Goal: Communication & Community: Answer question/provide support

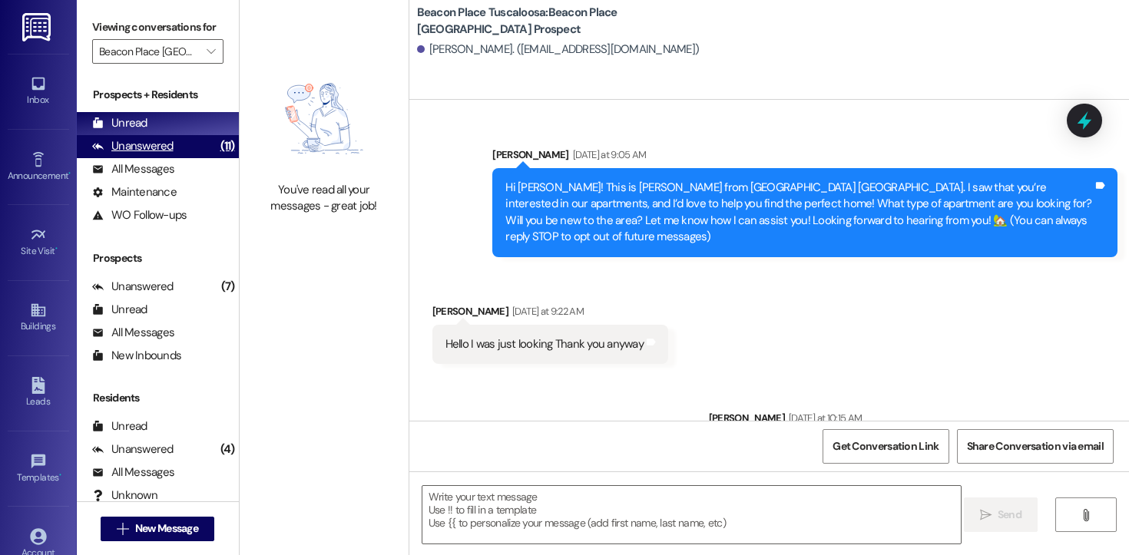
scroll to position [366, 0]
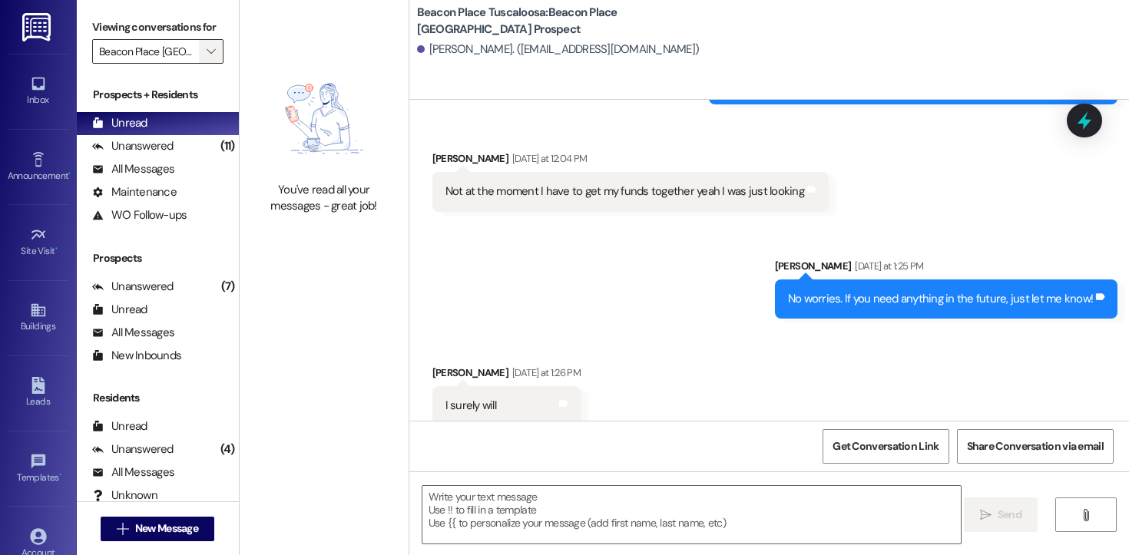
click at [199, 64] on button "" at bounding box center [211, 51] width 25 height 25
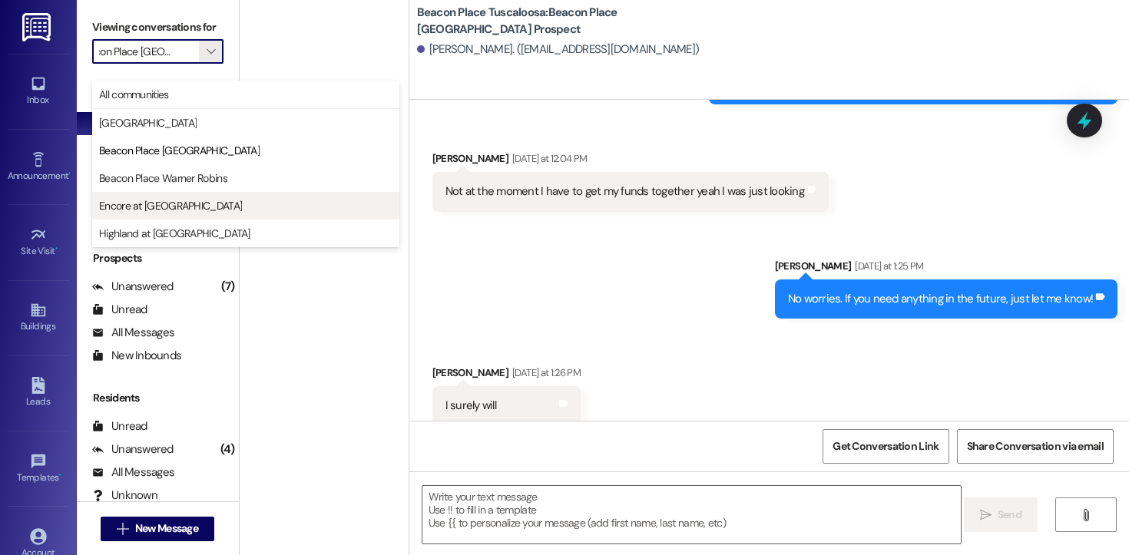
click at [177, 200] on span "Encore at [GEOGRAPHIC_DATA]" at bounding box center [170, 205] width 143 height 15
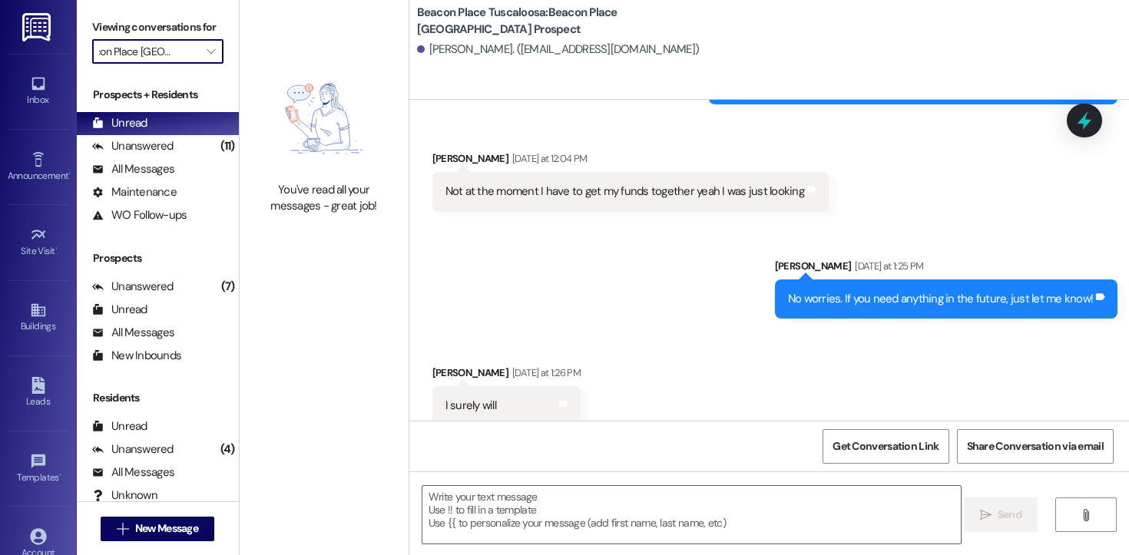
type input "Encore at [GEOGRAPHIC_DATA]"
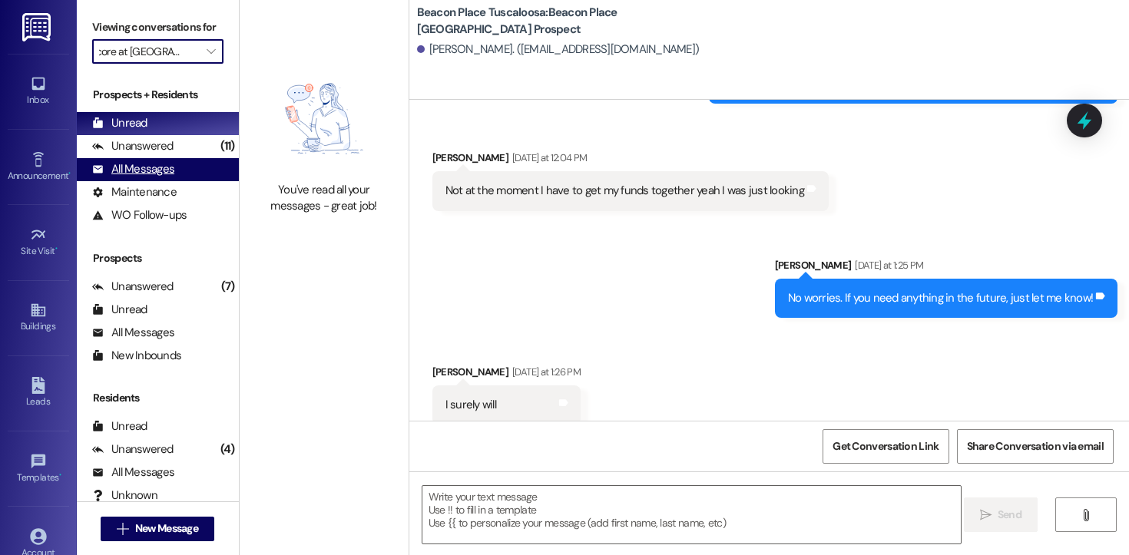
click at [151, 177] on div "All Messages" at bounding box center [133, 169] width 82 height 16
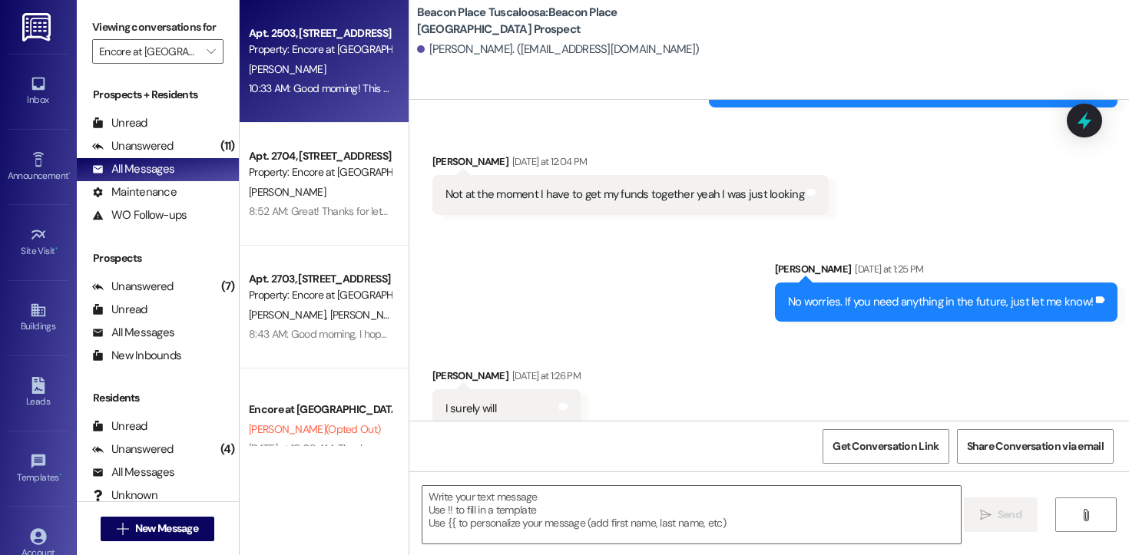
scroll to position [366, 0]
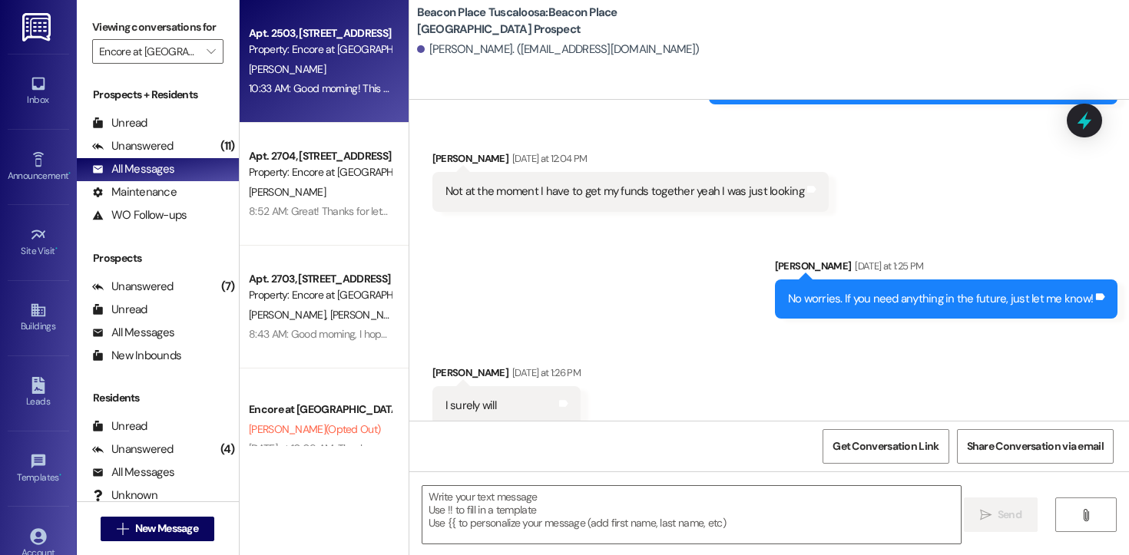
click at [293, 75] on div "[PERSON_NAME]" at bounding box center [319, 69] width 145 height 19
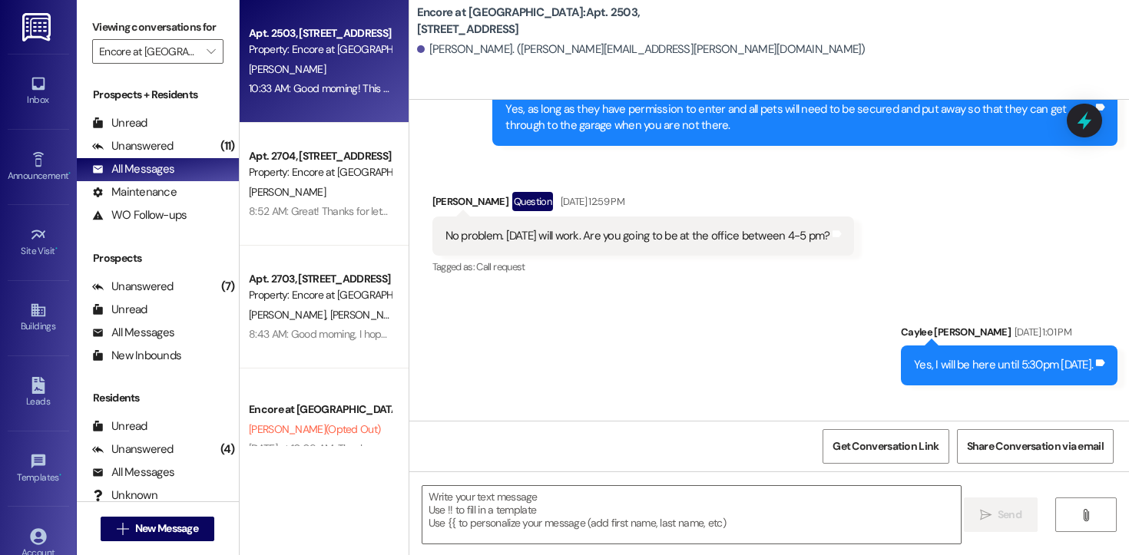
scroll to position [696, 0]
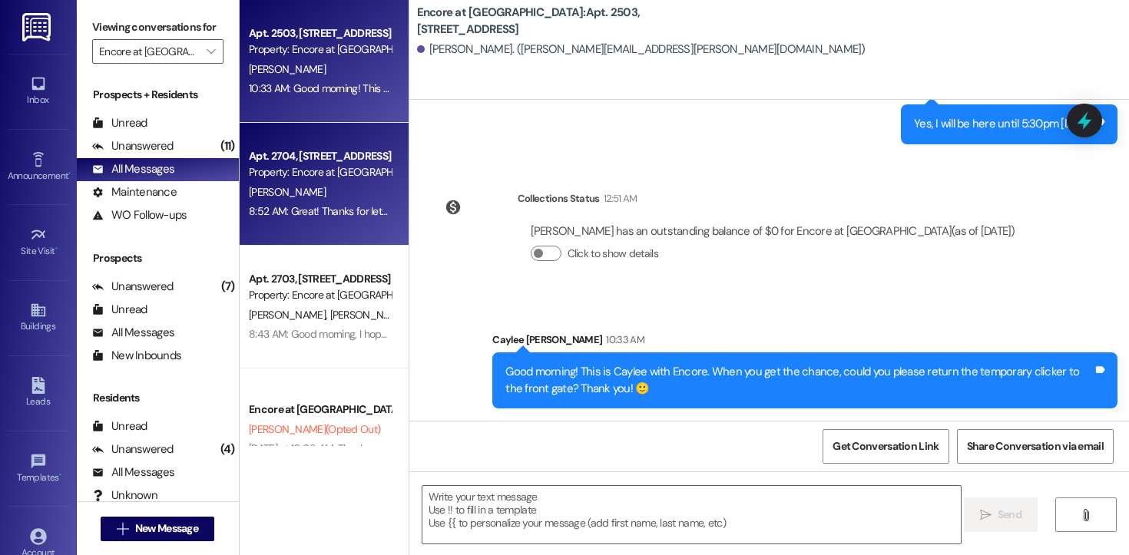
click at [340, 187] on div "[PERSON_NAME]" at bounding box center [319, 192] width 145 height 19
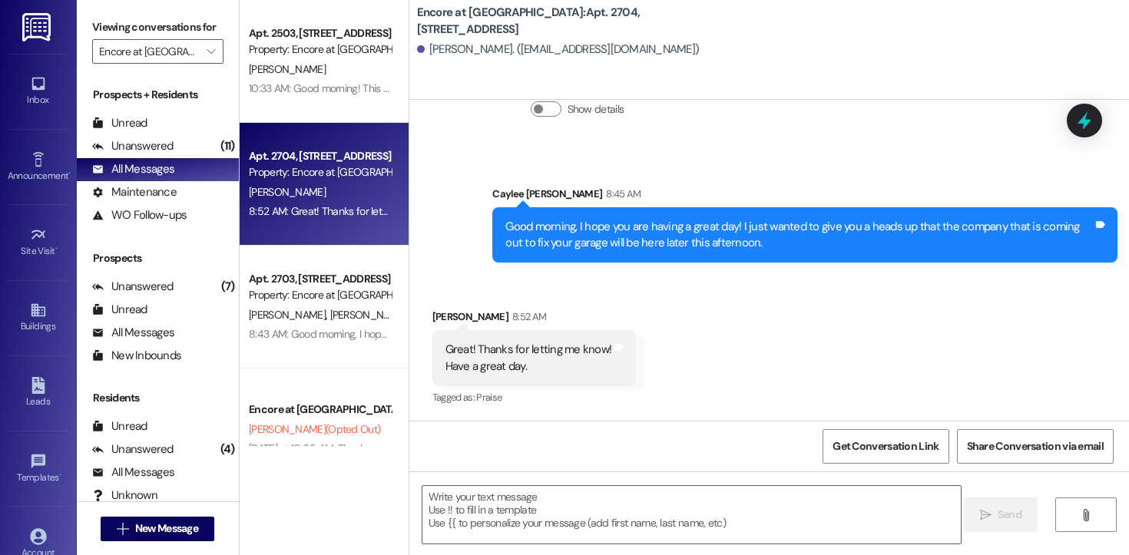
scroll to position [1077, 0]
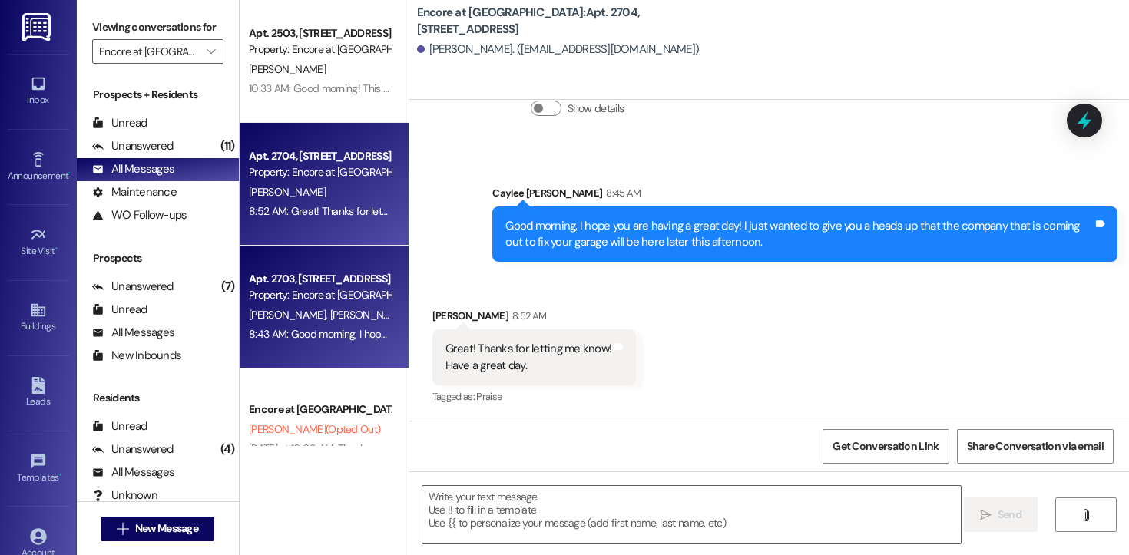
click at [338, 322] on div "[PERSON_NAME] [PERSON_NAME]" at bounding box center [319, 315] width 145 height 19
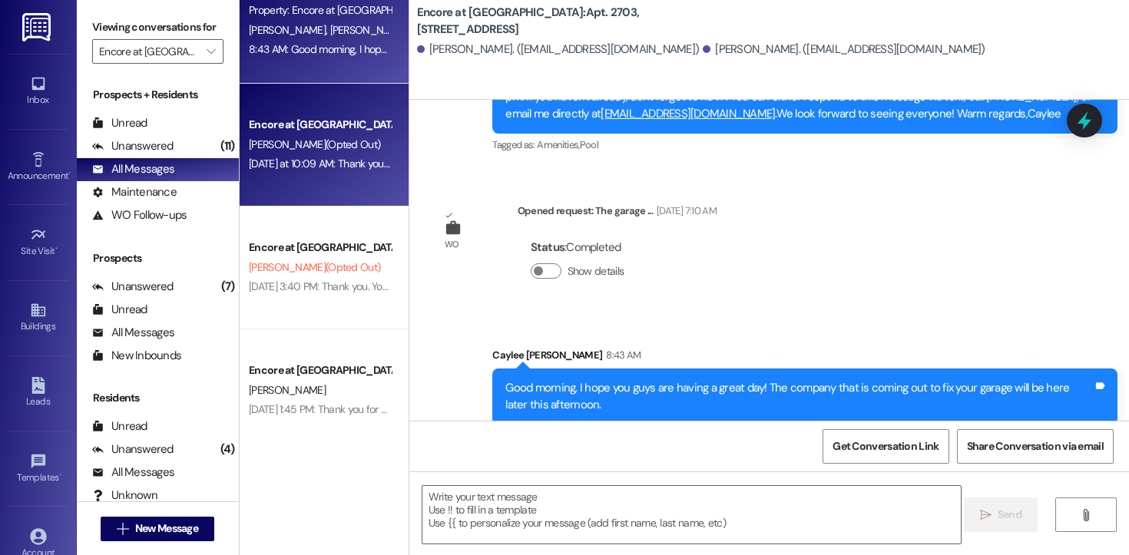
scroll to position [342, 0]
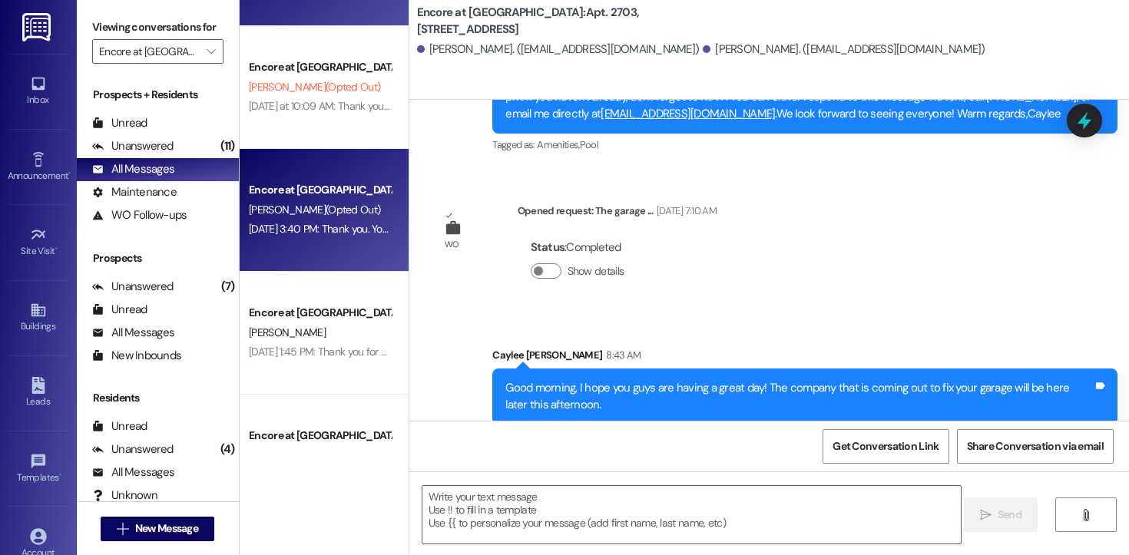
click at [341, 246] on div "Encore at [GEOGRAPHIC_DATA] [PERSON_NAME] (Opted Out) [DATE] 3:40 PM: Thank you…" at bounding box center [324, 210] width 169 height 123
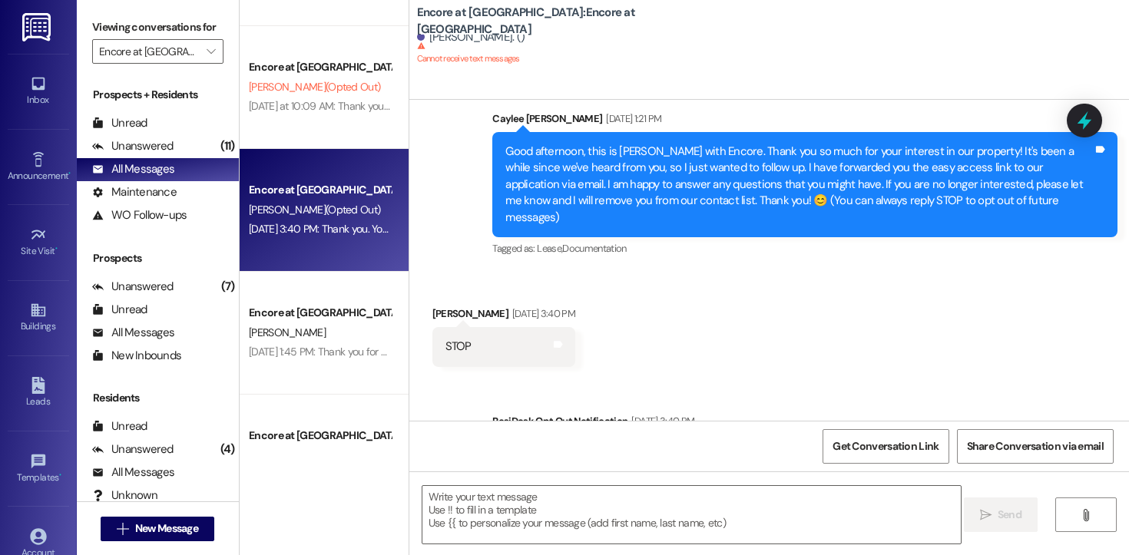
scroll to position [101, 0]
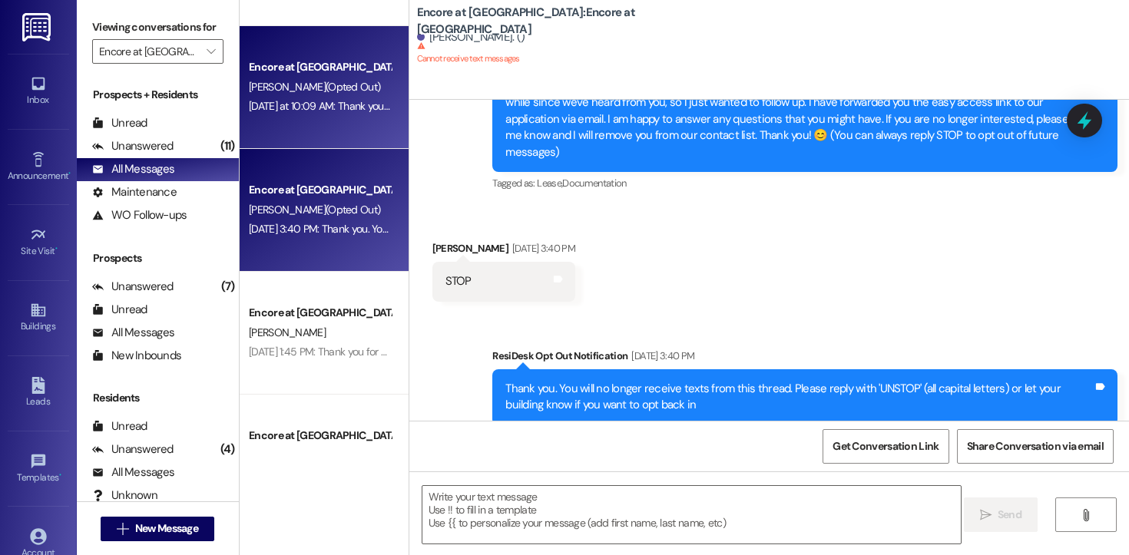
click at [299, 117] on div "Encore at [GEOGRAPHIC_DATA] [PERSON_NAME] (Opted Out) [DATE] at 10:09 AM: Thank…" at bounding box center [324, 87] width 169 height 123
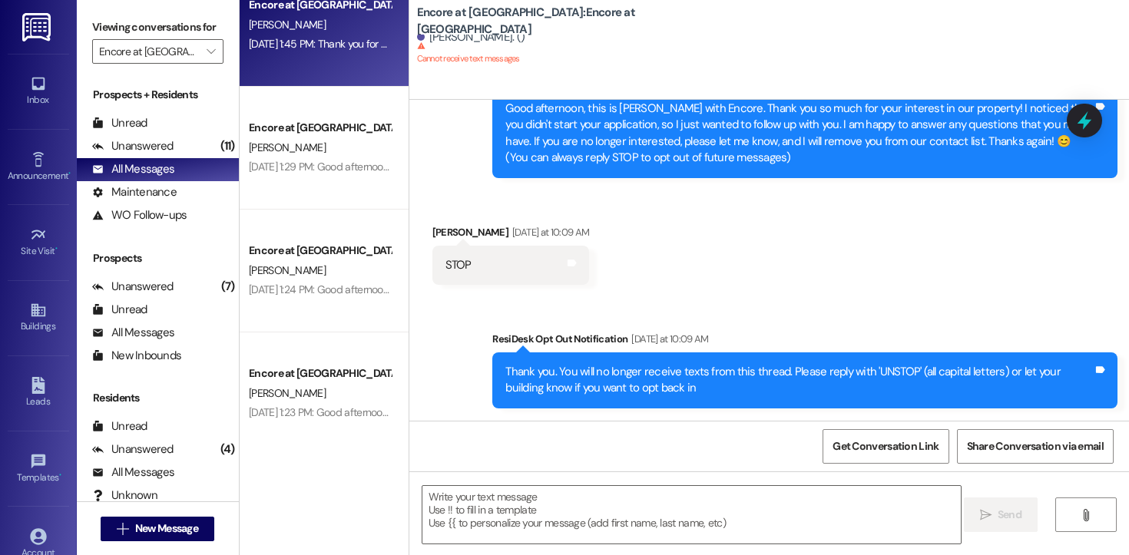
scroll to position [688, 0]
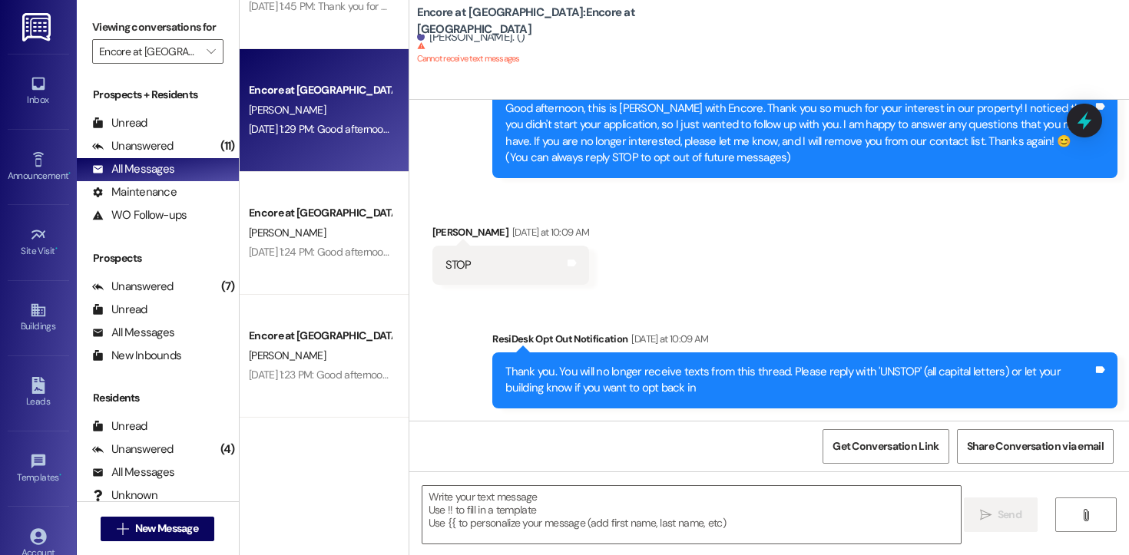
click at [317, 76] on div "Encore at [GEOGRAPHIC_DATA] [PERSON_NAME] [DATE] 1:29 PM: Good afternoon, this …" at bounding box center [324, 110] width 169 height 123
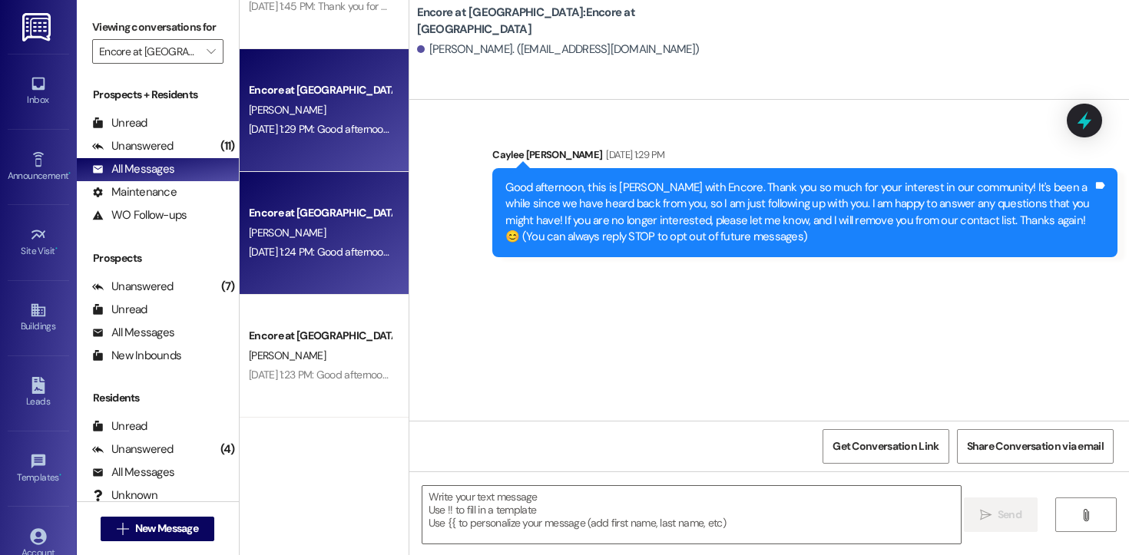
click at [305, 225] on div "[PERSON_NAME]" at bounding box center [319, 232] width 145 height 19
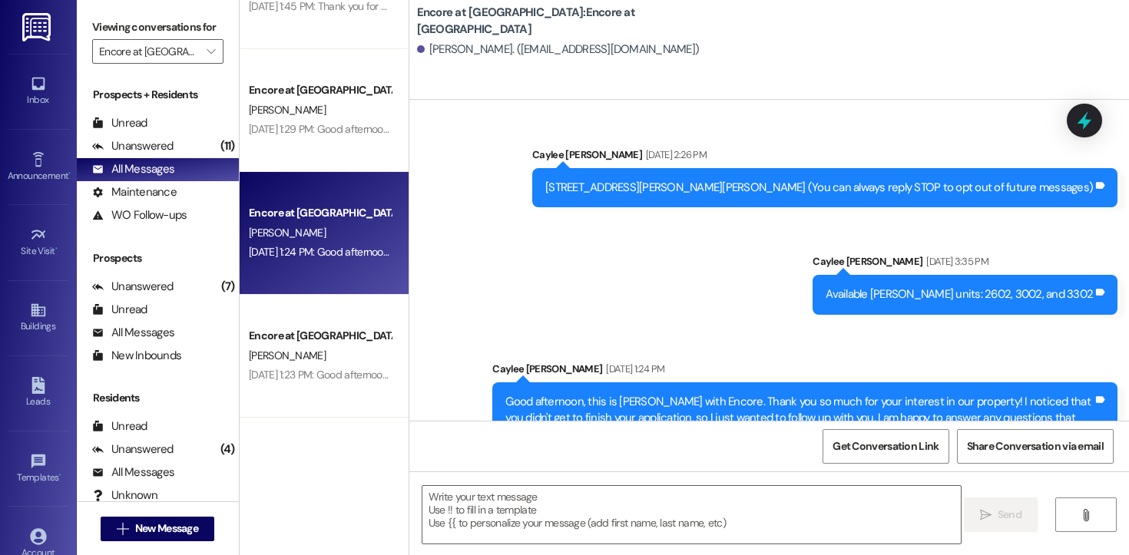
scroll to position [46, 0]
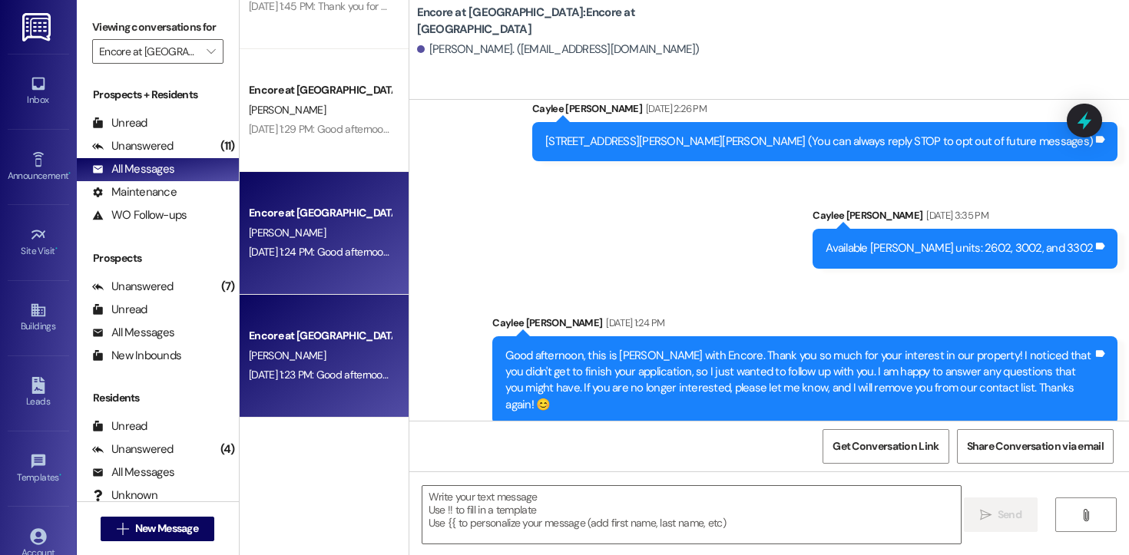
click at [313, 358] on div "[PERSON_NAME]" at bounding box center [319, 355] width 145 height 19
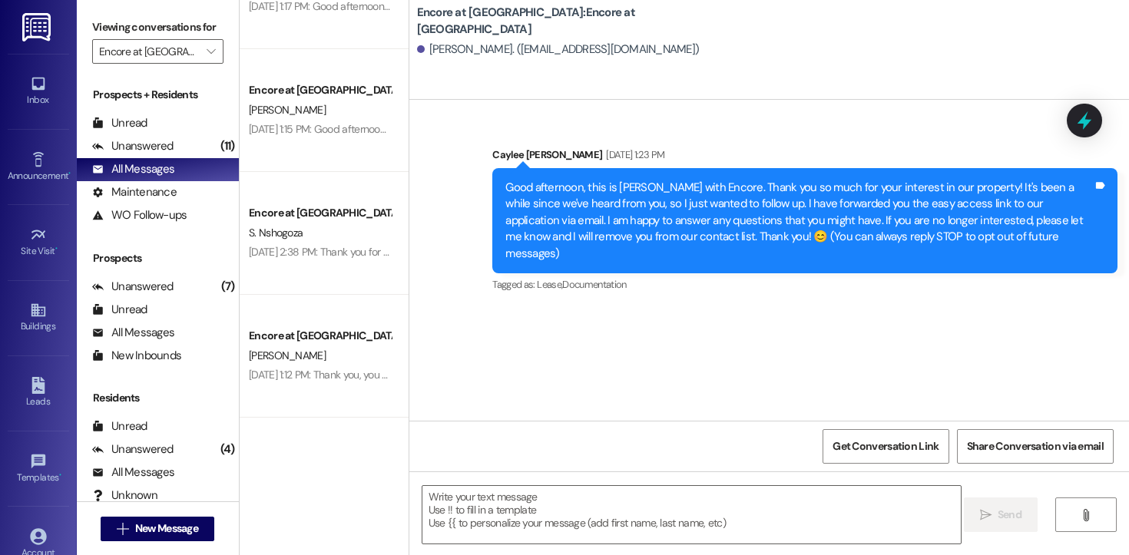
scroll to position [1404, 0]
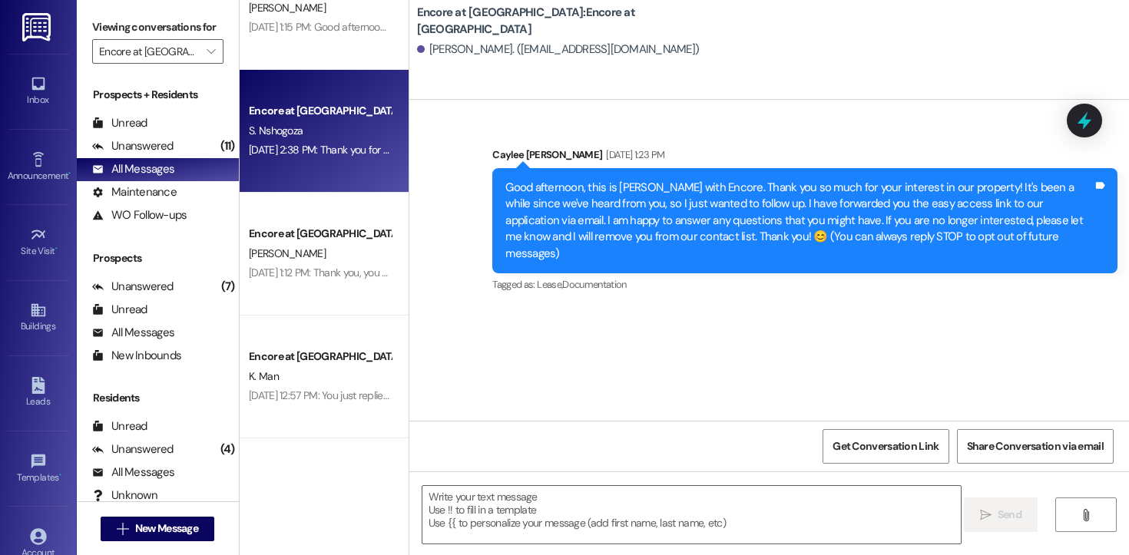
click at [310, 161] on div "Encore at [GEOGRAPHIC_DATA] S. Nshogoza [DATE] 2:38 PM: Thank you for letting m…" at bounding box center [324, 131] width 169 height 123
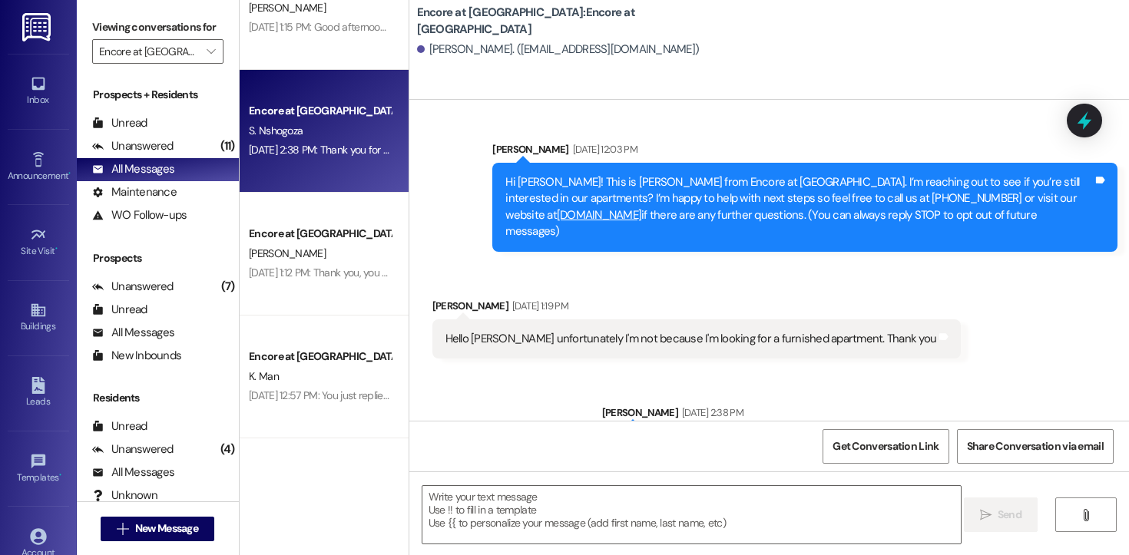
scroll to position [46, 0]
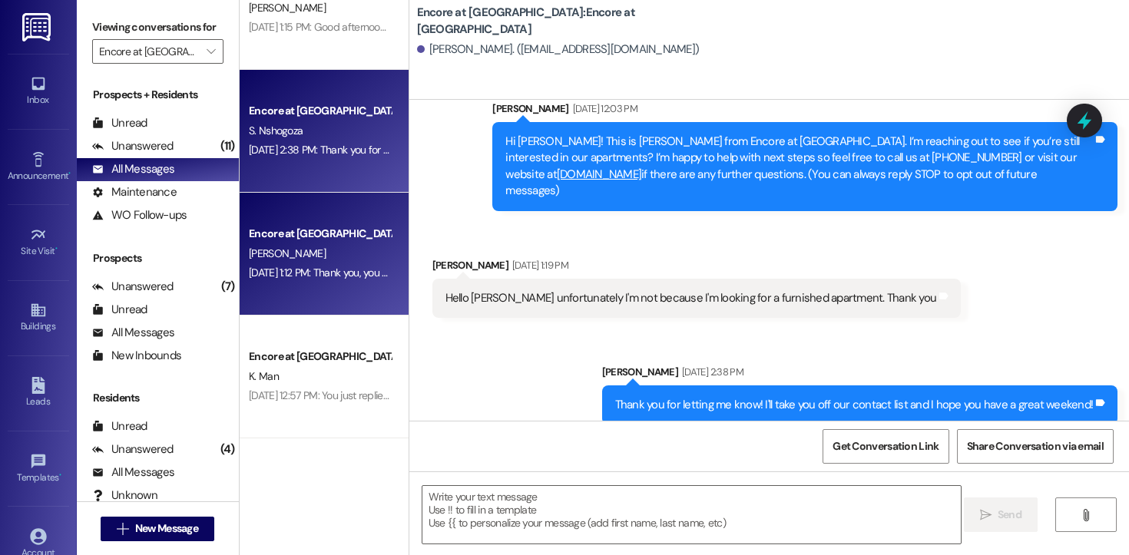
click at [266, 264] on div "[DATE] 1:12 PM: Thank you, you as well! [DATE] 1:12 PM: Thank you, you as well!" at bounding box center [319, 272] width 145 height 19
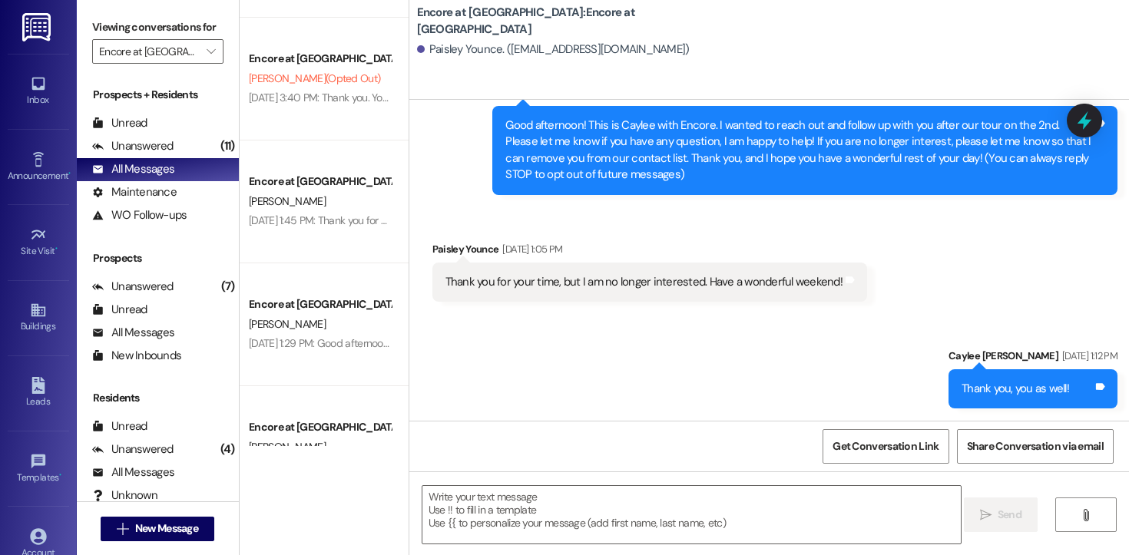
scroll to position [0, 0]
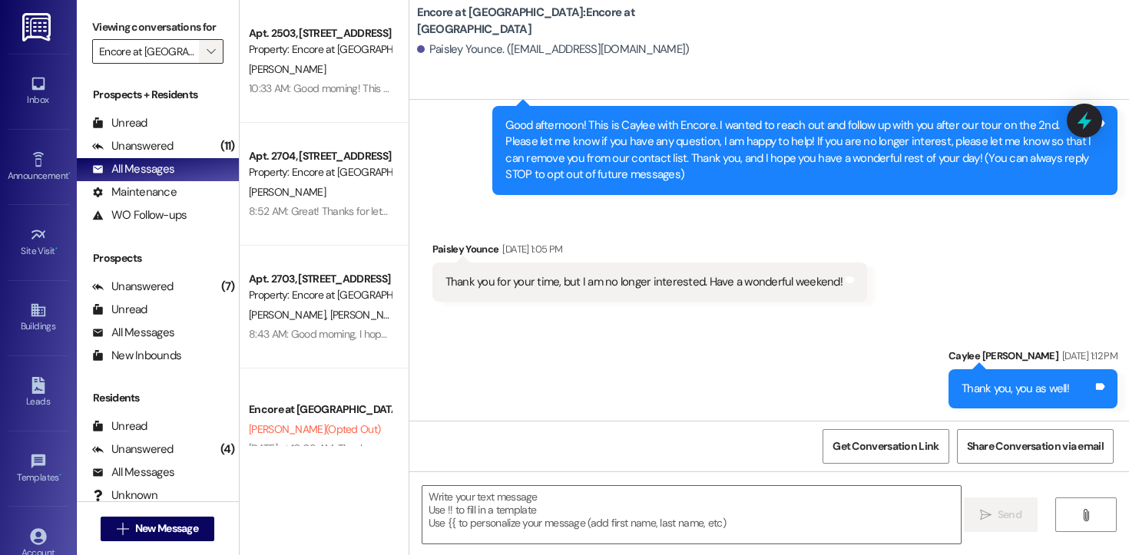
click at [203, 64] on span "" at bounding box center [210, 51] width 15 height 25
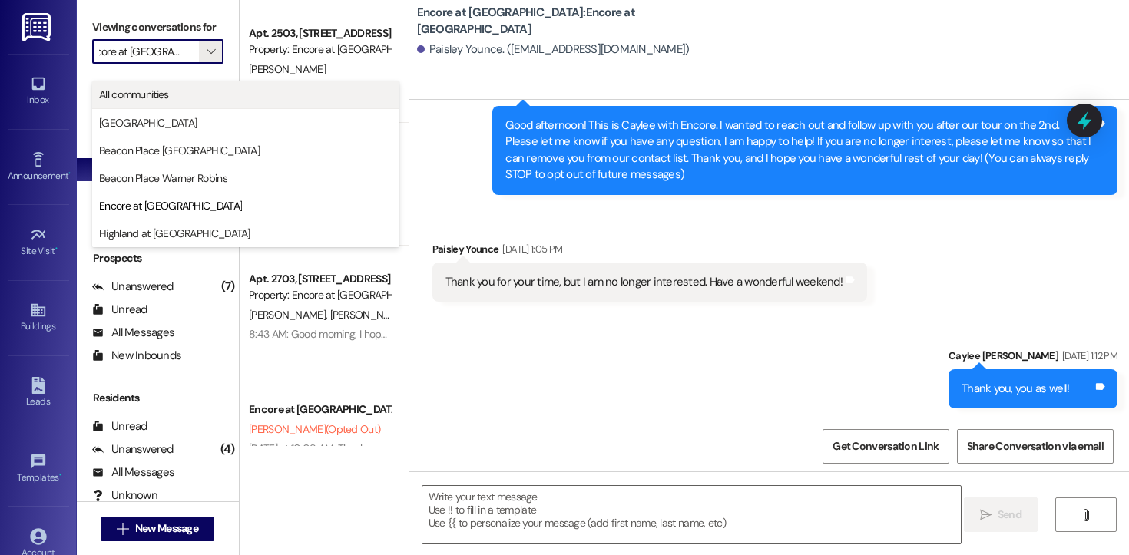
click at [157, 95] on span "All communities" at bounding box center [134, 94] width 70 height 15
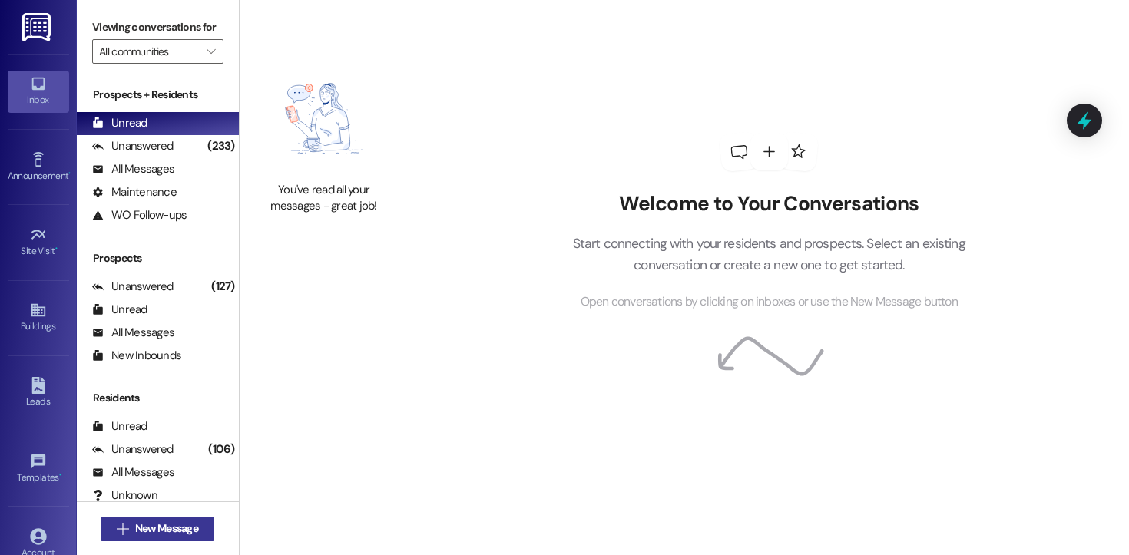
click at [168, 531] on span "New Message" at bounding box center [166, 529] width 63 height 16
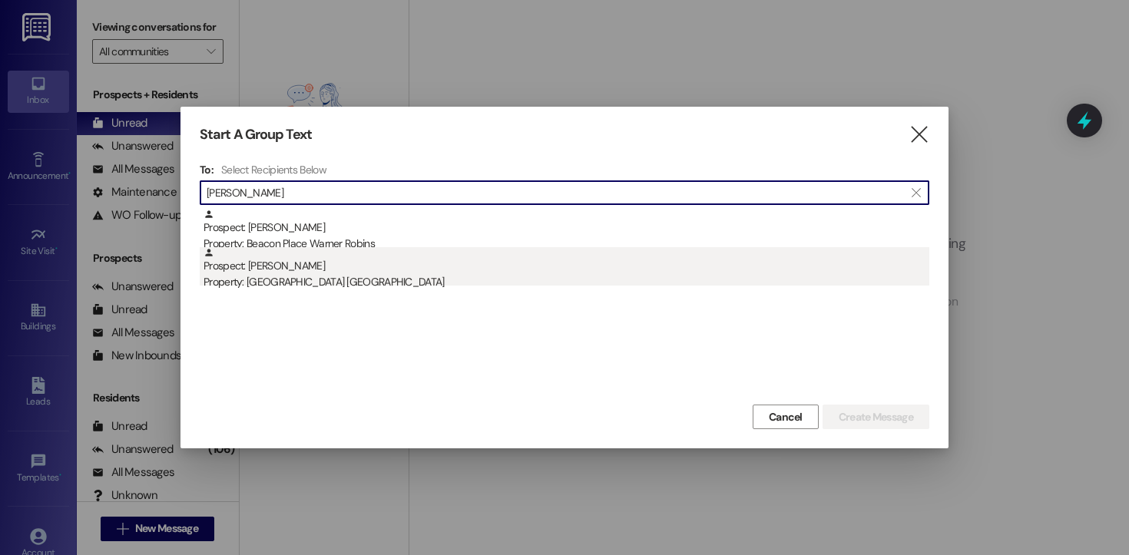
type input "[PERSON_NAME]"
click at [267, 279] on div "Property: [GEOGRAPHIC_DATA] [GEOGRAPHIC_DATA]" at bounding box center [566, 282] width 726 height 16
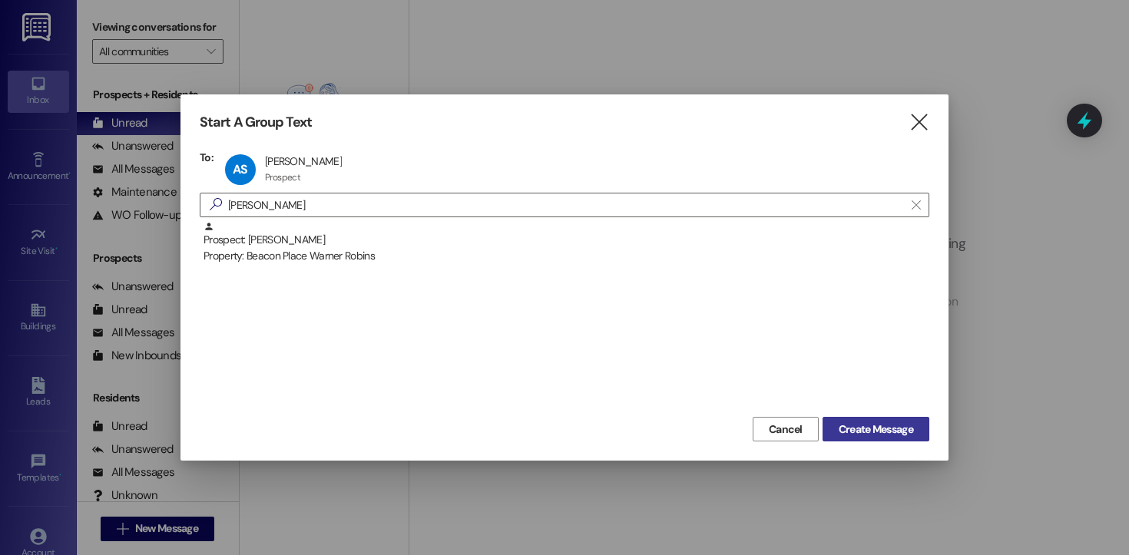
click at [865, 432] on span "Create Message" at bounding box center [875, 430] width 74 height 16
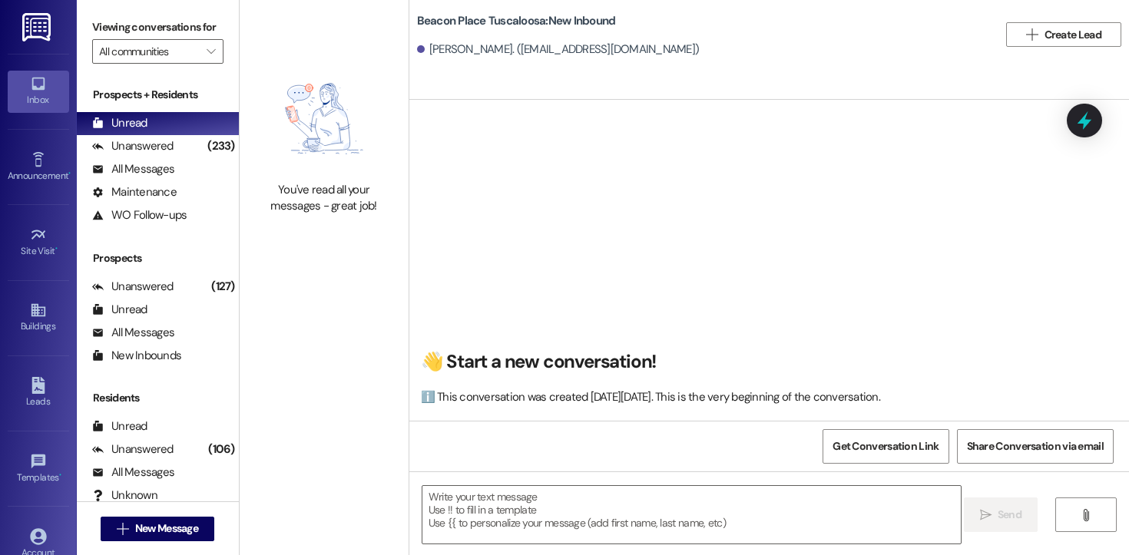
scroll to position [1, 0]
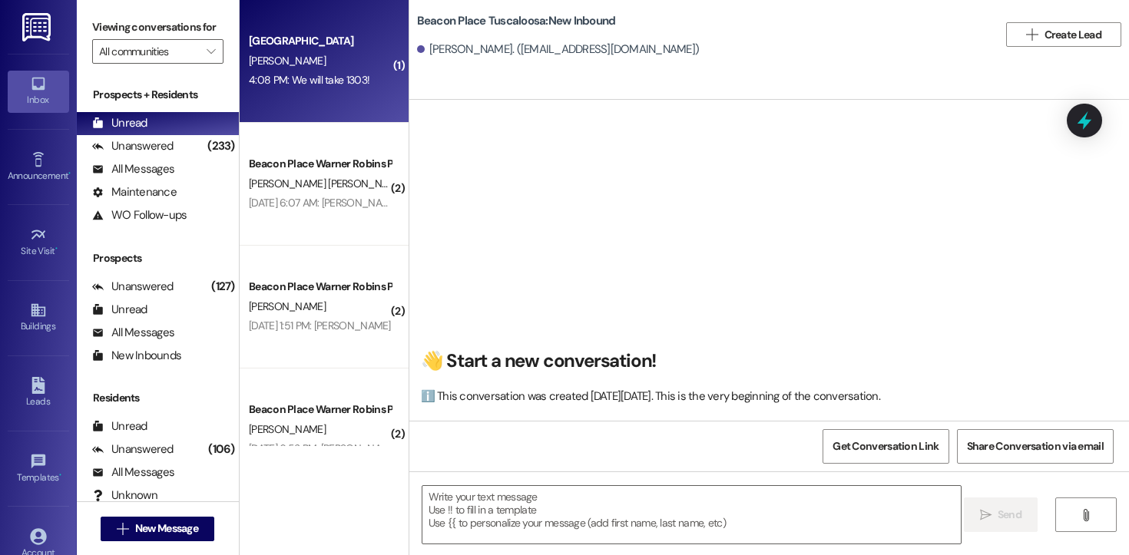
click at [314, 117] on div "[GEOGRAPHIC_DATA][PERSON_NAME] 4:08 PM: We will take 1303! 4:08 PM: We will tak…" at bounding box center [324, 61] width 169 height 123
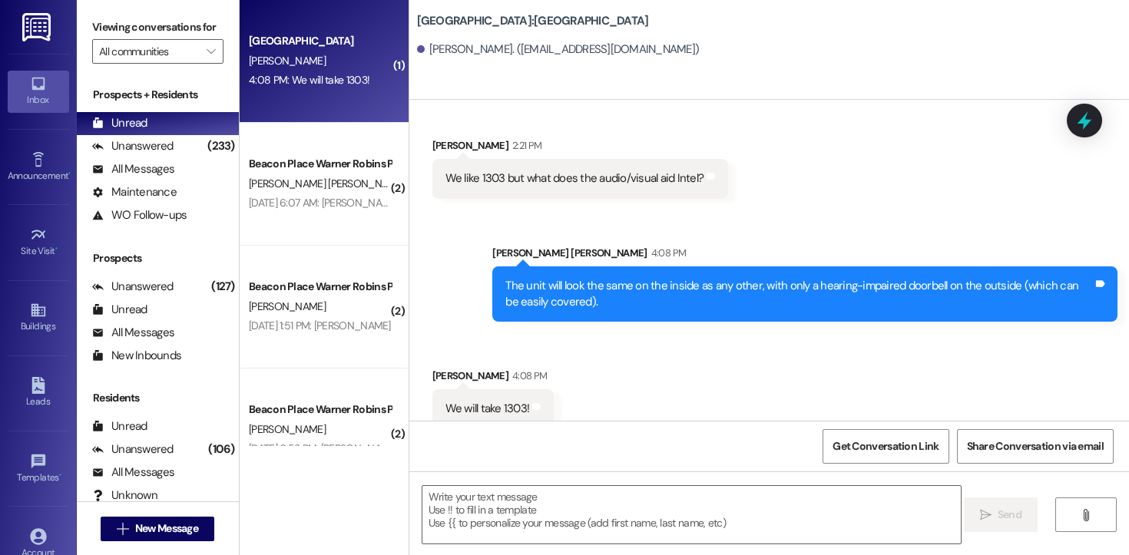
scroll to position [1933, 0]
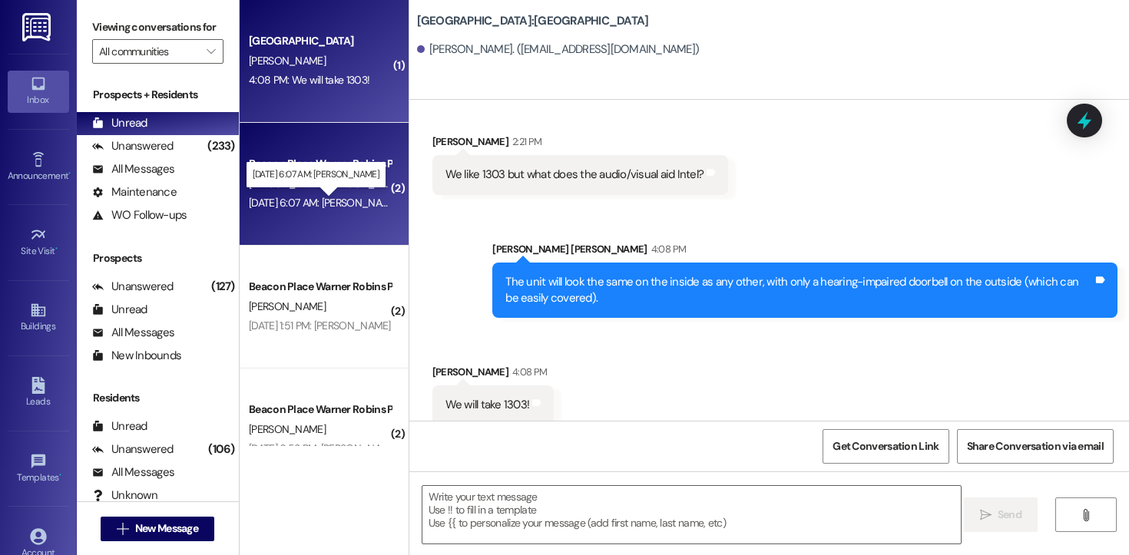
click at [318, 196] on div "[DATE] 6:07 AM: [PERSON_NAME] [DATE] 6:07 AM: [PERSON_NAME]" at bounding box center [324, 203] width 150 height 14
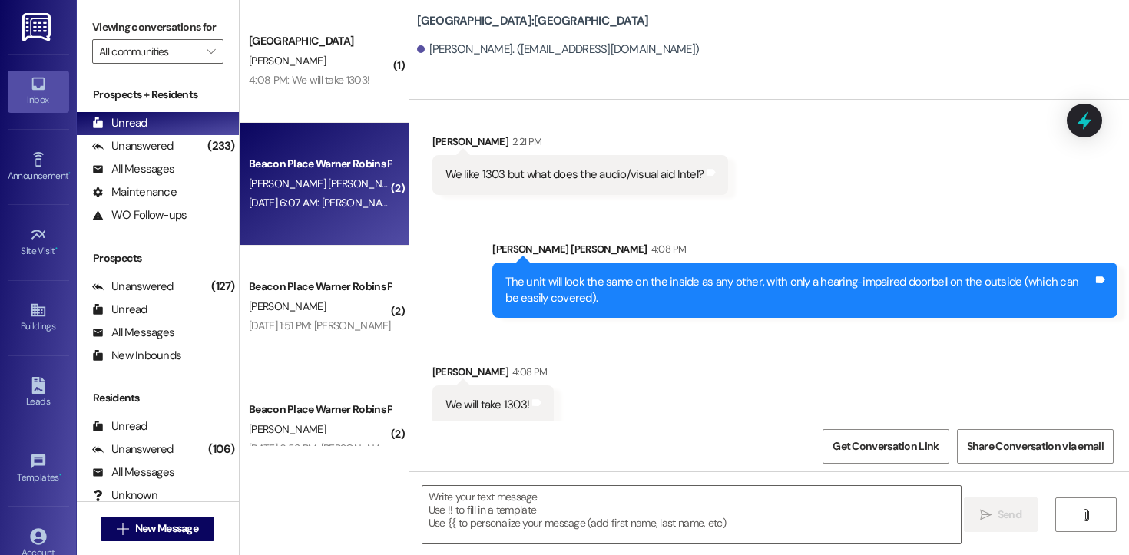
scroll to position [91, 0]
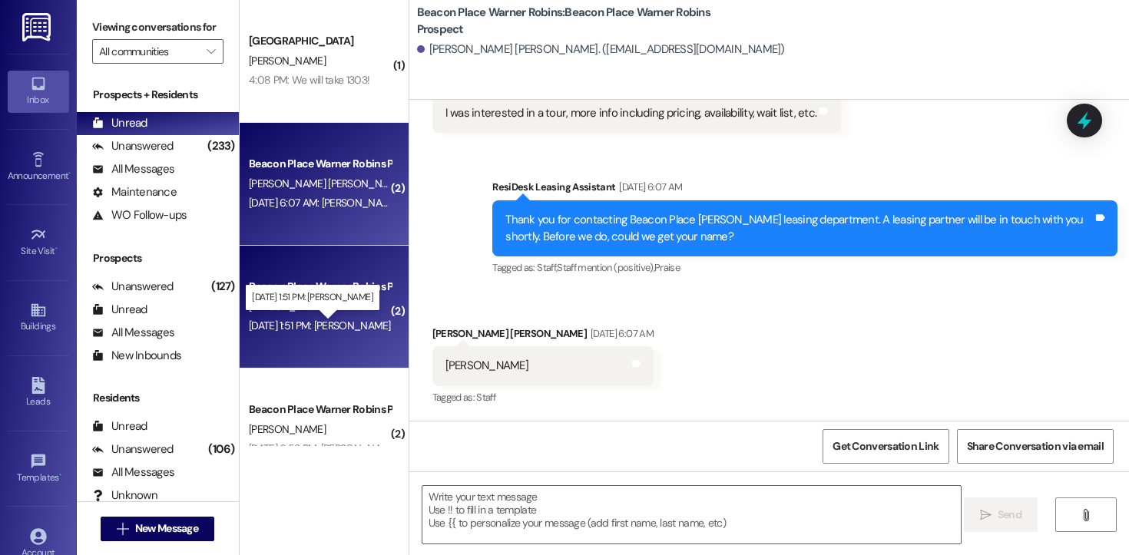
click at [322, 322] on div "[DATE] 1:51 PM: [PERSON_NAME] [DATE] 1:51 PM: [PERSON_NAME]" at bounding box center [320, 326] width 142 height 14
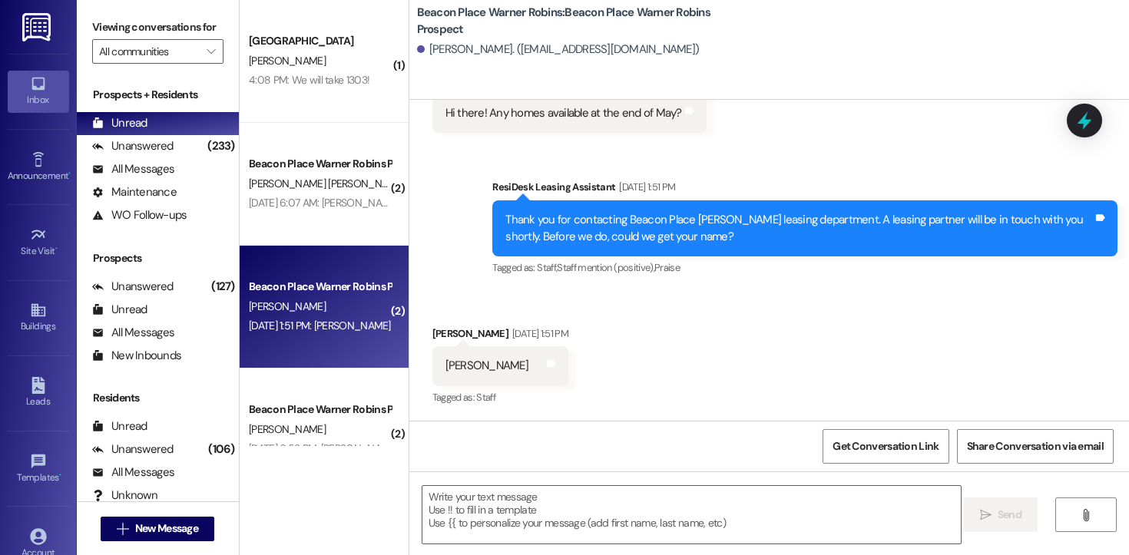
scroll to position [255, 0]
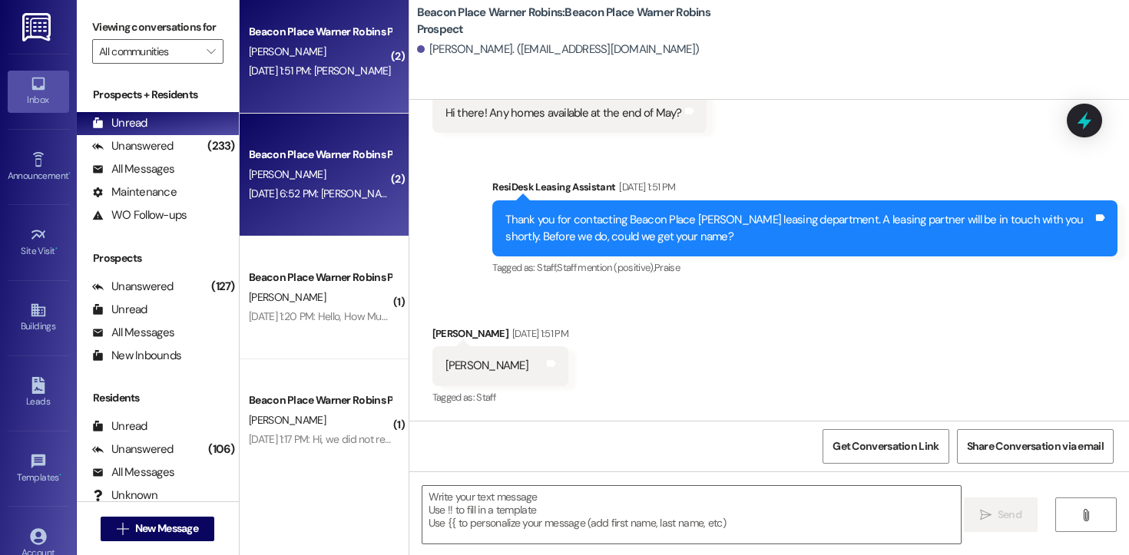
click at [331, 173] on div "[PERSON_NAME]" at bounding box center [319, 174] width 145 height 19
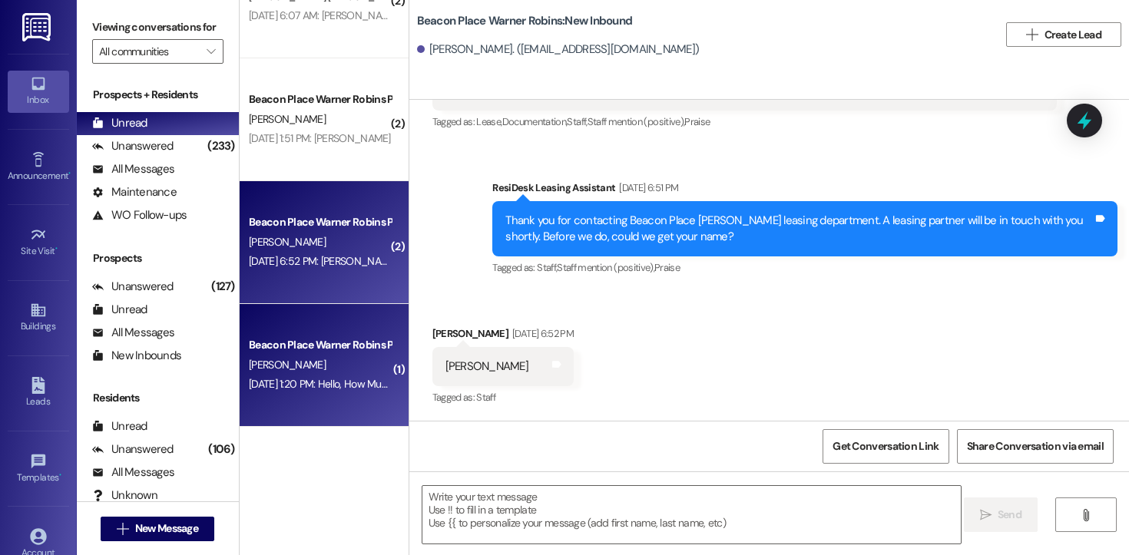
scroll to position [0, 0]
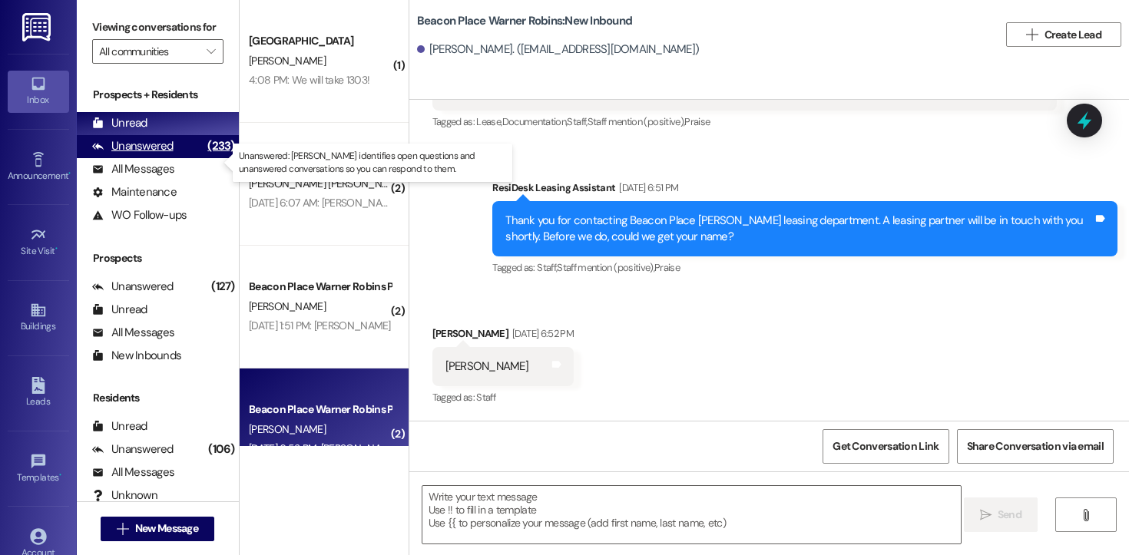
click at [157, 154] on div "Unanswered" at bounding box center [132, 146] width 81 height 16
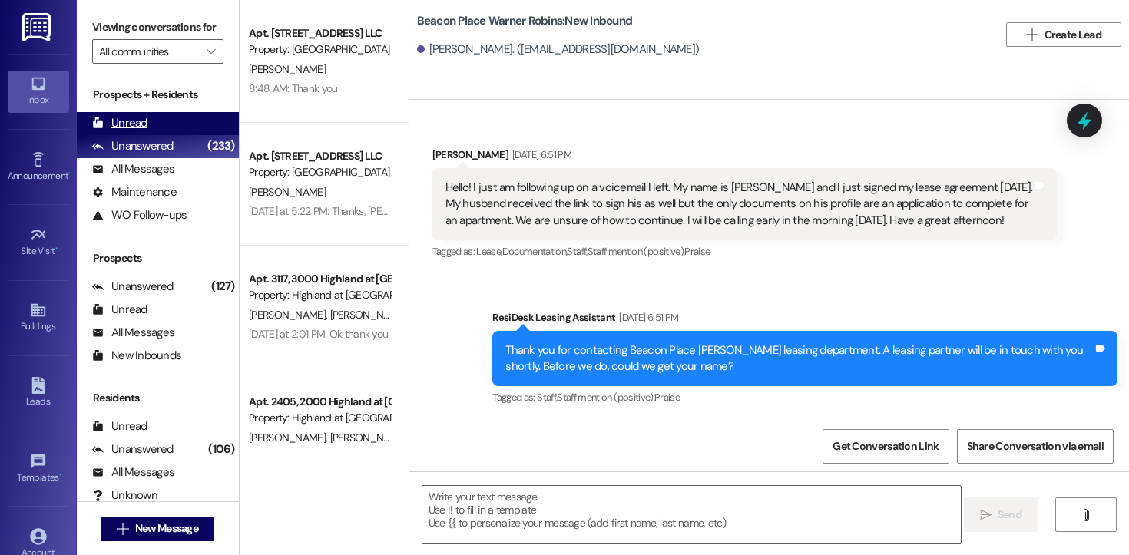
scroll to position [129, 0]
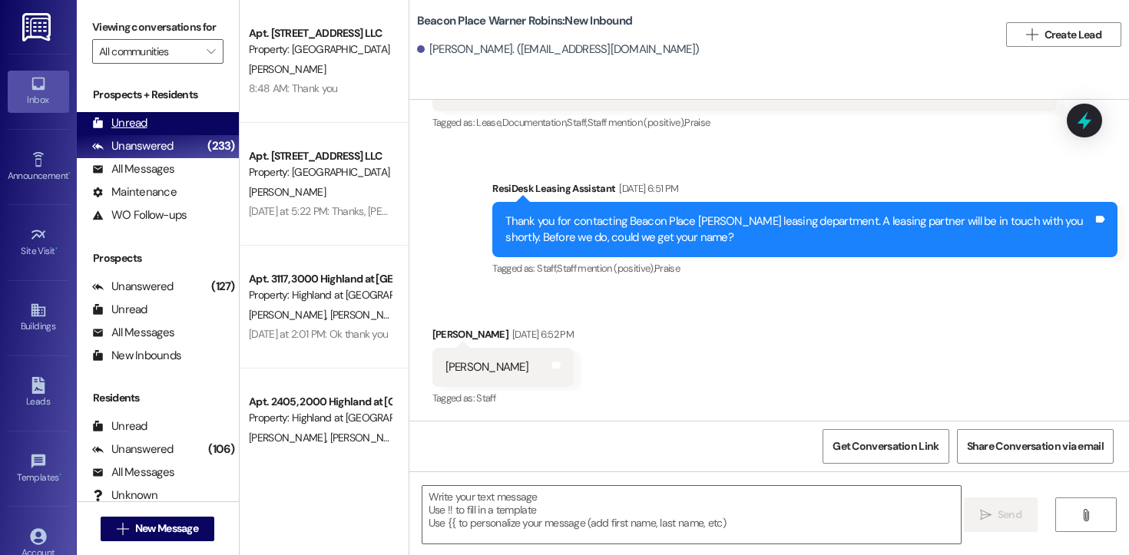
click at [137, 131] on div "Unread" at bounding box center [119, 123] width 55 height 16
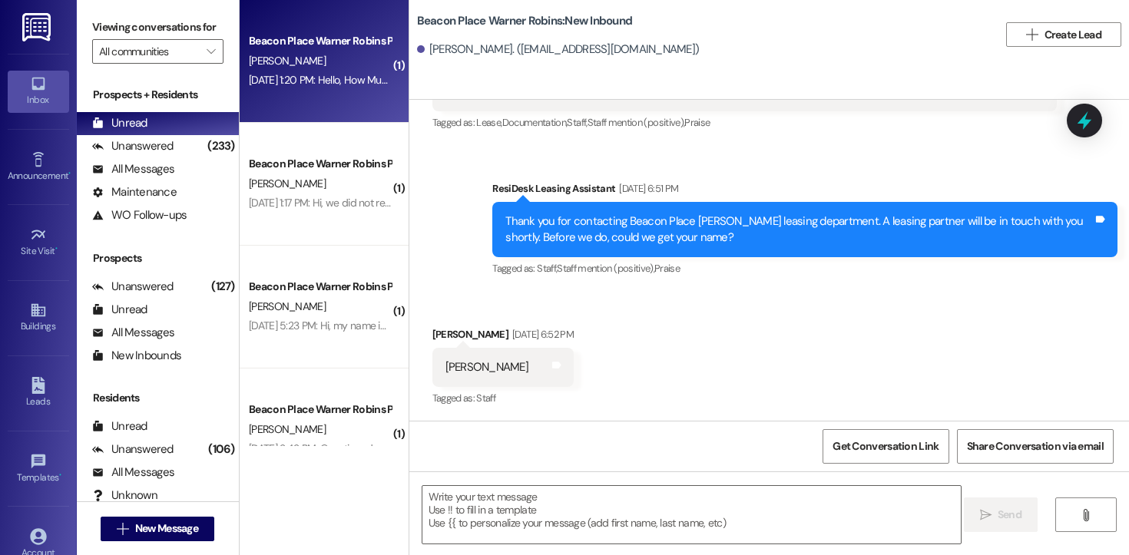
click at [299, 95] on div "Beacon Place Warner Robins Prospect [PERSON_NAME] [DATE] 1:20 PM: Hello, How Mu…" at bounding box center [324, 61] width 169 height 123
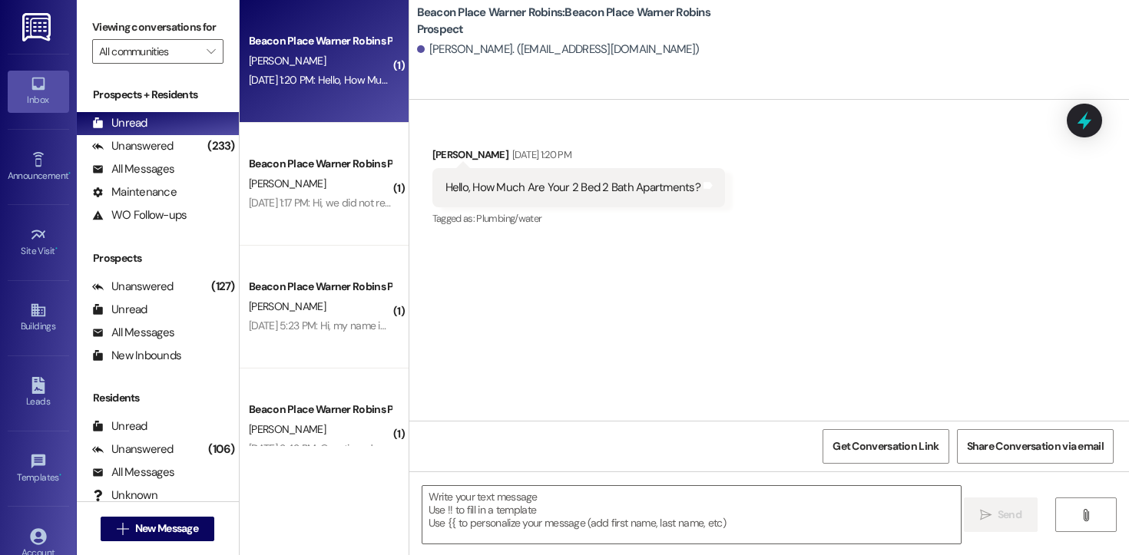
scroll to position [0, 0]
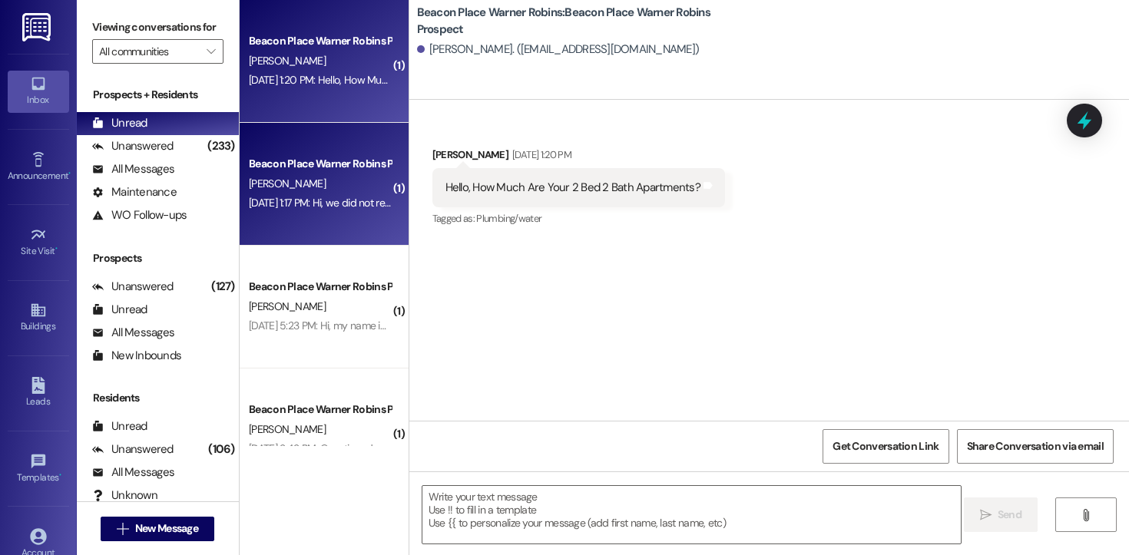
click at [309, 174] on div "[PERSON_NAME]" at bounding box center [319, 183] width 145 height 19
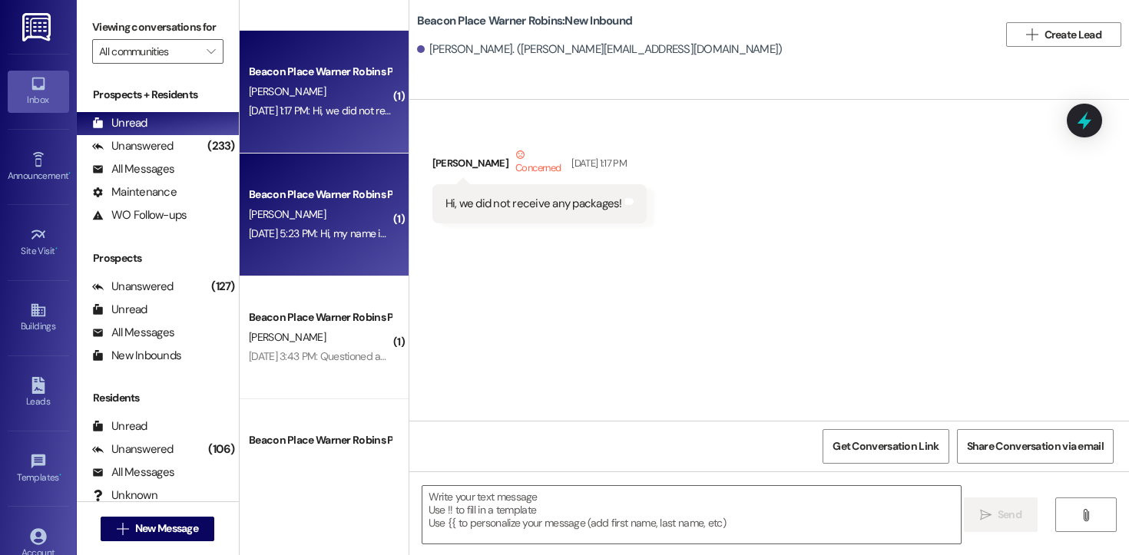
scroll to position [168, 0]
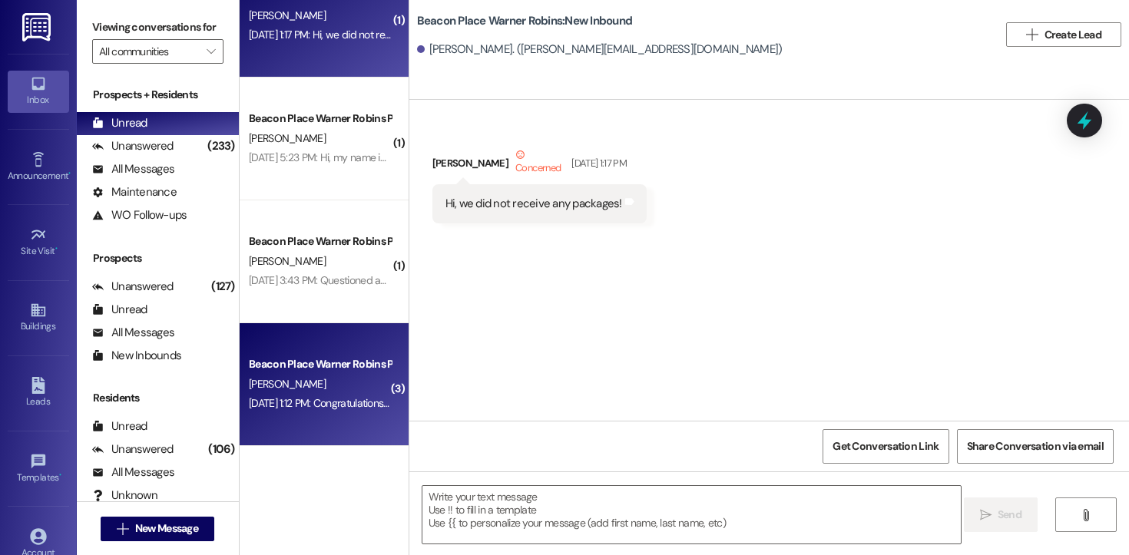
click at [326, 414] on div "Beacon Place Warner Robins Prospect [PERSON_NAME] [DATE] 1:12 PM: Congratulatio…" at bounding box center [324, 384] width 169 height 123
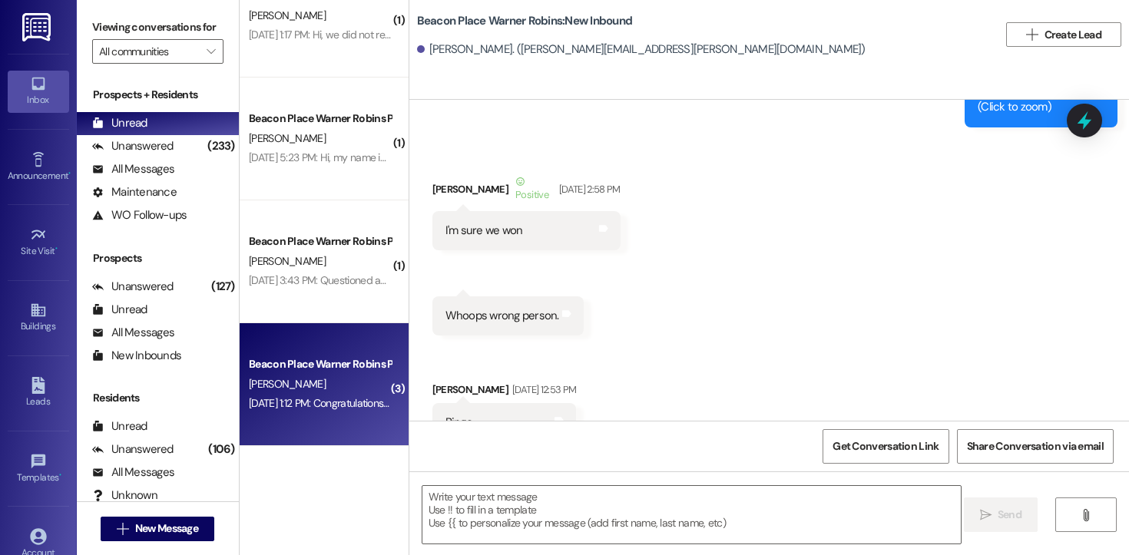
scroll to position [529, 0]
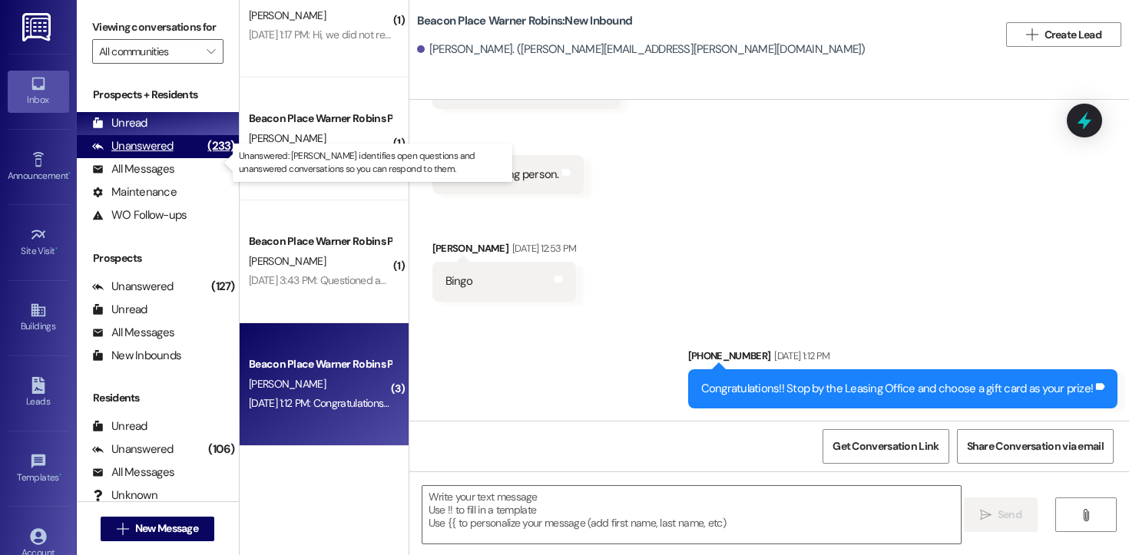
click at [148, 154] on div "Unanswered" at bounding box center [132, 146] width 81 height 16
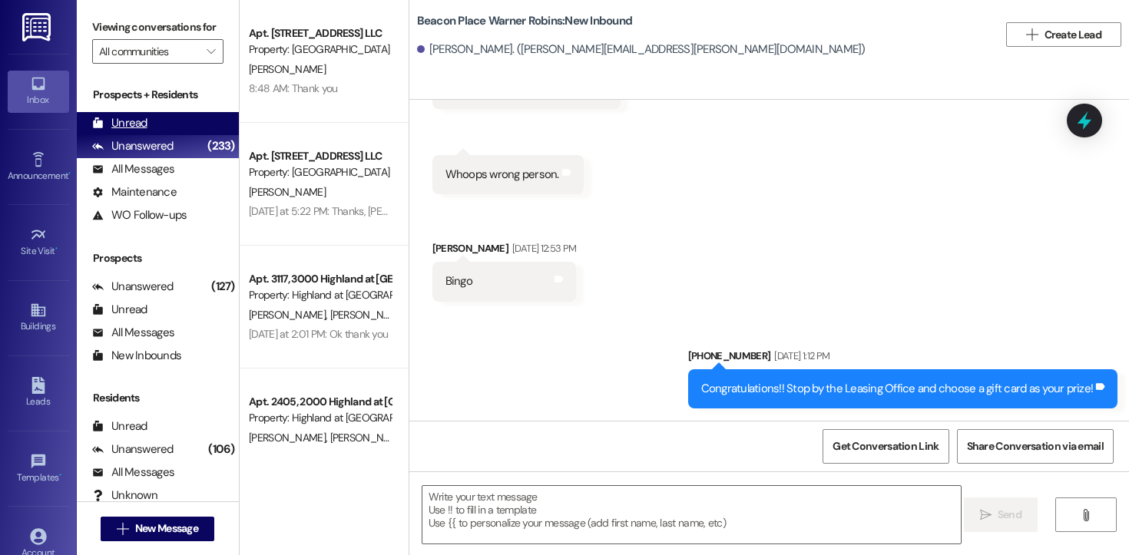
click at [144, 135] on div "Unread (0)" at bounding box center [158, 123] width 162 height 23
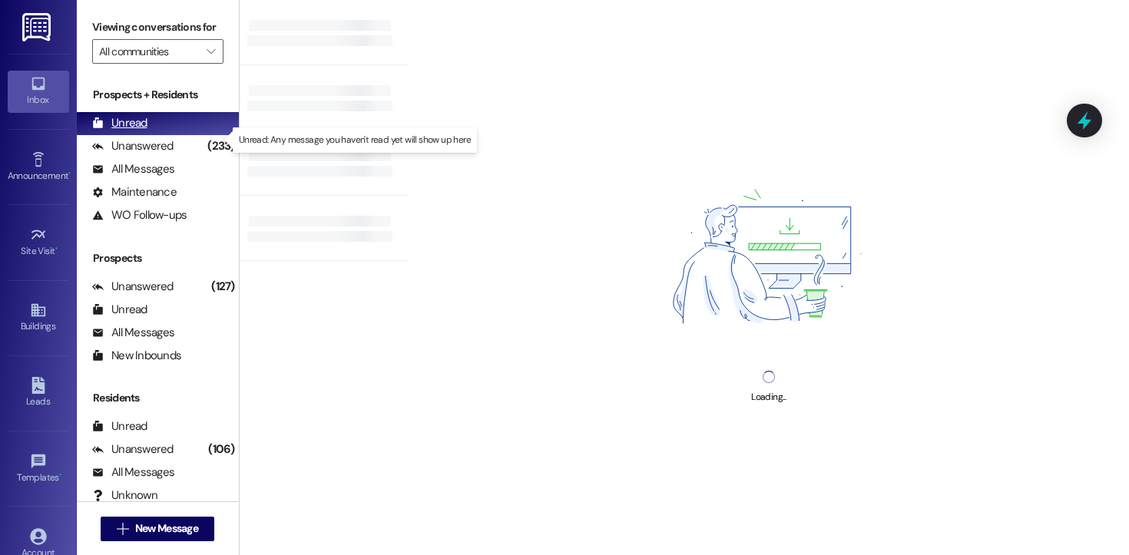
click at [157, 135] on div "Unread (0)" at bounding box center [158, 123] width 162 height 23
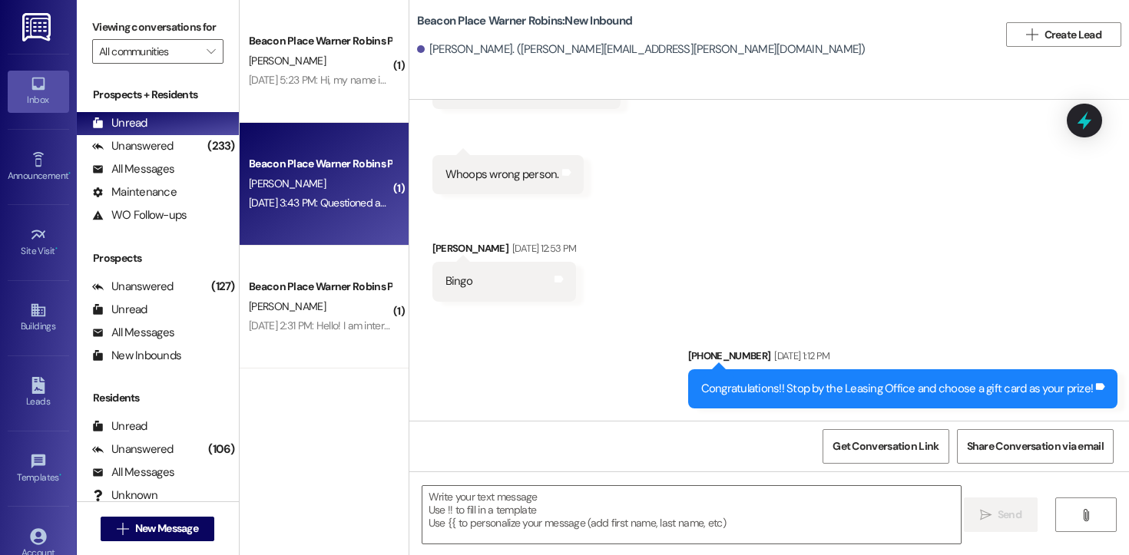
click at [269, 180] on span "[PERSON_NAME]" at bounding box center [287, 184] width 77 height 14
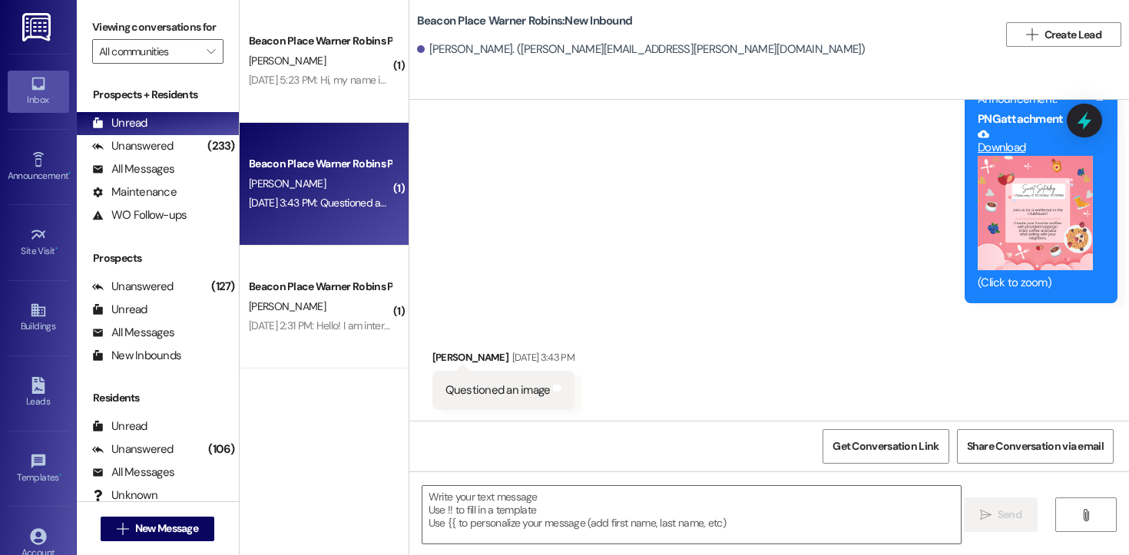
scroll to position [213, 0]
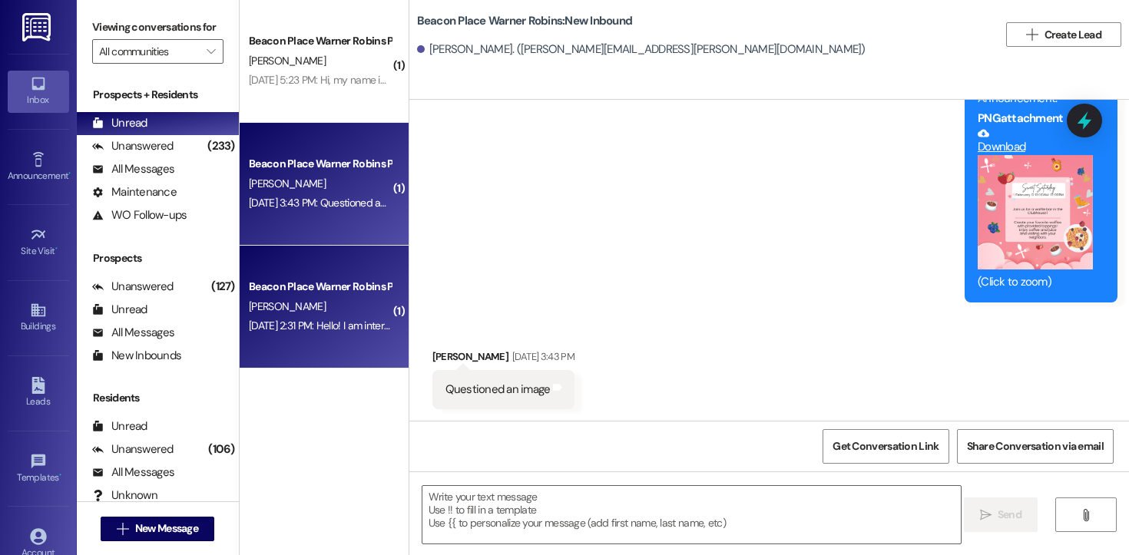
click at [339, 306] on div "[PERSON_NAME]" at bounding box center [319, 306] width 145 height 19
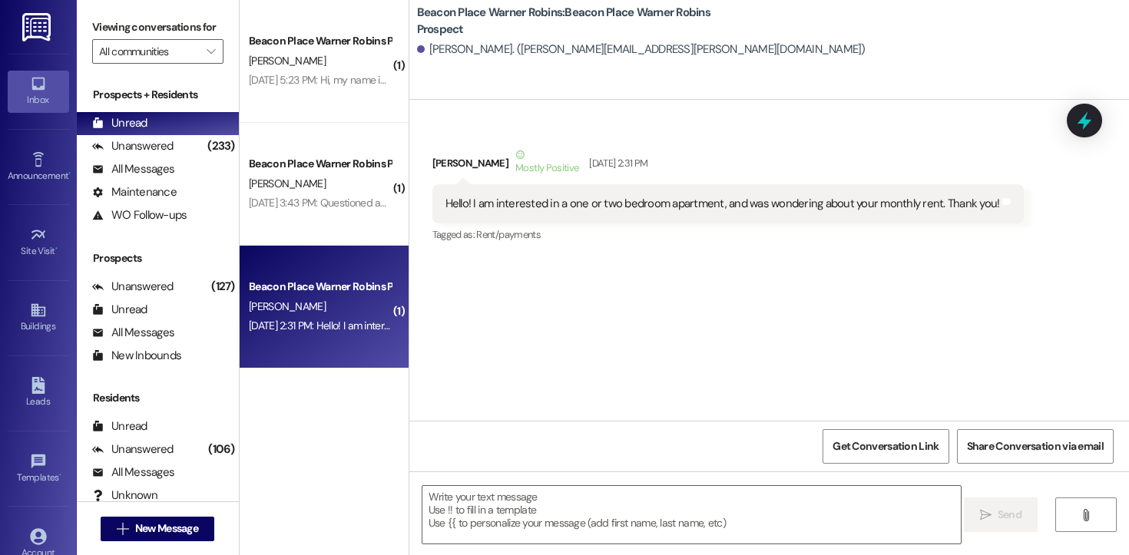
scroll to position [0, 0]
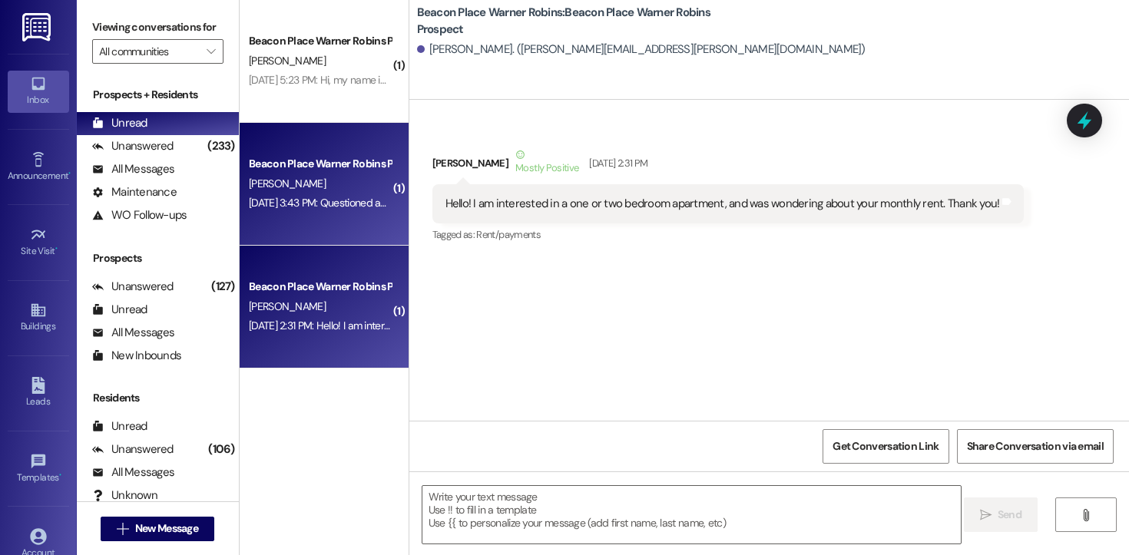
click at [304, 154] on div "Beacon Place Warner Robins Prospect [PERSON_NAME] [DATE] 3:43 PM: Questioned an…" at bounding box center [324, 184] width 169 height 123
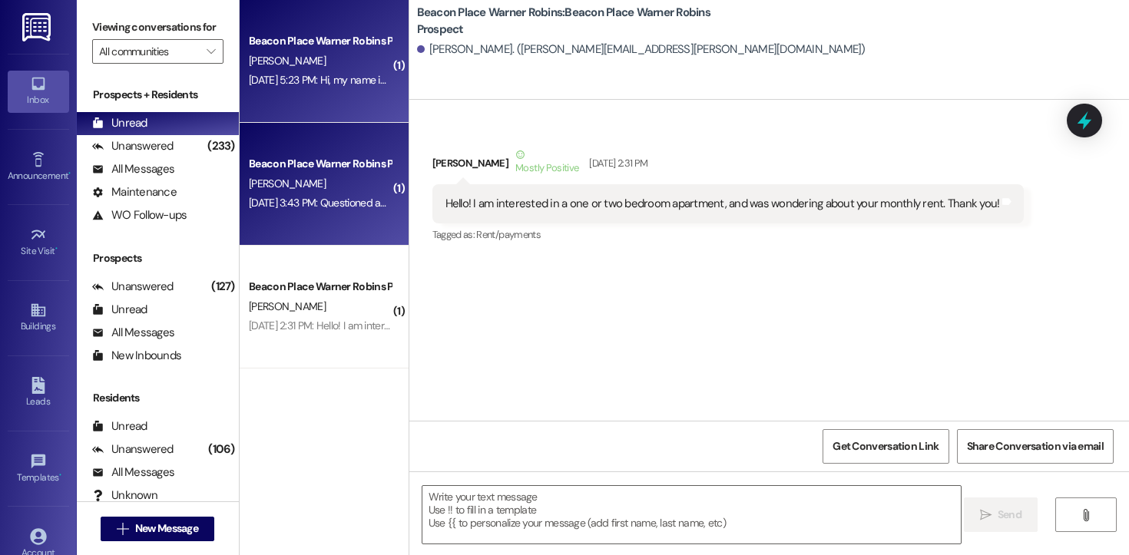
scroll to position [213, 0]
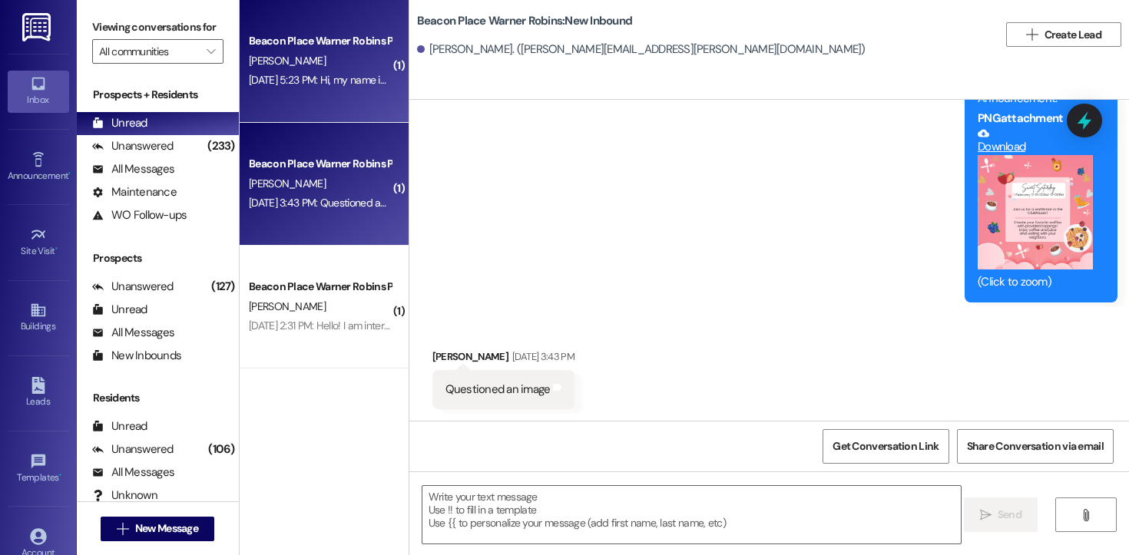
click at [322, 94] on div "Beacon Place Warner Robins Prospect [PERSON_NAME] [DATE] 5:23 PM: Hi, my name i…" at bounding box center [324, 61] width 169 height 123
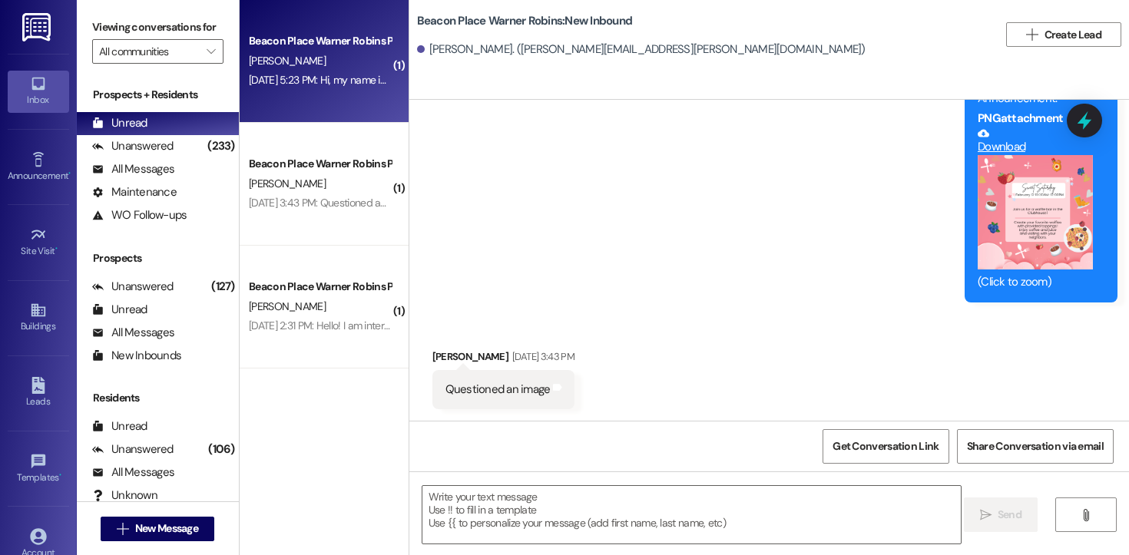
scroll to position [0, 0]
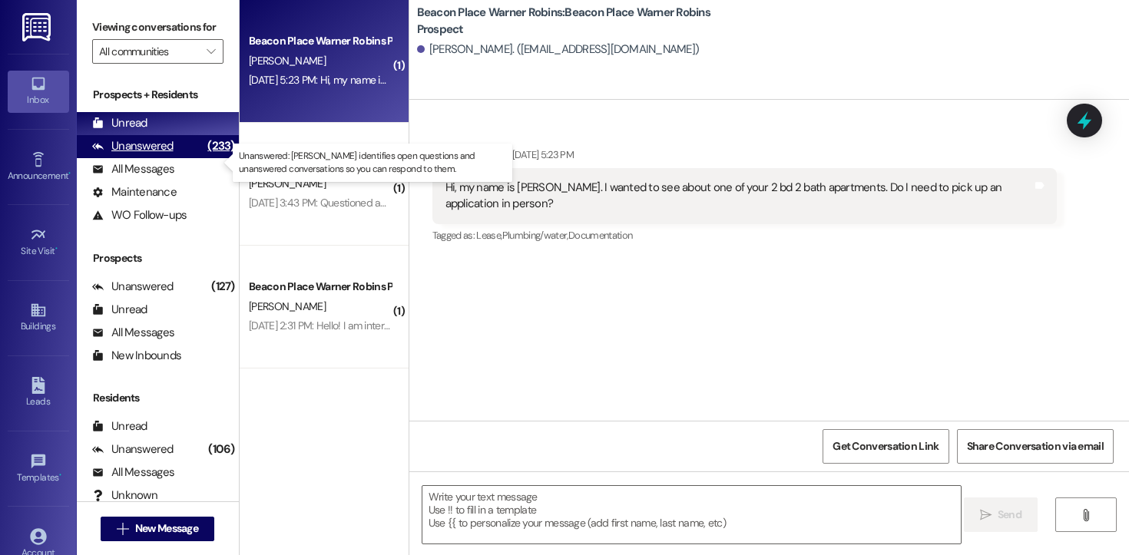
click at [178, 158] on div "Unanswered (233)" at bounding box center [158, 146] width 162 height 23
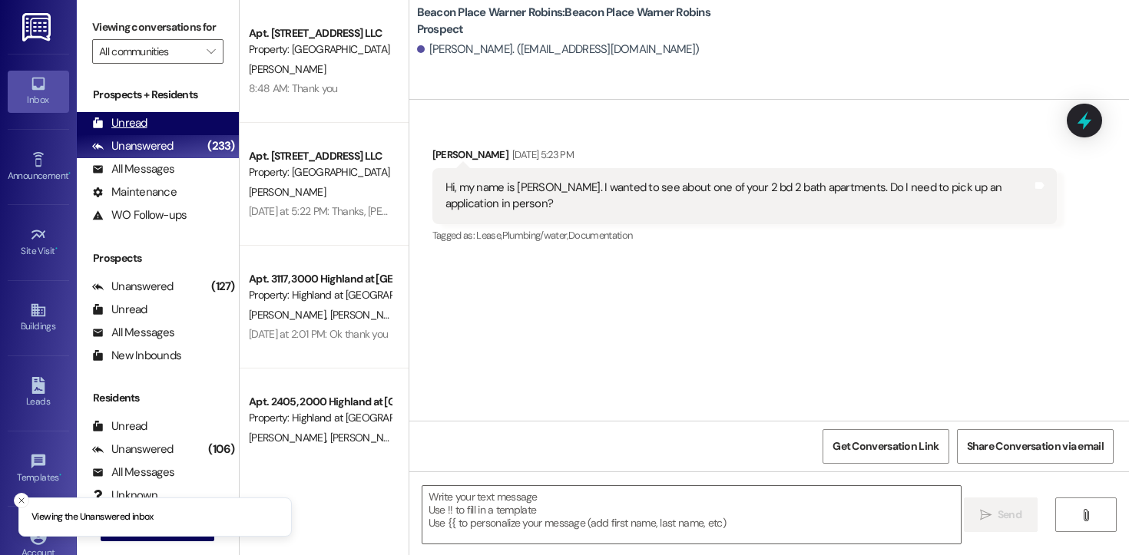
click at [161, 135] on div "Unread (0)" at bounding box center [158, 123] width 162 height 23
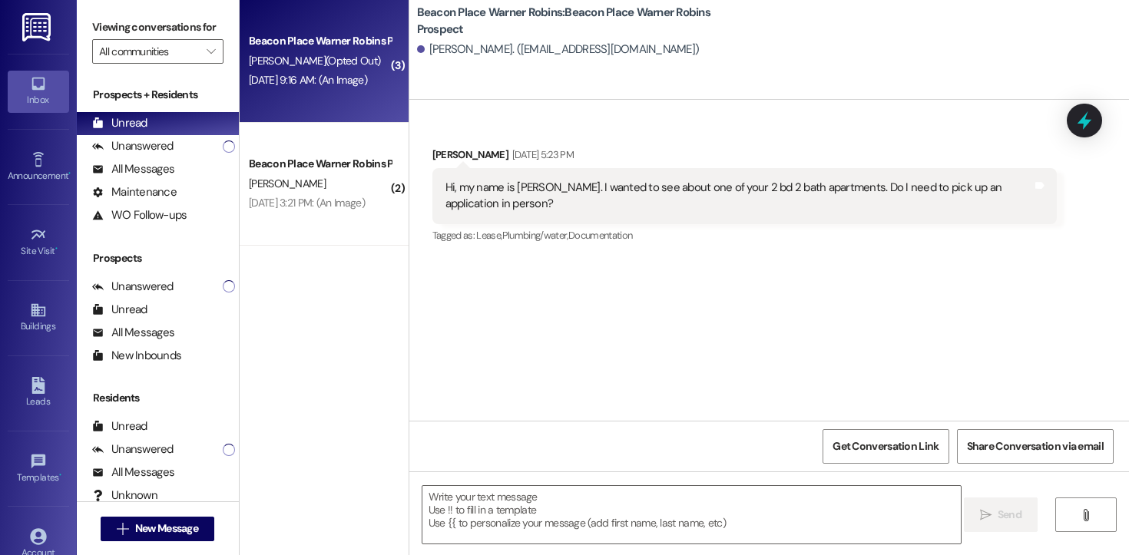
click at [308, 97] on div "Beacon Place Warner Robins Prospect [PERSON_NAME] (Opted Out) [DATE] 9:16 AM: (…" at bounding box center [324, 61] width 169 height 123
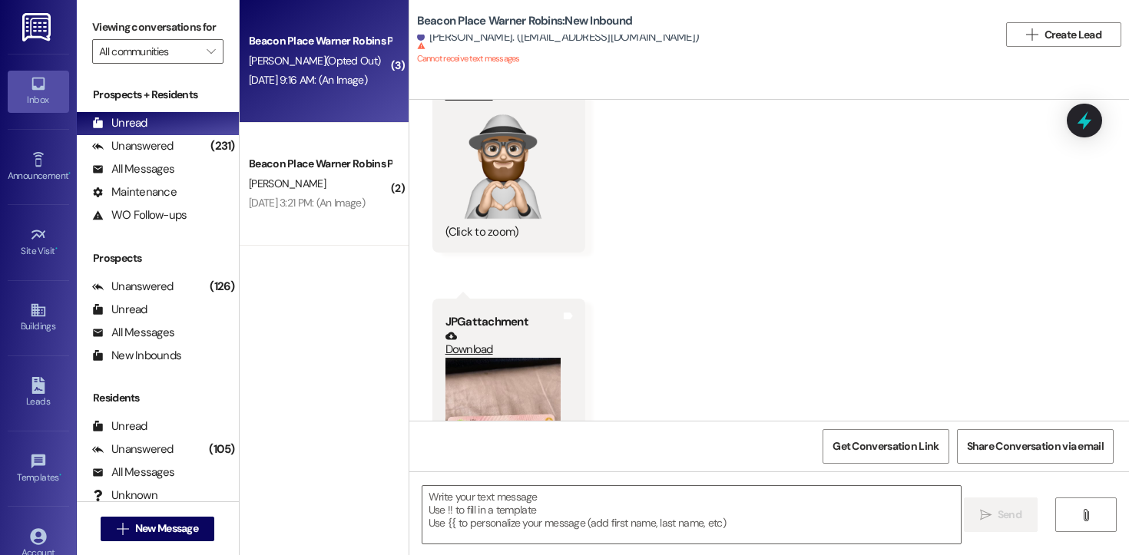
scroll to position [780, 0]
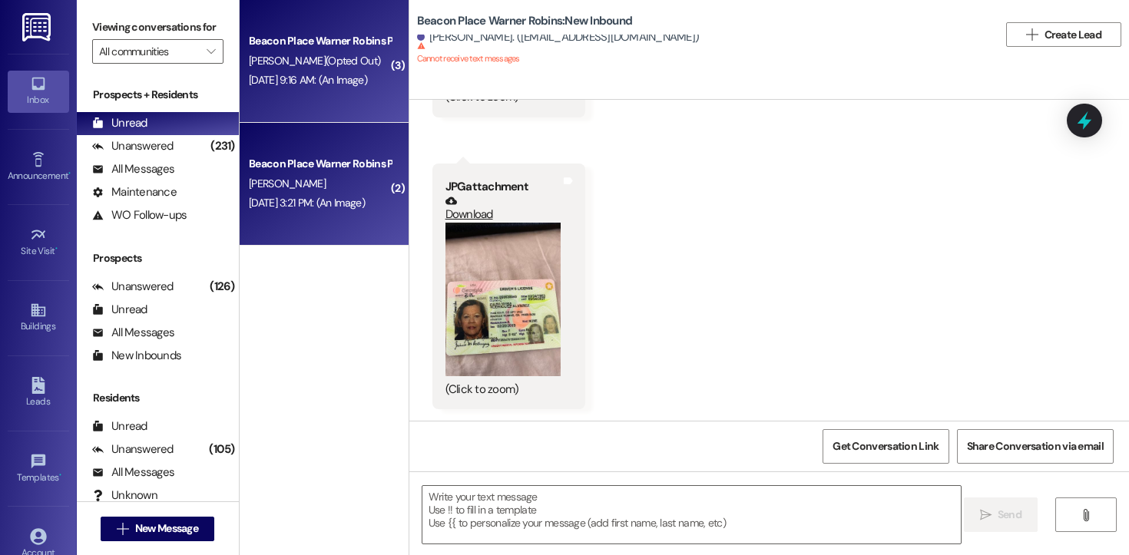
click at [330, 182] on div "[PERSON_NAME]" at bounding box center [319, 183] width 145 height 19
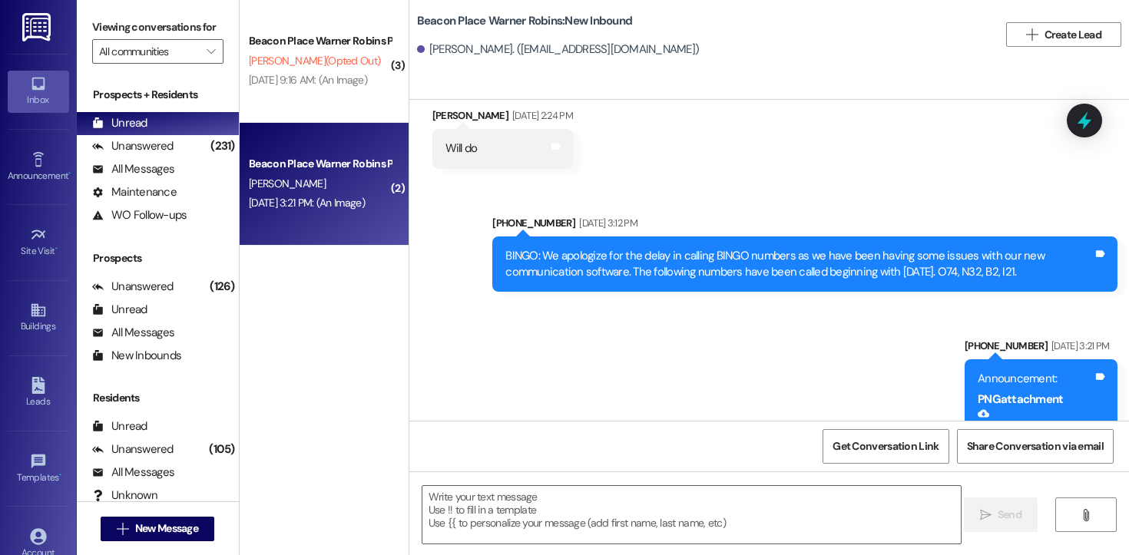
scroll to position [320, 0]
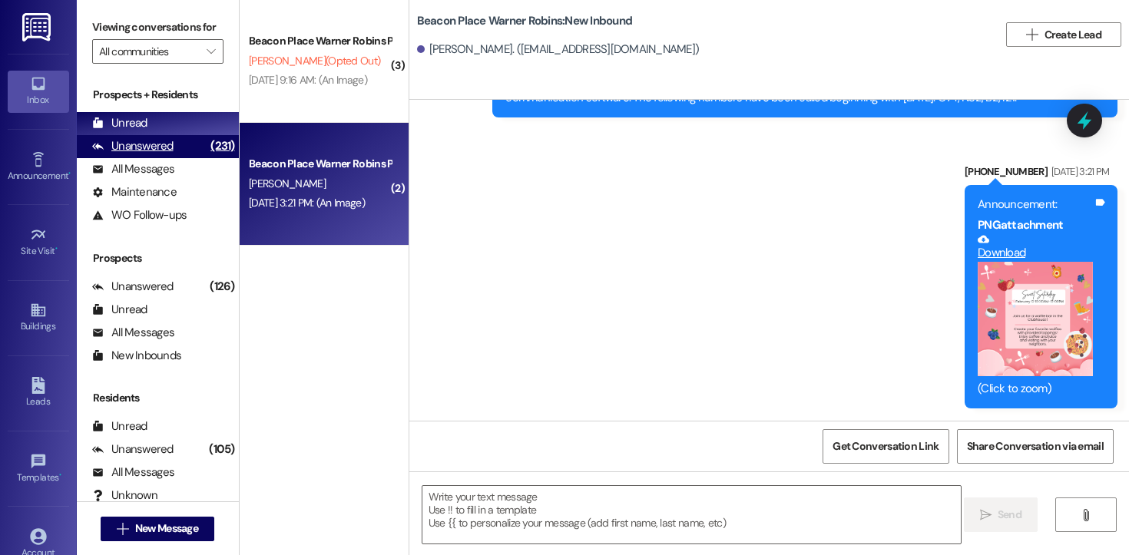
click at [158, 154] on div "Unanswered" at bounding box center [132, 146] width 81 height 16
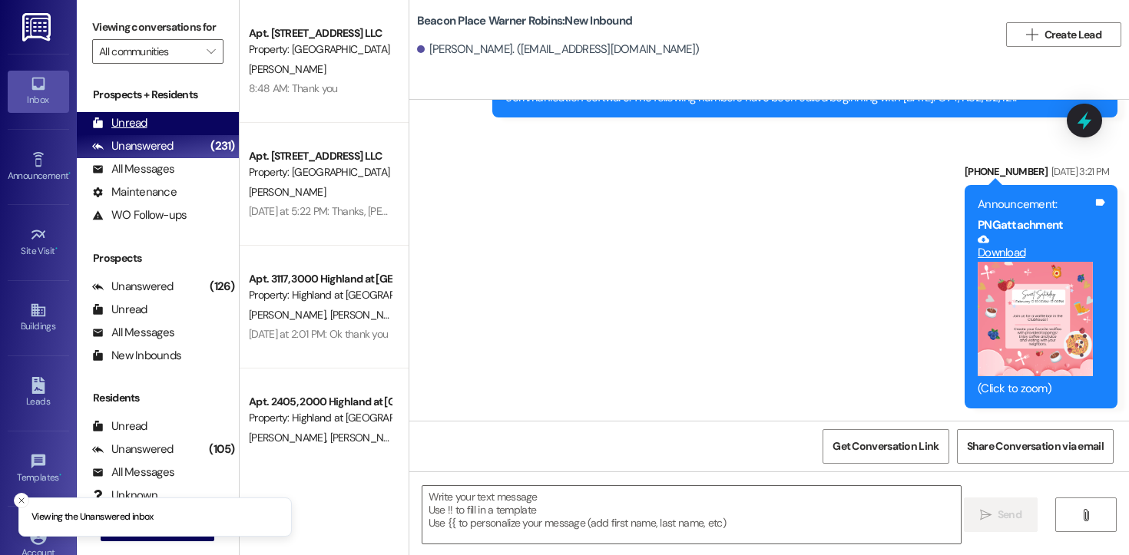
click at [140, 131] on div "Unread" at bounding box center [119, 123] width 55 height 16
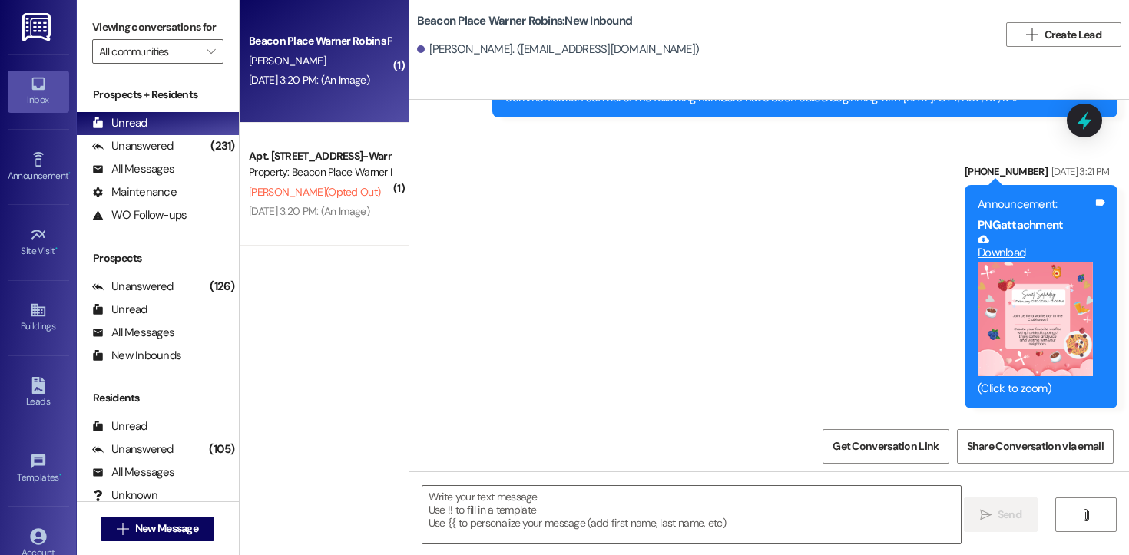
click at [313, 65] on div "[PERSON_NAME]" at bounding box center [319, 60] width 145 height 19
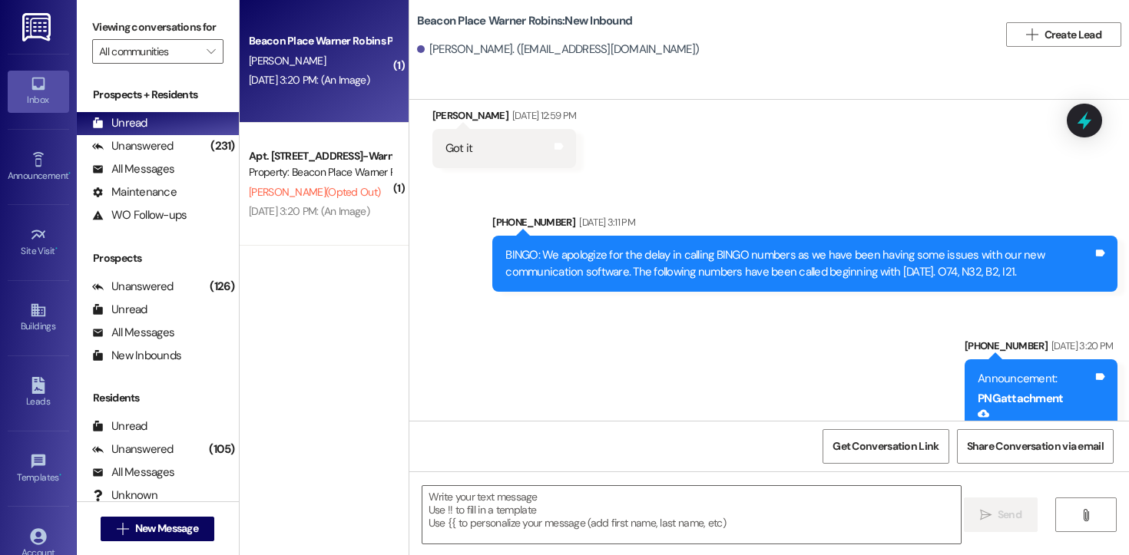
scroll to position [213, 0]
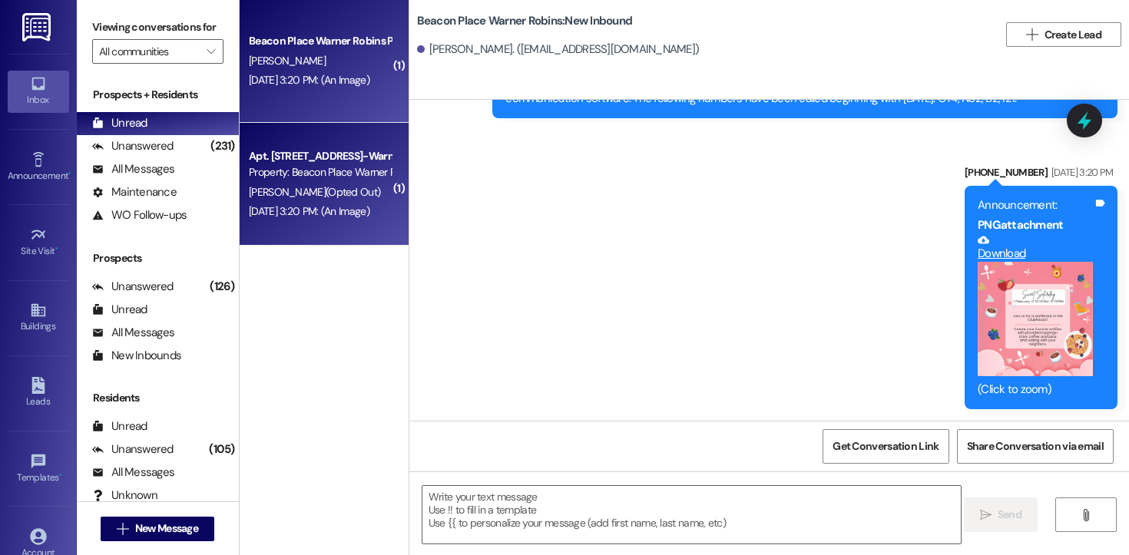
click at [293, 180] on div "Property: Beacon Place Warner Robins" at bounding box center [320, 172] width 142 height 16
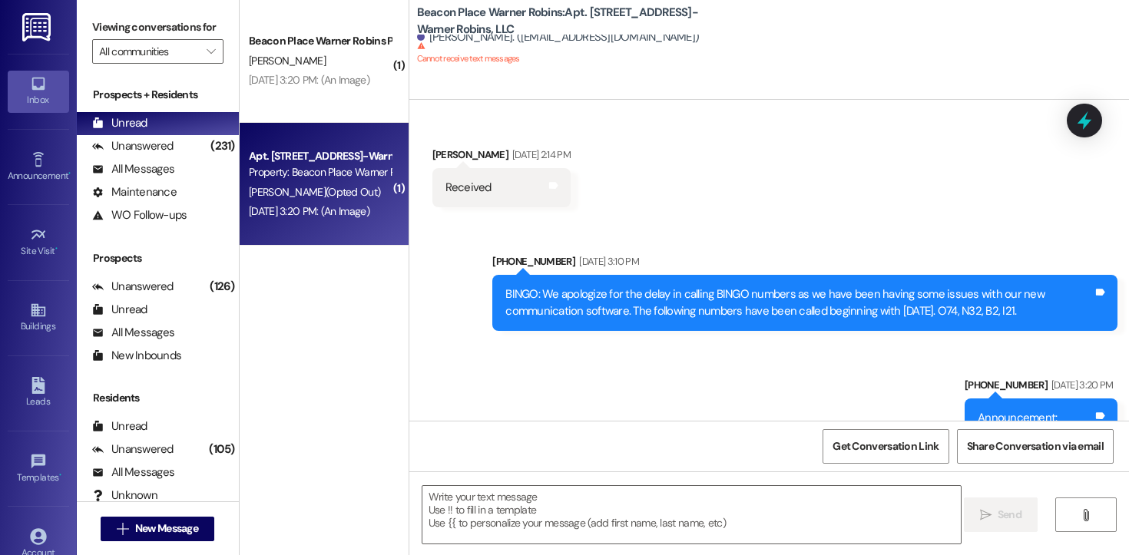
scroll to position [479, 0]
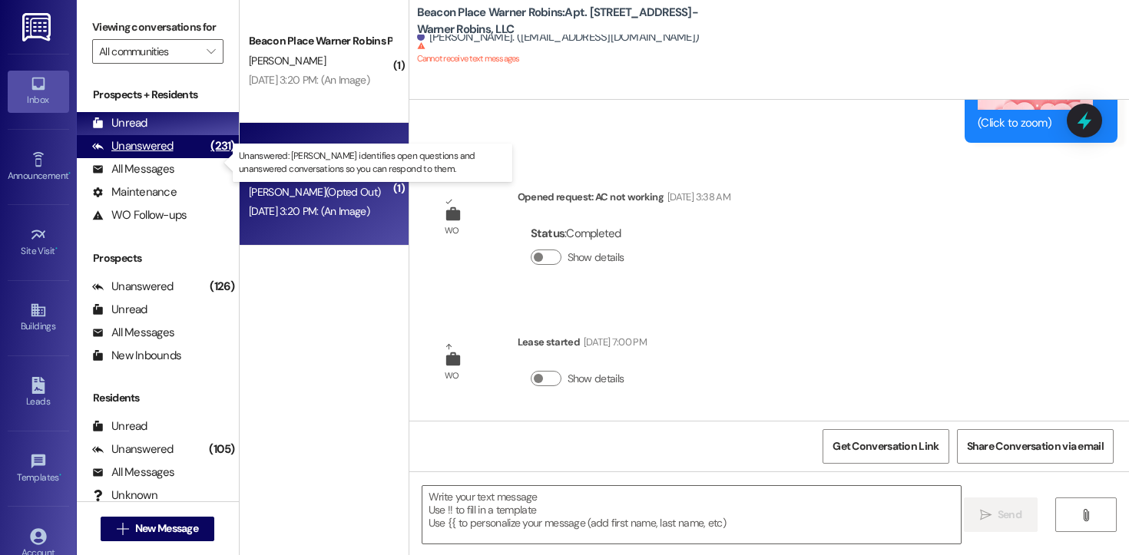
click at [181, 158] on div "Unanswered (231)" at bounding box center [158, 146] width 162 height 23
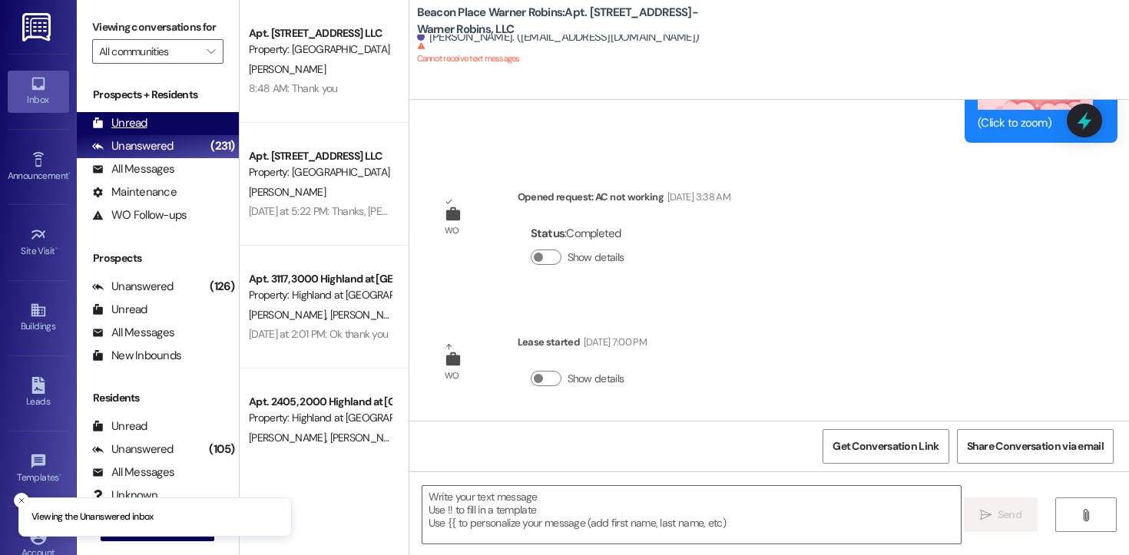
click at [134, 131] on div "Unread" at bounding box center [119, 123] width 55 height 16
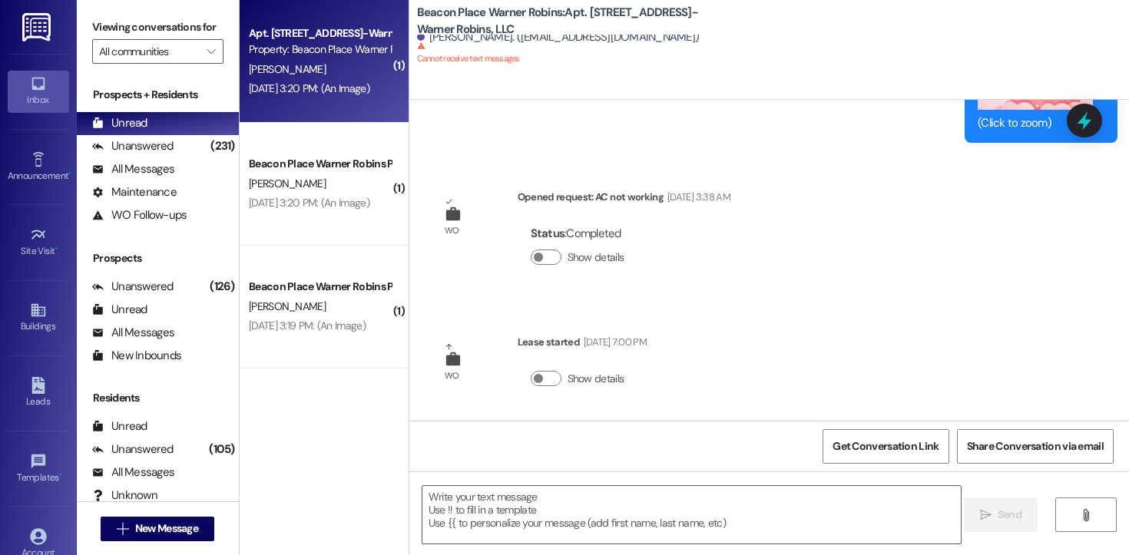
click at [306, 84] on div "[DATE] 3:20 PM: (An Image) [DATE] 3:20 PM: (An Image)" at bounding box center [309, 88] width 121 height 14
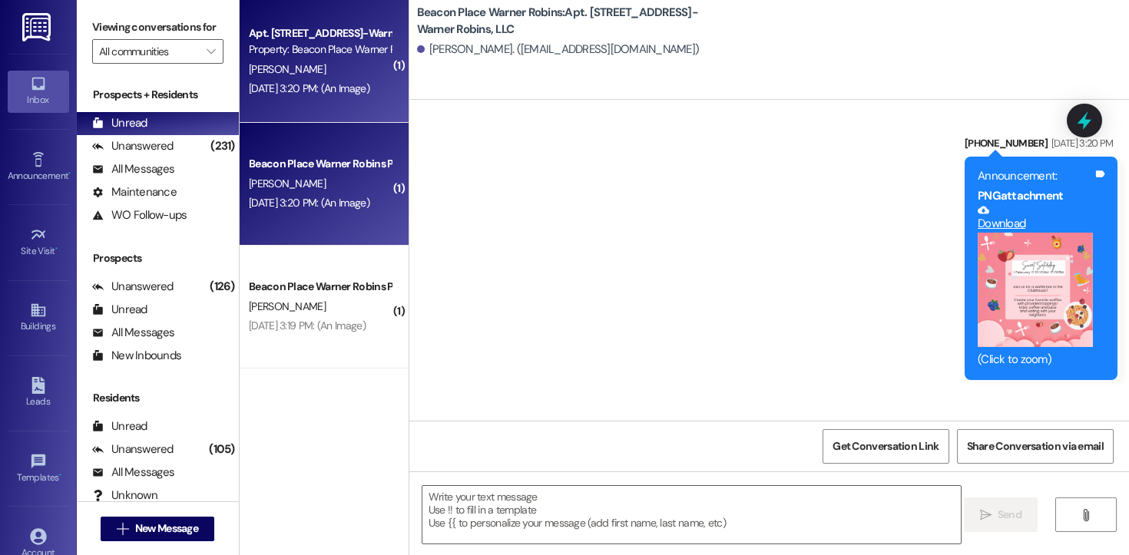
scroll to position [1759, 0]
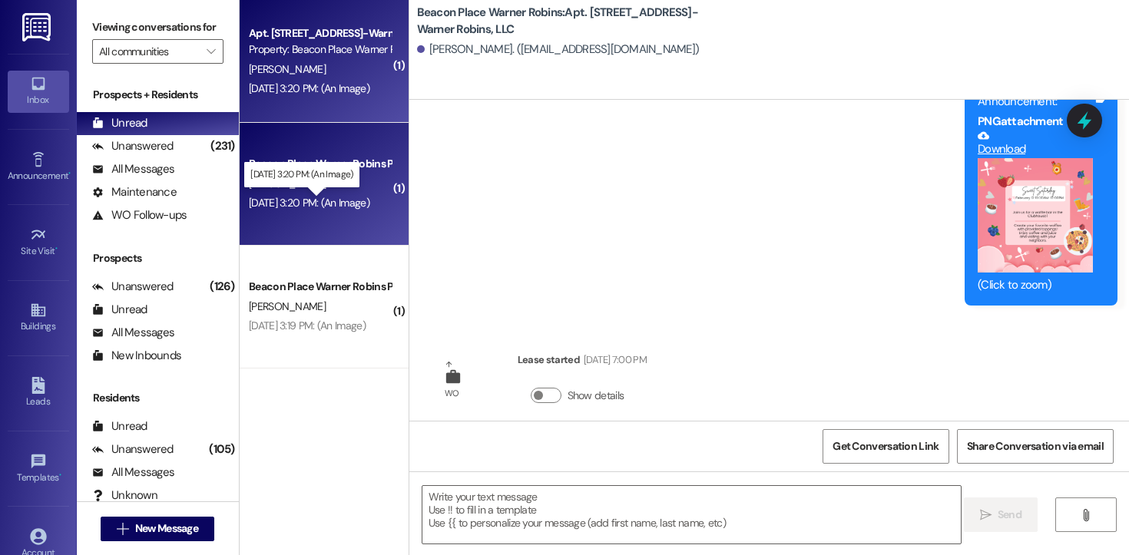
click at [329, 201] on div "[DATE] 3:20 PM: (An Image) [DATE] 3:20 PM: (An Image)" at bounding box center [309, 203] width 121 height 14
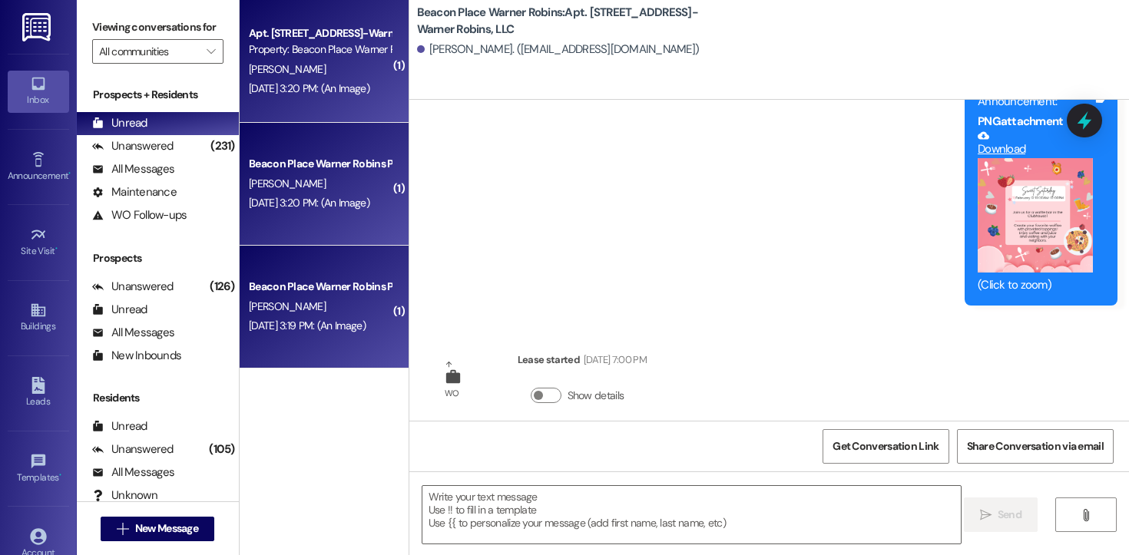
click at [319, 280] on div "Beacon Place Warner Robins Prospect" at bounding box center [320, 287] width 142 height 16
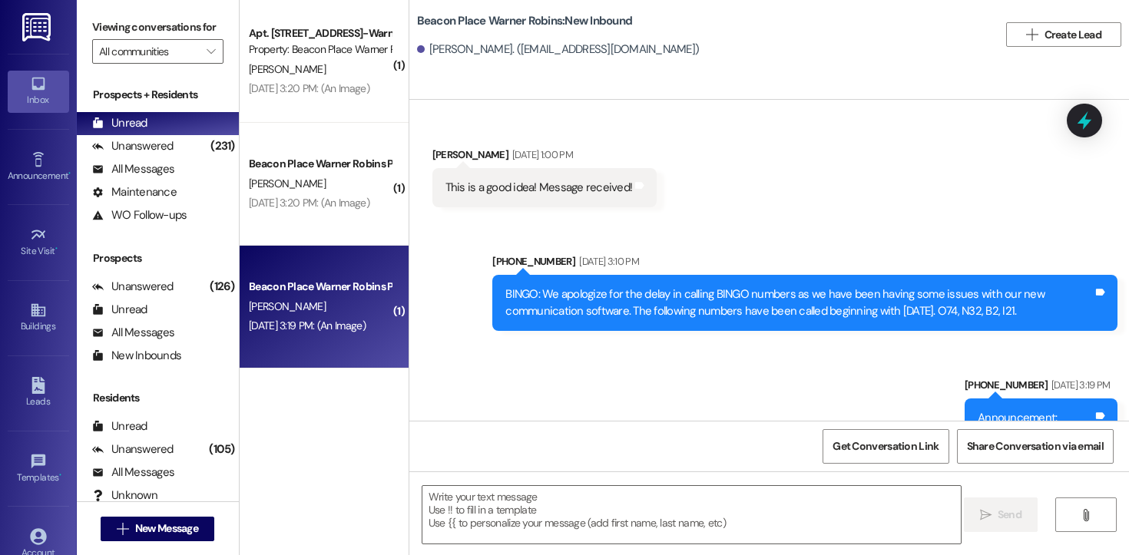
scroll to position [213, 0]
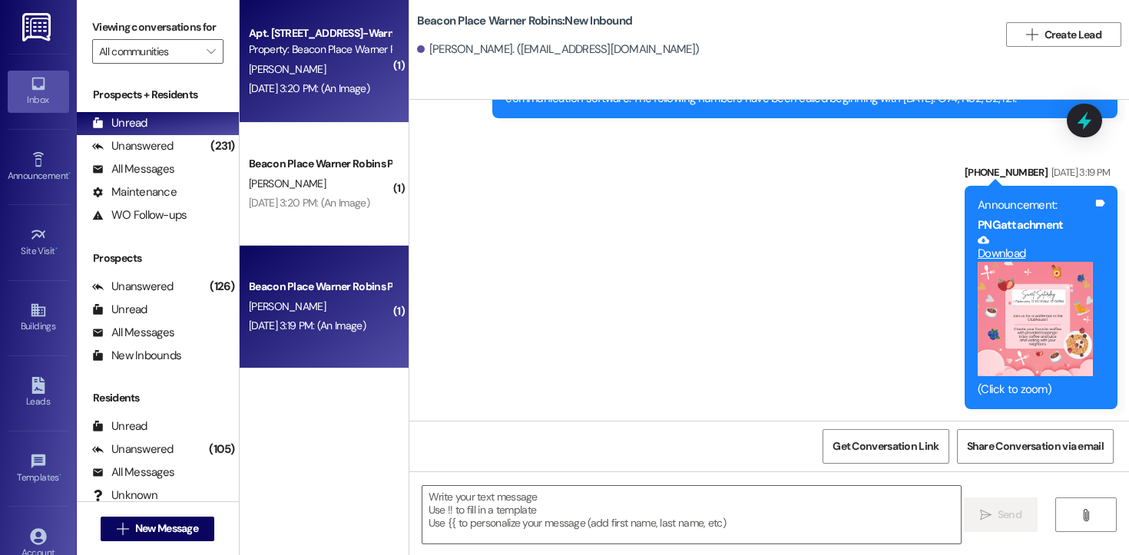
click at [365, 74] on div "[PERSON_NAME]" at bounding box center [319, 69] width 145 height 19
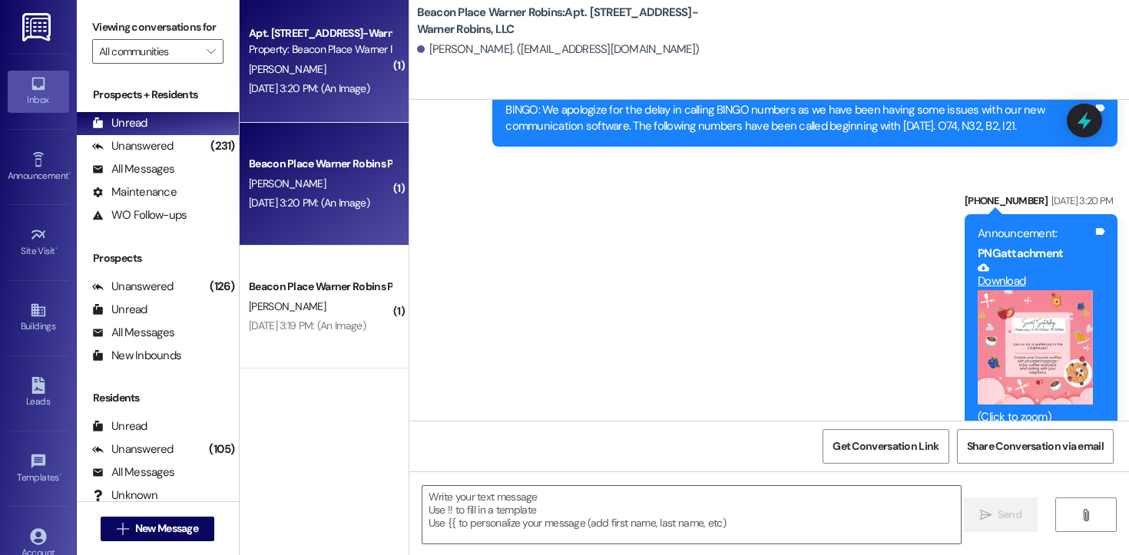
scroll to position [1759, 0]
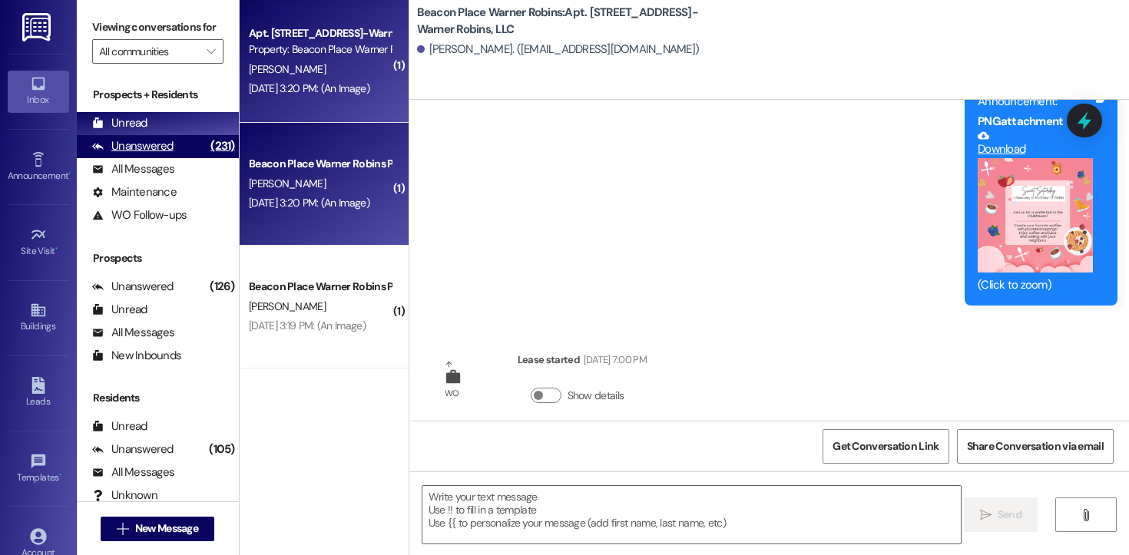
click at [158, 154] on div "Unanswered" at bounding box center [132, 146] width 81 height 16
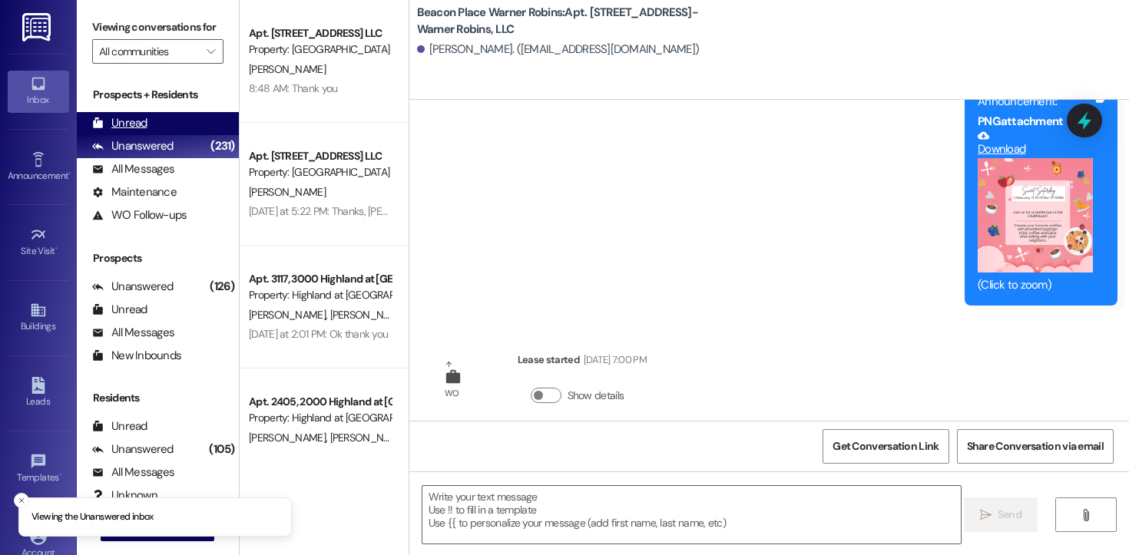
click at [138, 131] on div "Unread" at bounding box center [119, 123] width 55 height 16
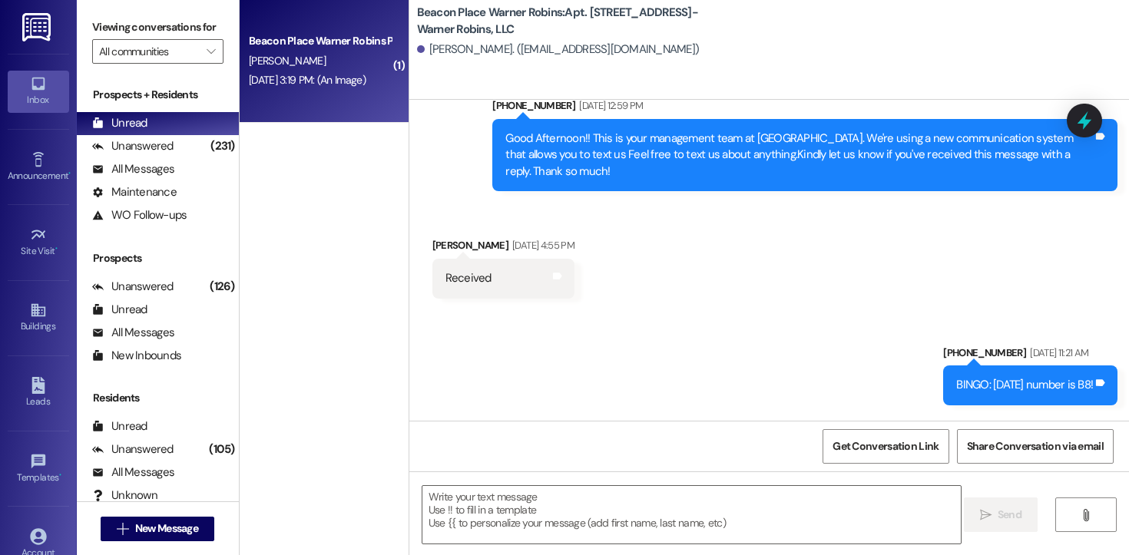
scroll to position [0, 0]
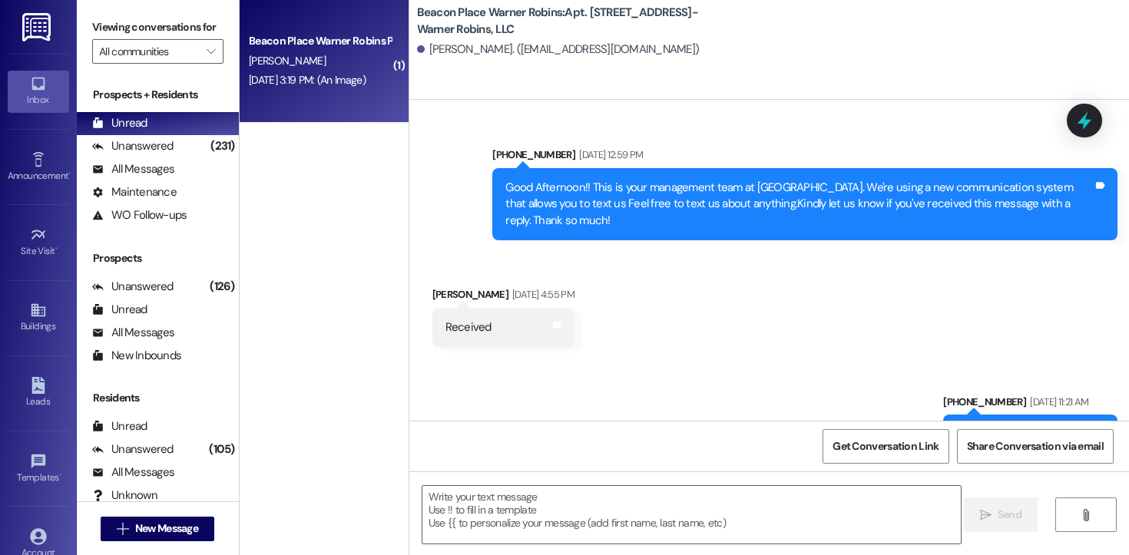
click at [326, 108] on div "Beacon Place Warner Robins Prospect [PERSON_NAME] [DATE] 3:19 PM: (An Image) [D…" at bounding box center [324, 61] width 169 height 123
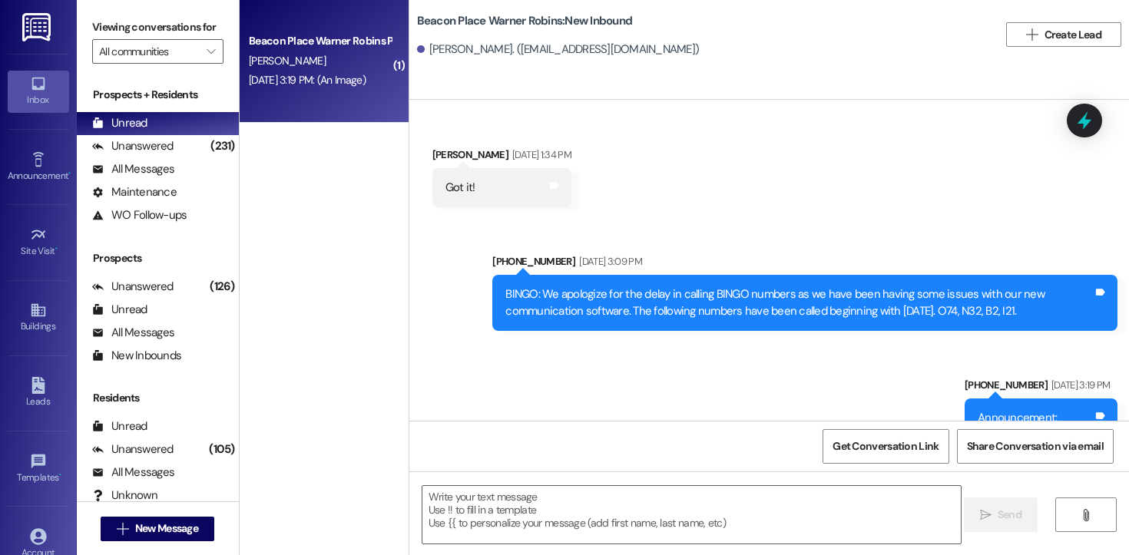
scroll to position [213, 0]
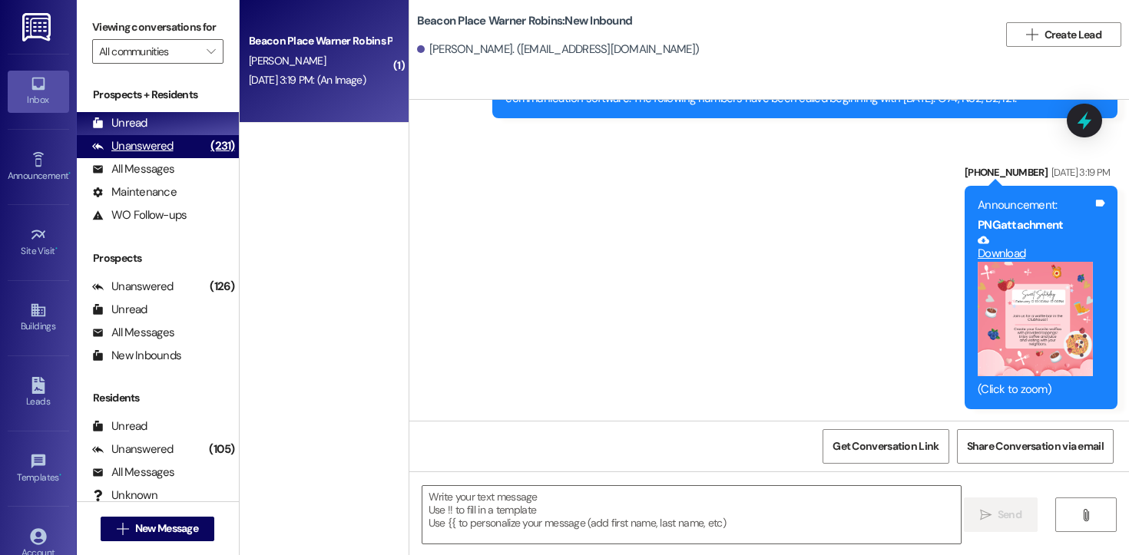
click at [160, 154] on div "Unanswered" at bounding box center [132, 146] width 81 height 16
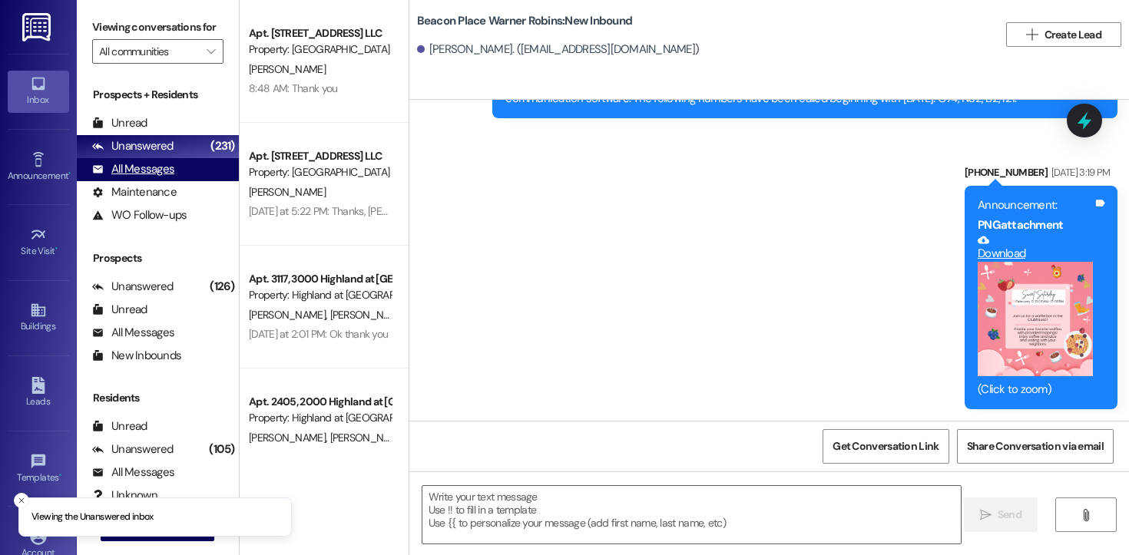
click at [158, 177] on div "All Messages" at bounding box center [133, 169] width 82 height 16
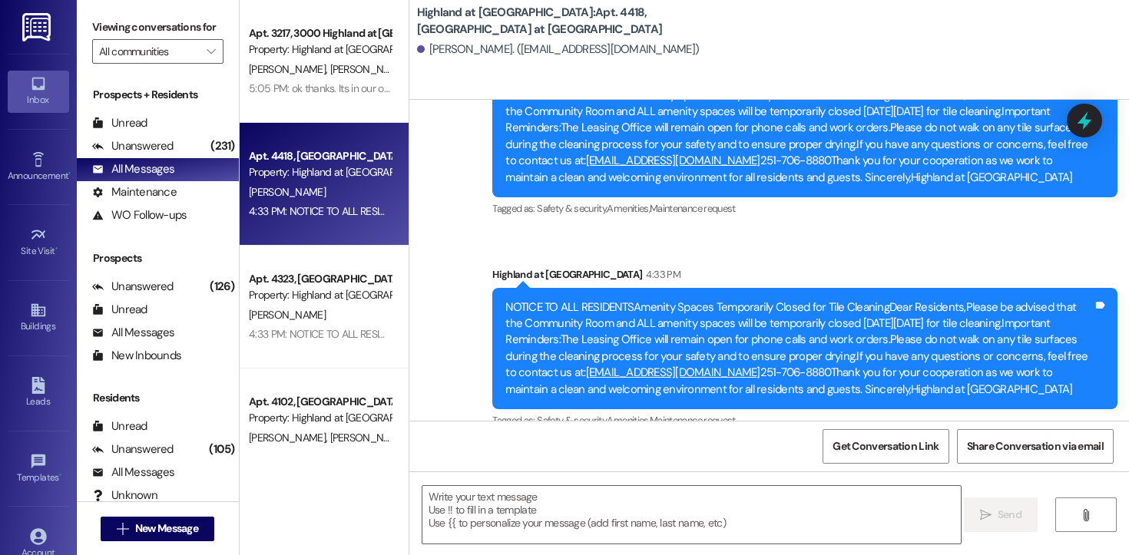
scroll to position [7442, 0]
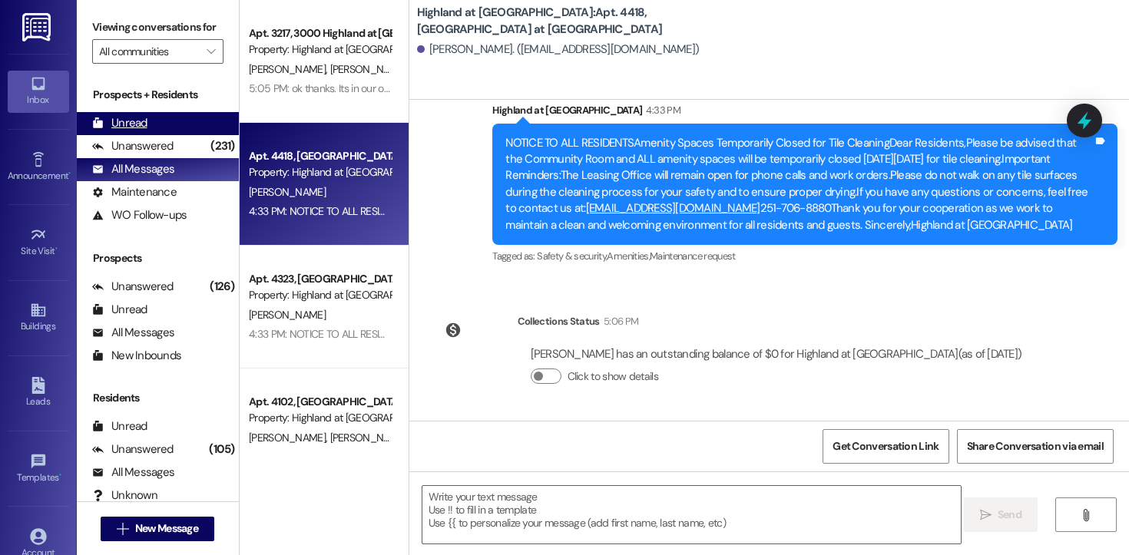
click at [131, 131] on div "Unread" at bounding box center [119, 123] width 55 height 16
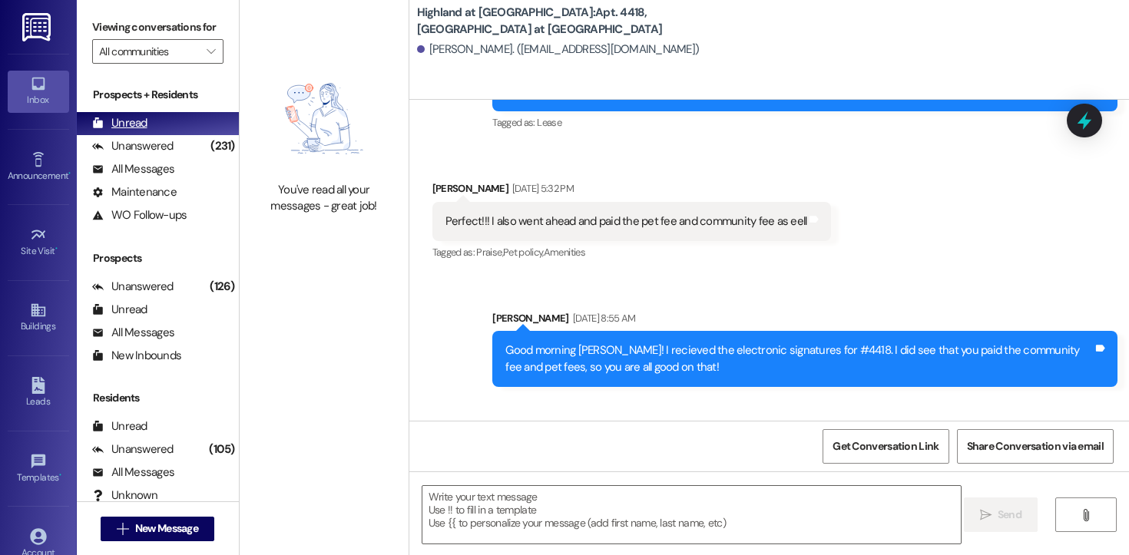
scroll to position [6282, 0]
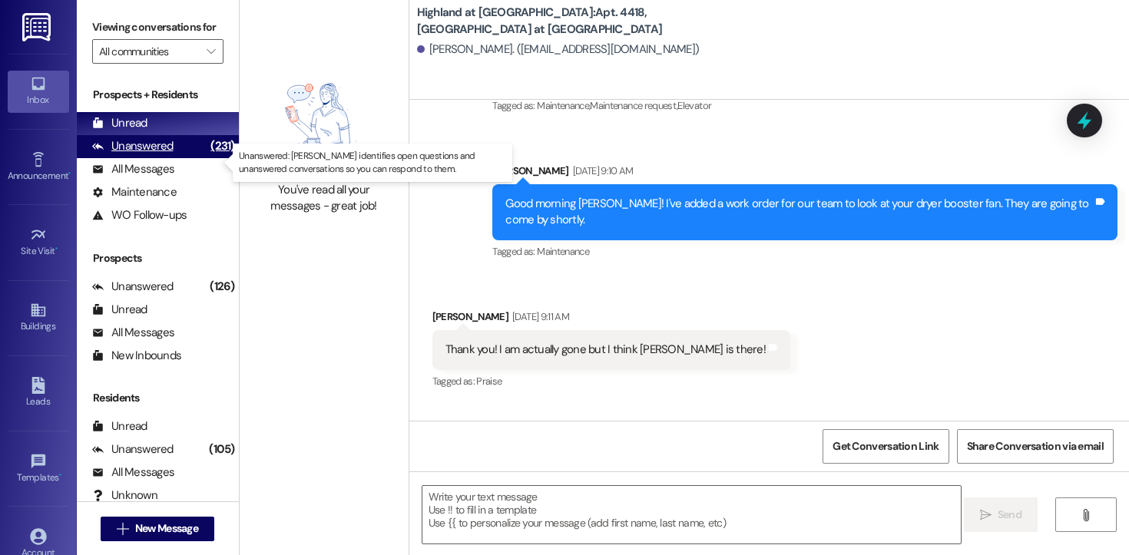
click at [155, 154] on div "Unanswered" at bounding box center [132, 146] width 81 height 16
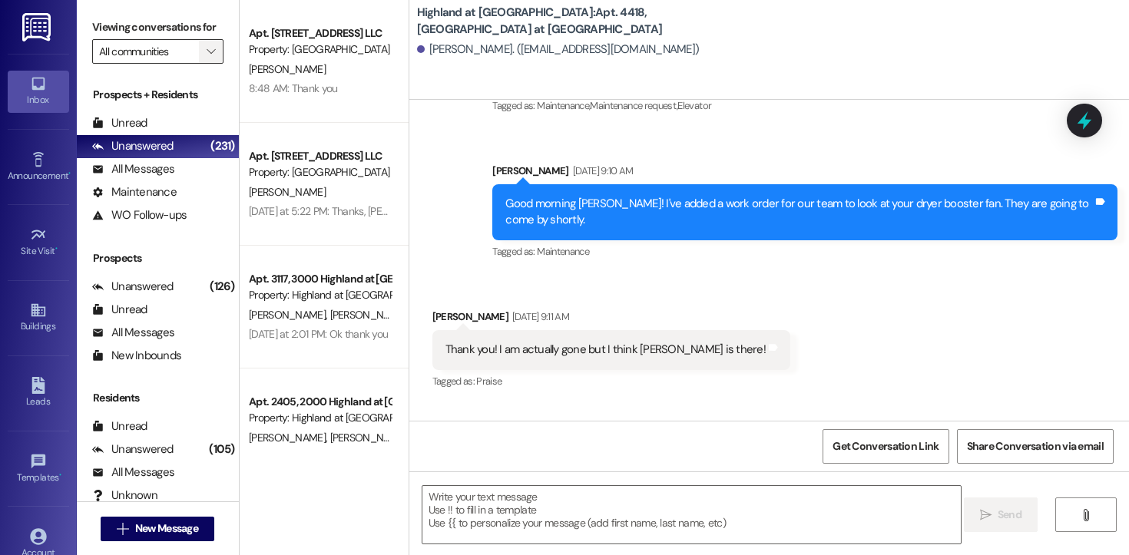
click at [207, 58] on icon "" at bounding box center [211, 51] width 8 height 12
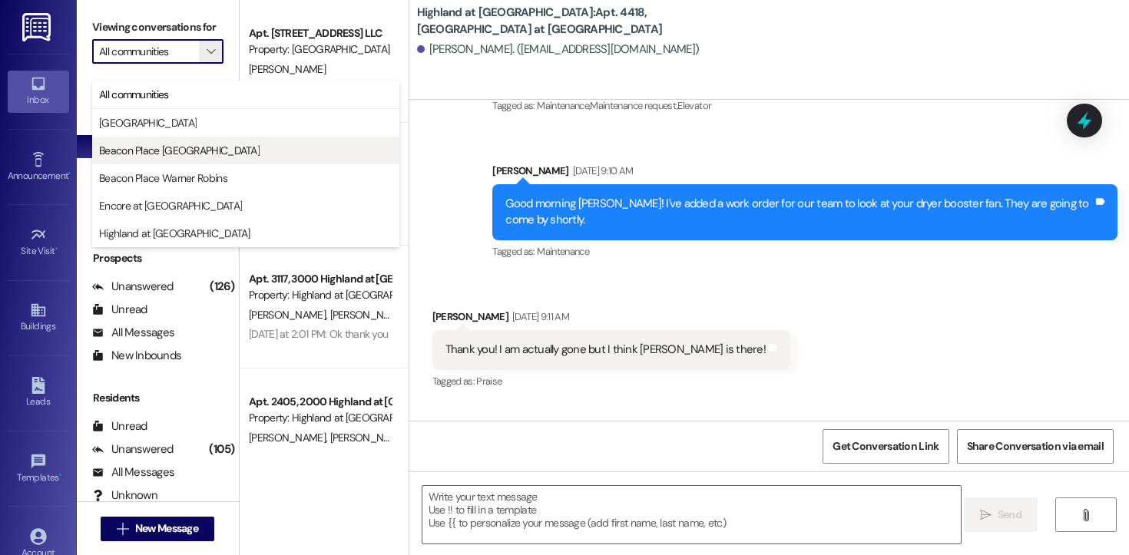
click at [187, 159] on button "Beacon Place [GEOGRAPHIC_DATA]" at bounding box center [245, 151] width 307 height 28
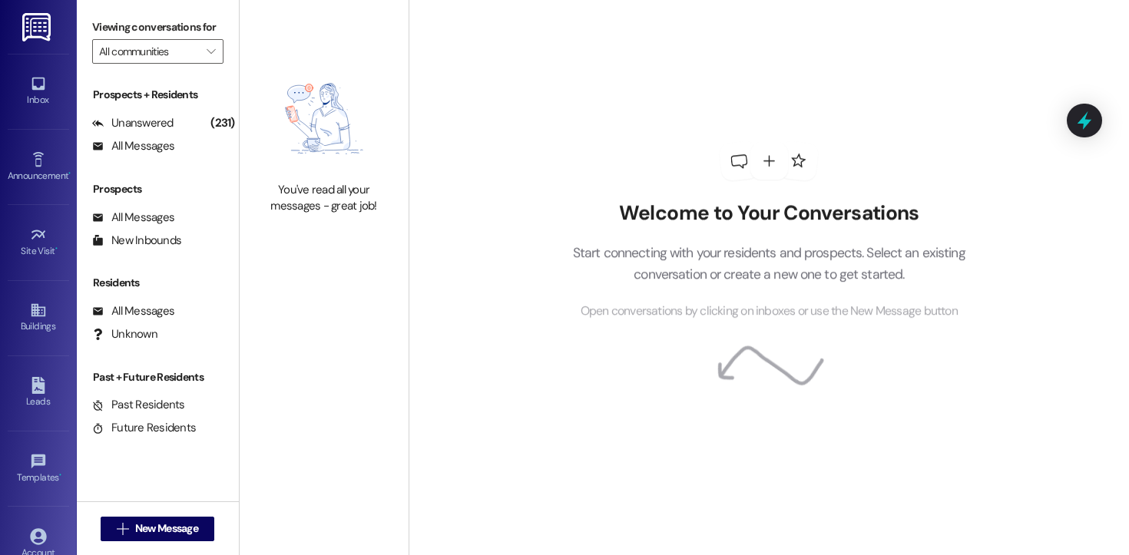
type input "Beacon Place [GEOGRAPHIC_DATA]"
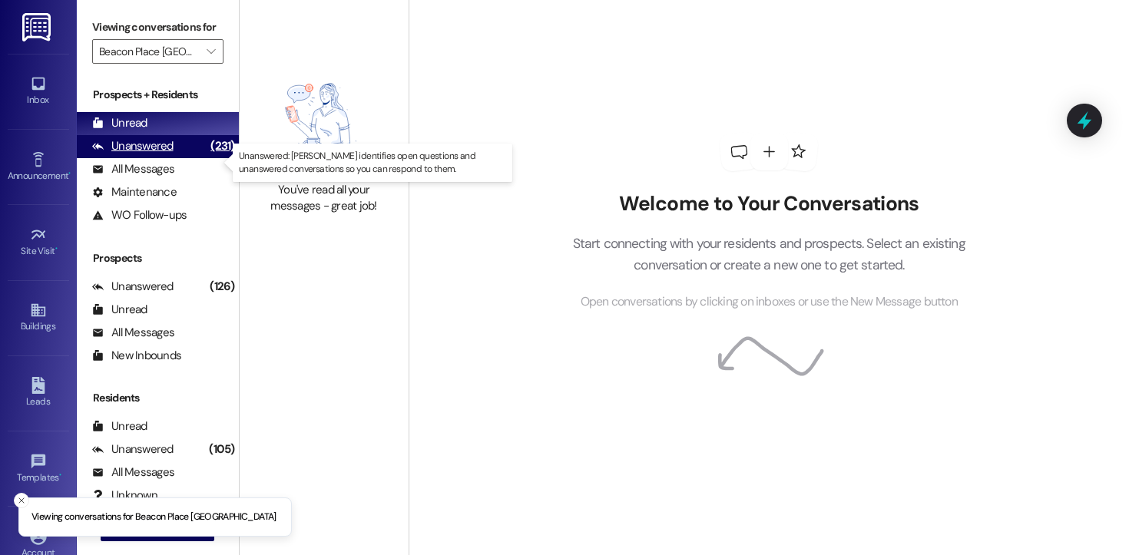
click at [183, 158] on div "Unanswered (231)" at bounding box center [158, 146] width 162 height 23
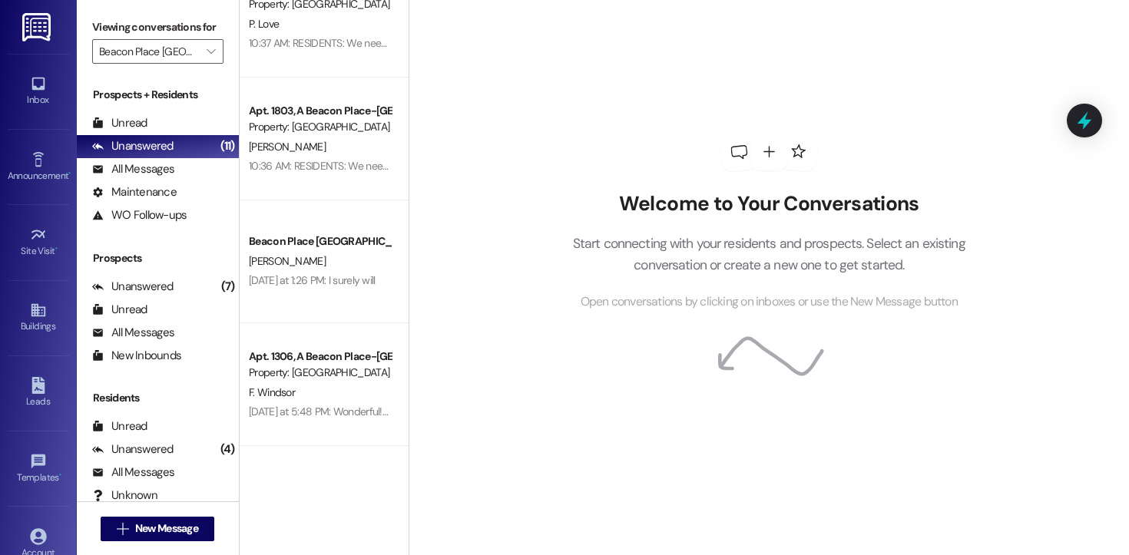
scroll to position [531, 0]
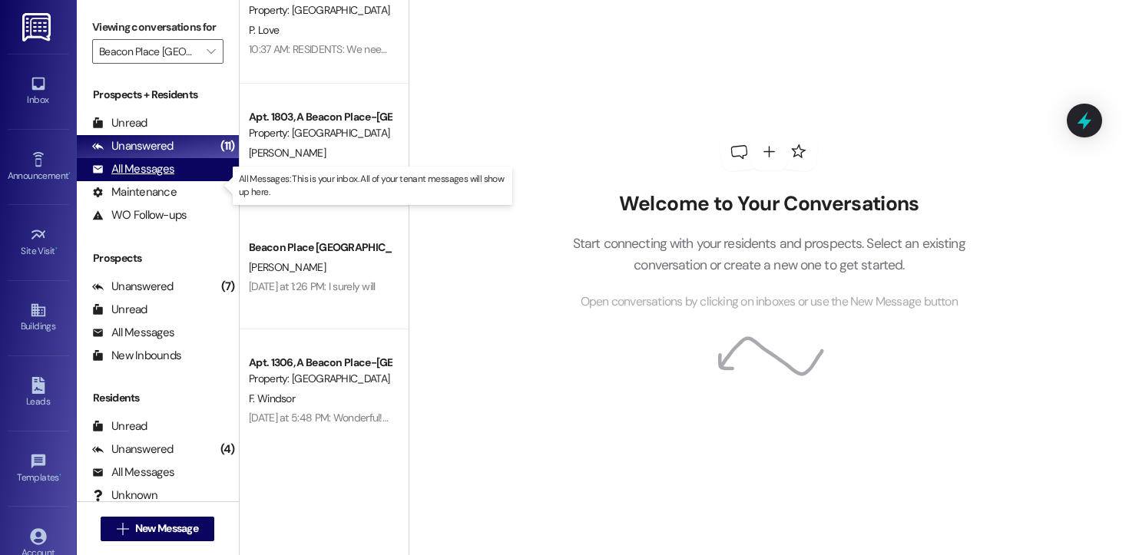
click at [166, 177] on div "All Messages" at bounding box center [133, 169] width 82 height 16
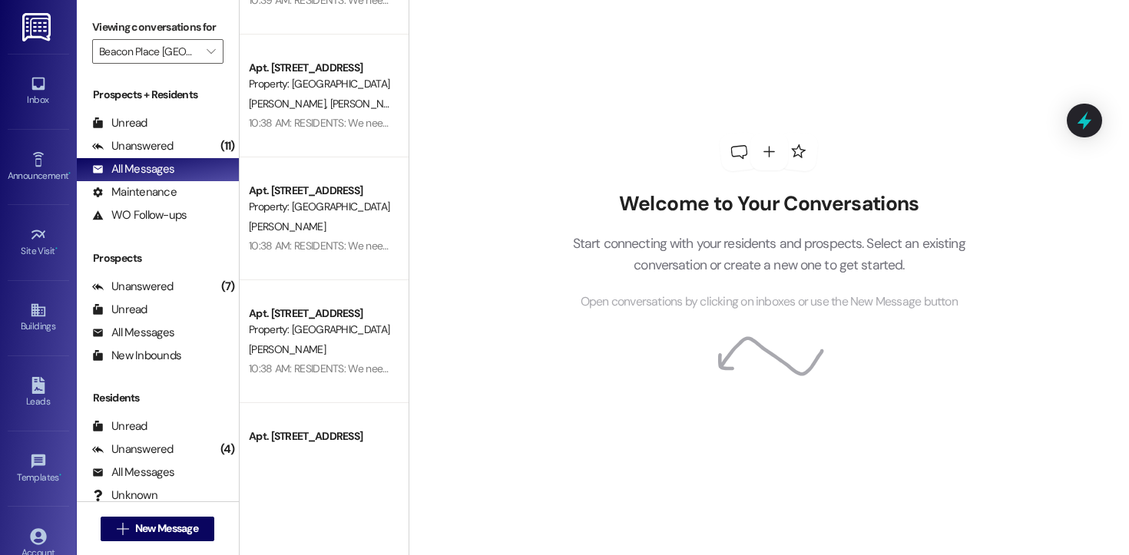
scroll to position [0, 0]
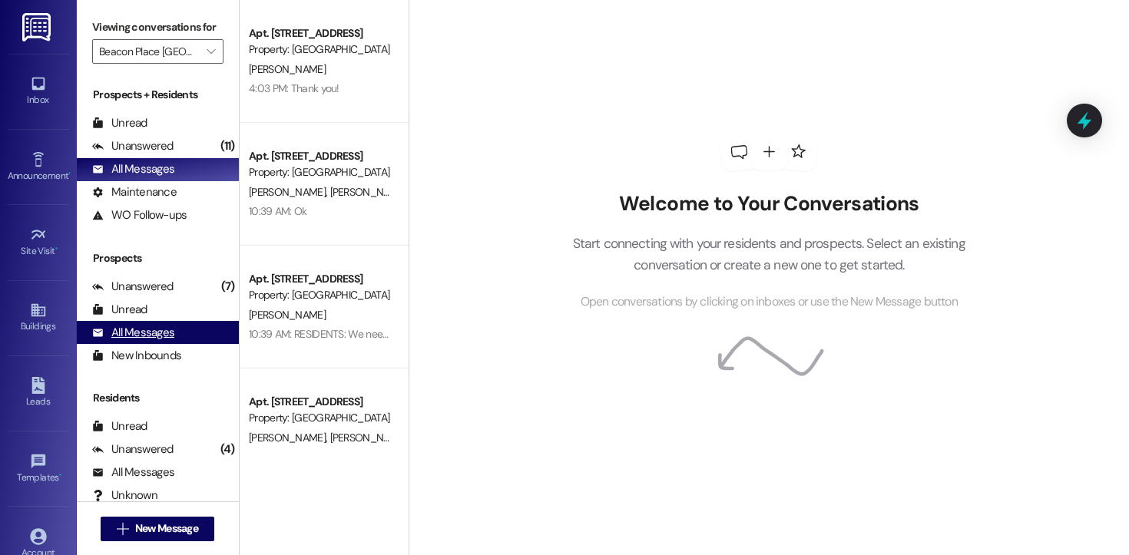
click at [161, 341] on div "All Messages" at bounding box center [133, 333] width 82 height 16
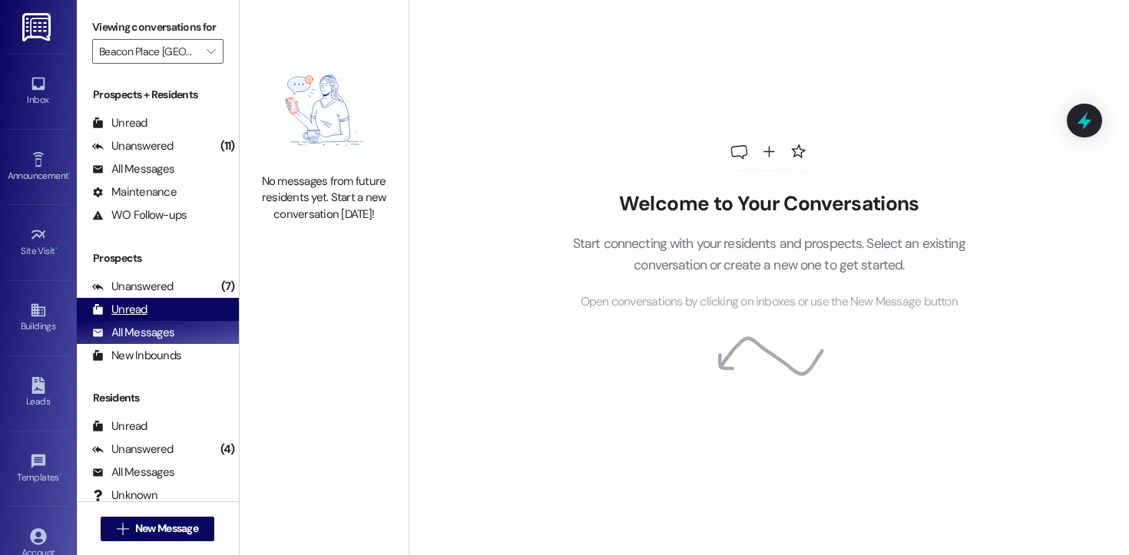
click at [158, 321] on div "Unread (0)" at bounding box center [158, 309] width 162 height 23
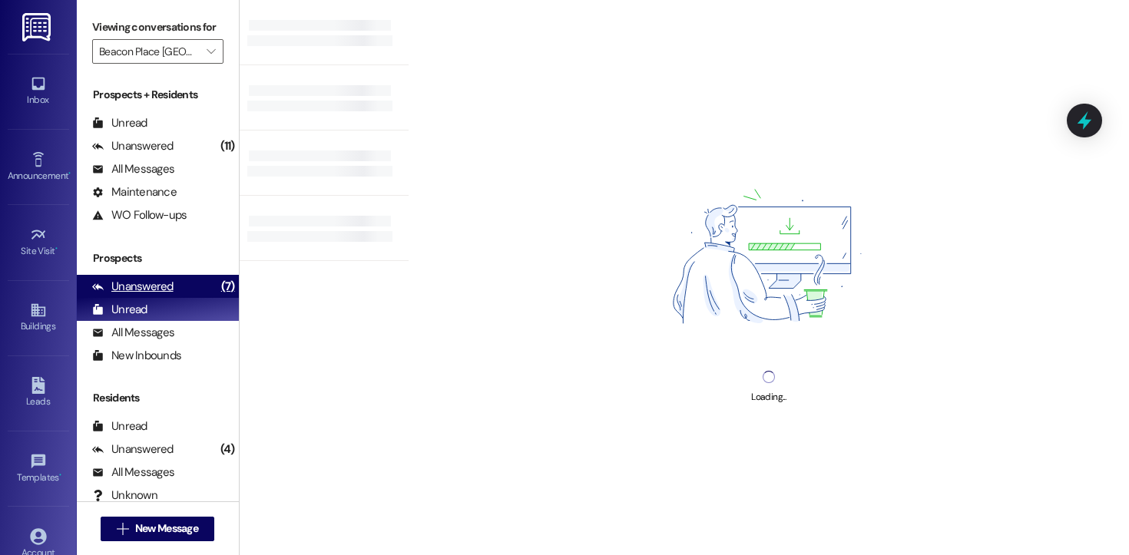
click at [157, 295] on div "Unanswered" at bounding box center [132, 287] width 81 height 16
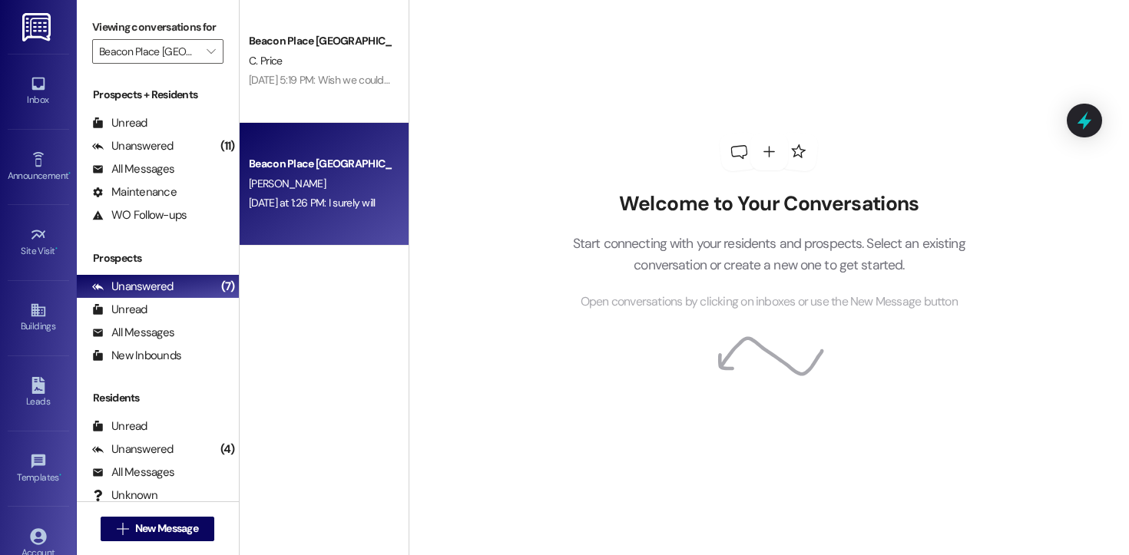
click at [278, 188] on span "[PERSON_NAME]" at bounding box center [287, 184] width 77 height 14
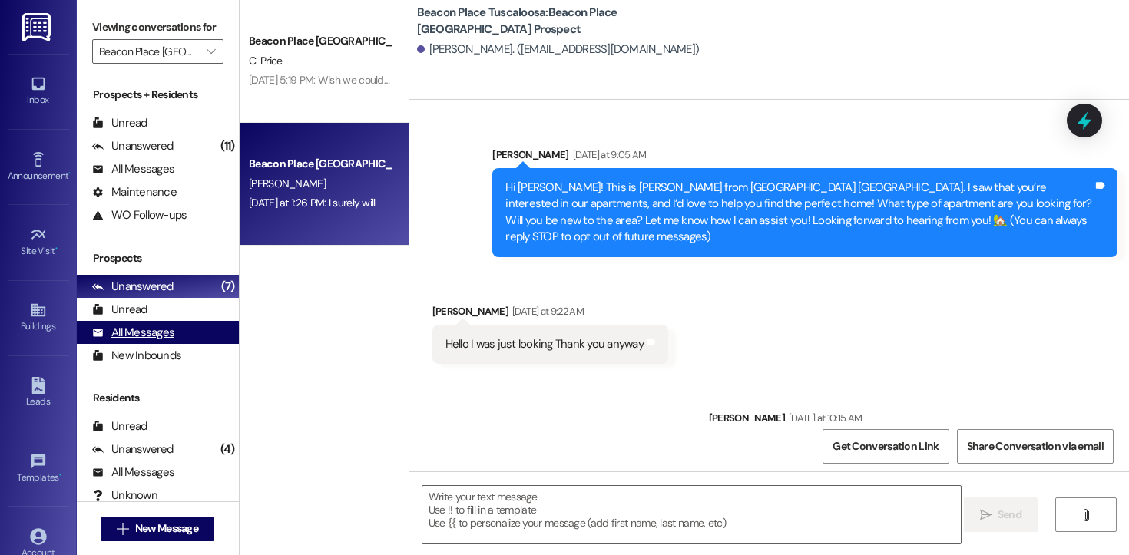
click at [166, 344] on div "All Messages (undefined)" at bounding box center [158, 332] width 162 height 23
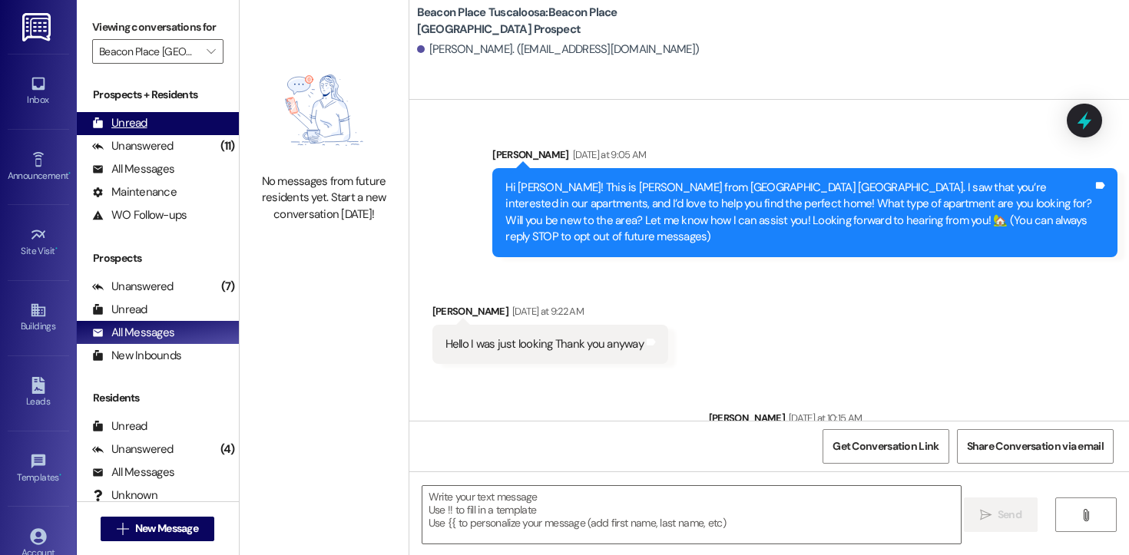
click at [143, 131] on div "Unread" at bounding box center [119, 123] width 55 height 16
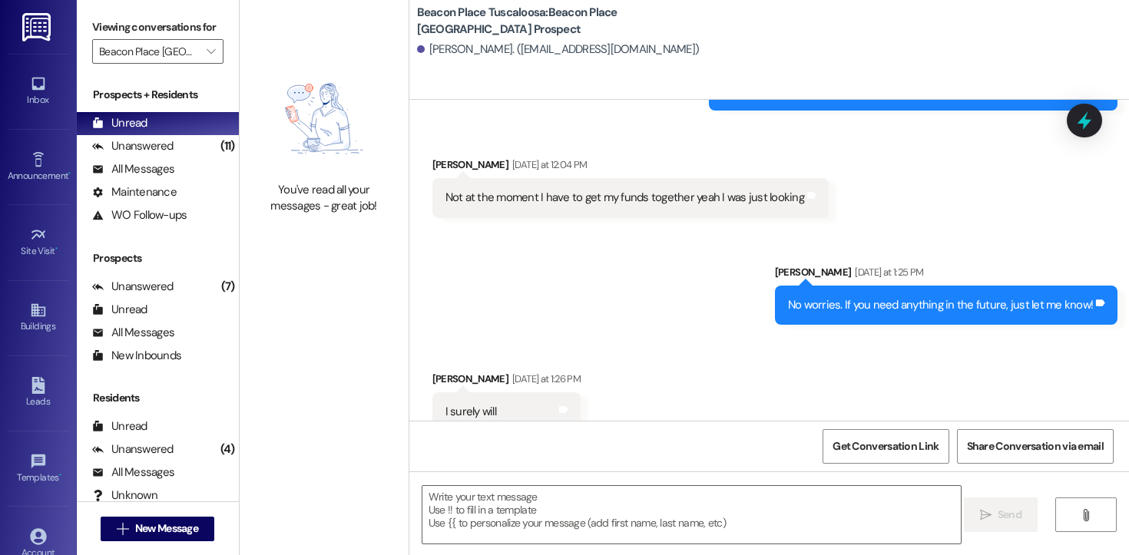
scroll to position [366, 0]
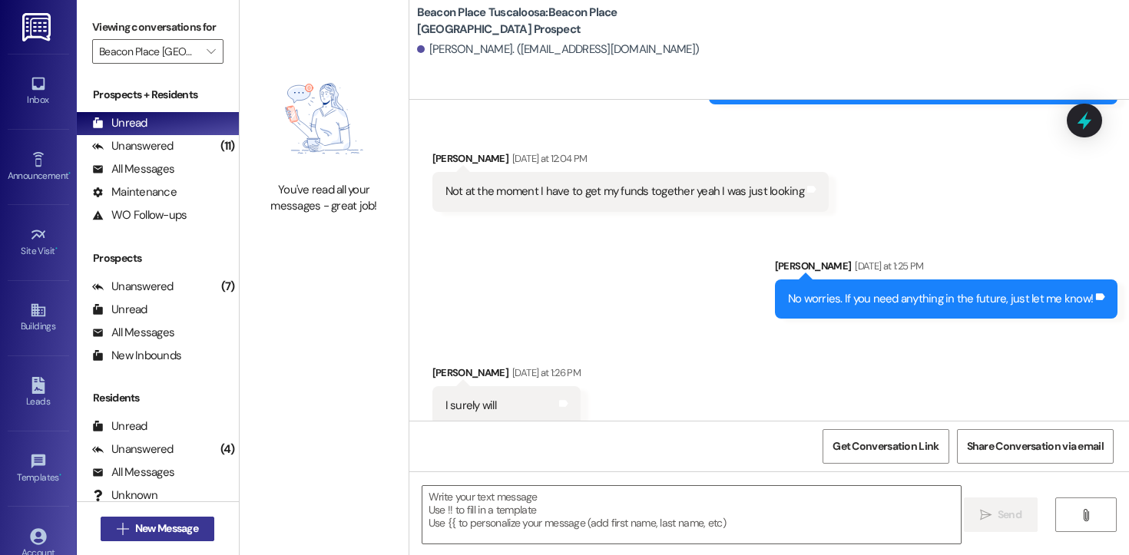
click at [186, 526] on span "New Message" at bounding box center [166, 529] width 63 height 16
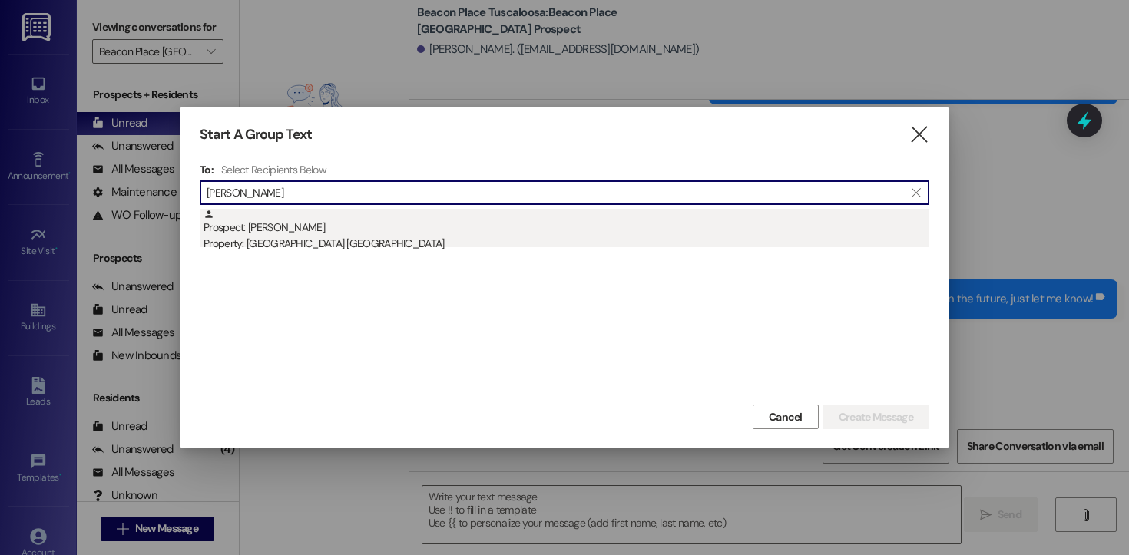
type input "[PERSON_NAME]"
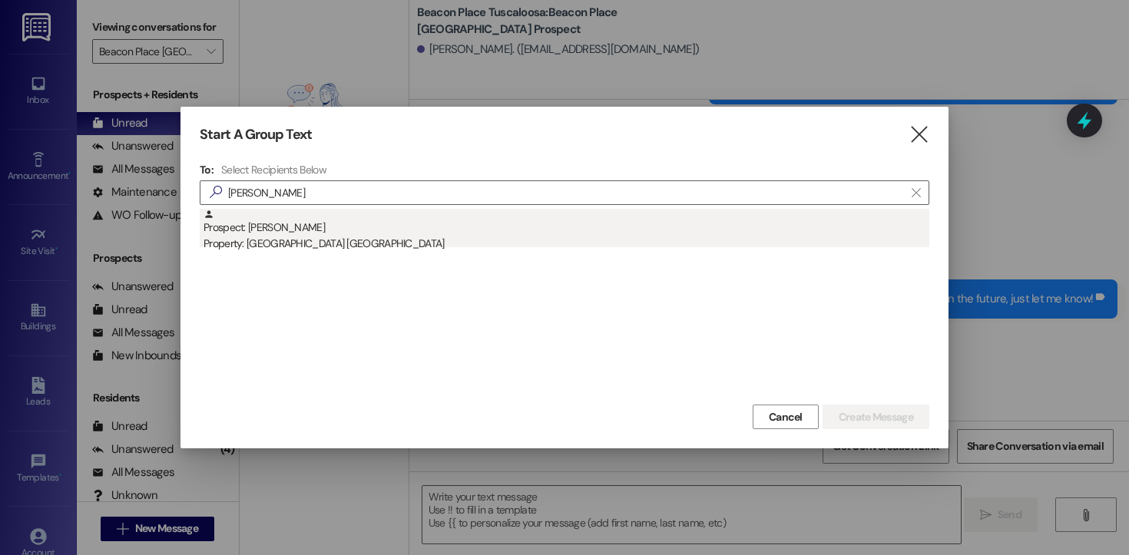
click at [293, 230] on div "Prospect: [PERSON_NAME] Property: [GEOGRAPHIC_DATA] [GEOGRAPHIC_DATA]" at bounding box center [566, 231] width 726 height 44
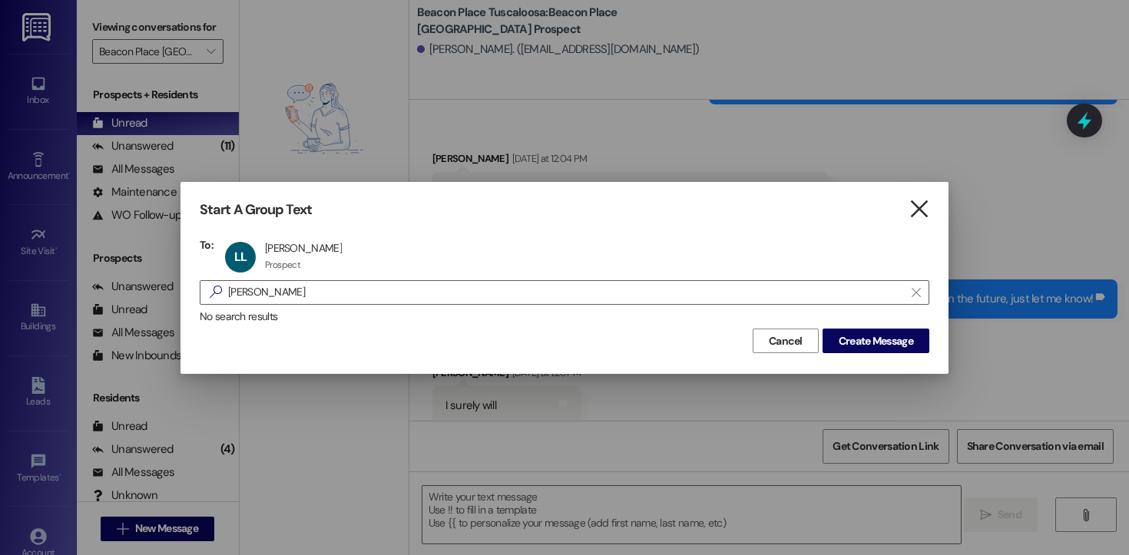
click at [923, 210] on icon "" at bounding box center [918, 209] width 21 height 16
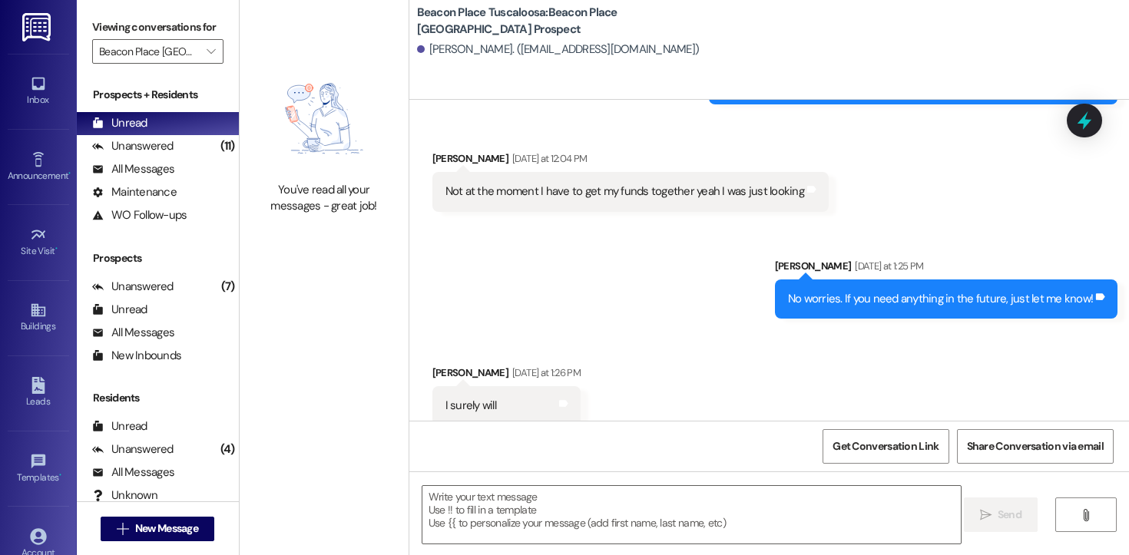
click at [165, 542] on div " New Message" at bounding box center [158, 529] width 114 height 38
click at [170, 528] on span "New Message" at bounding box center [166, 529] width 63 height 16
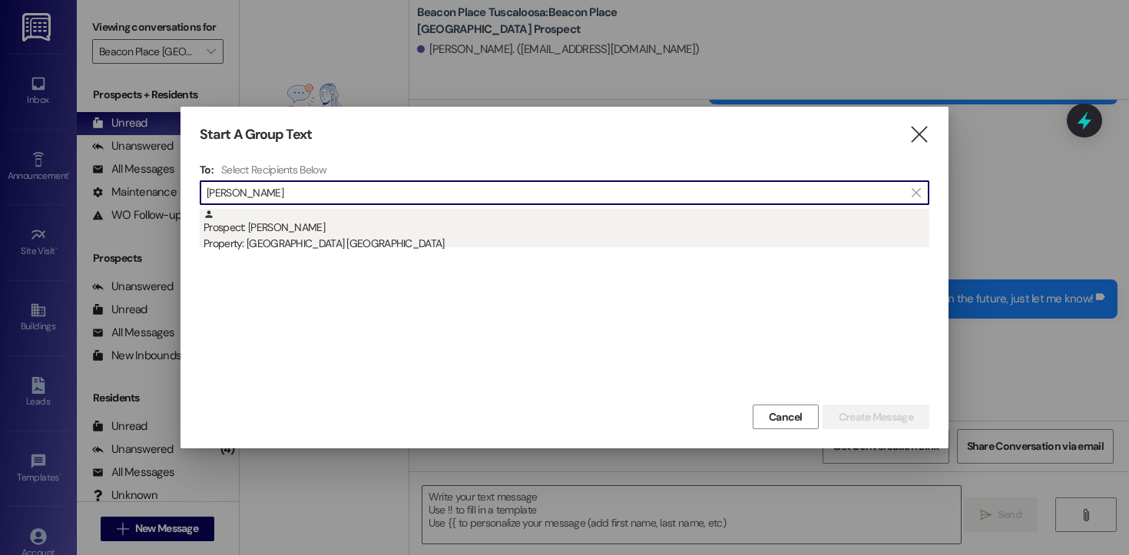
type input "[PERSON_NAME]"
click at [267, 238] on div "Property: [GEOGRAPHIC_DATA] [GEOGRAPHIC_DATA]" at bounding box center [566, 244] width 726 height 16
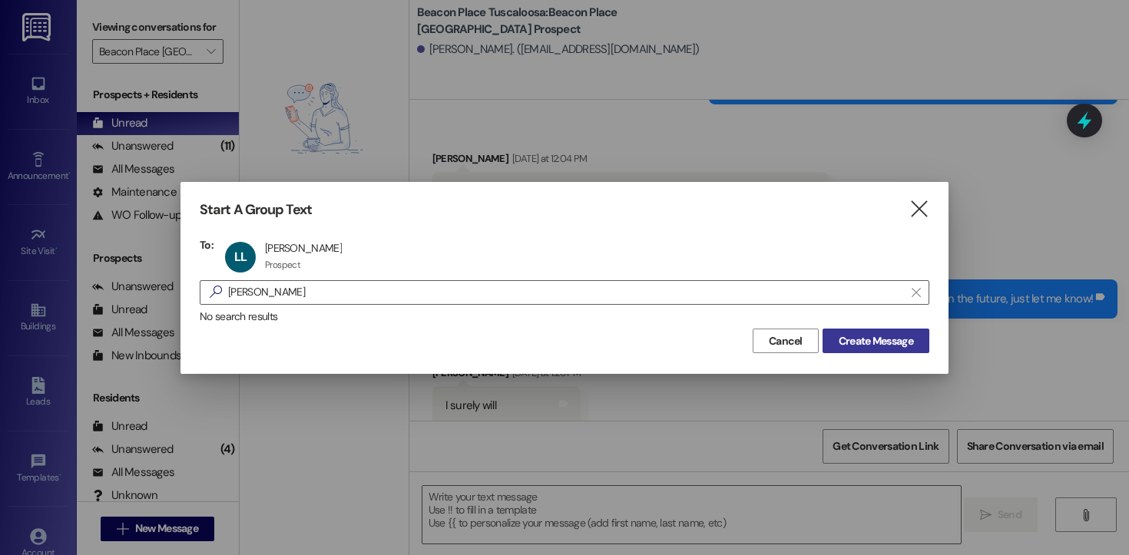
click at [880, 335] on span "Create Message" at bounding box center [875, 341] width 74 height 16
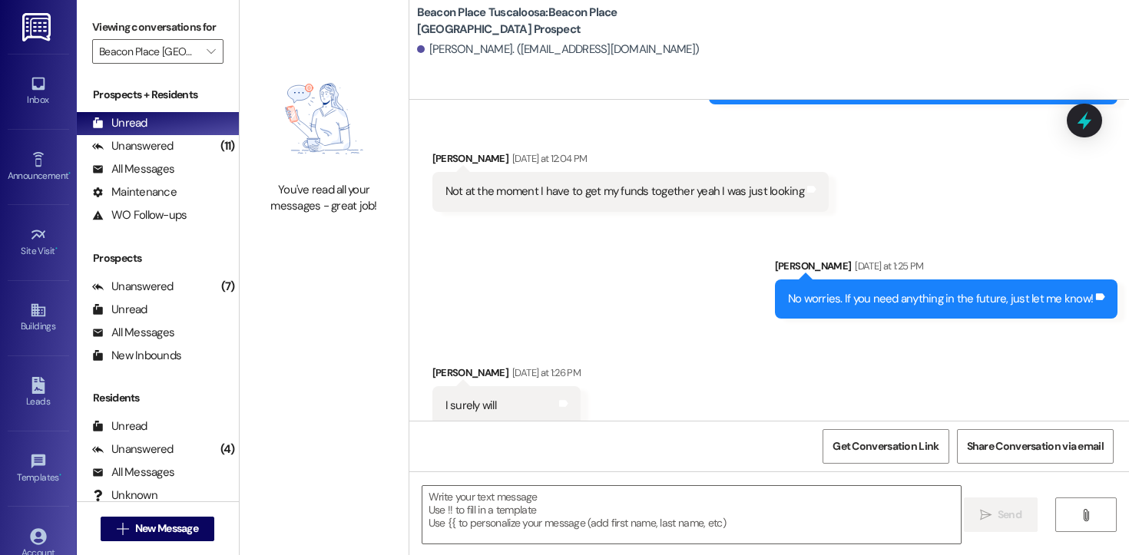
scroll to position [1, 0]
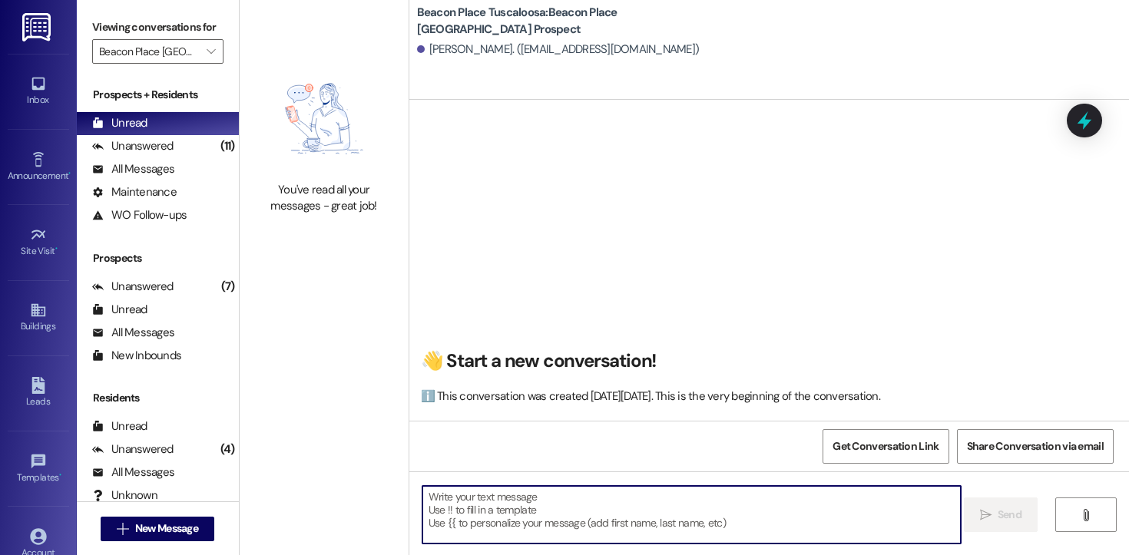
click at [530, 537] on textarea at bounding box center [691, 515] width 538 height 58
paste textarea "Hi [PERSON_NAME]! This is [PERSON_NAME] from [GEOGRAPHIC_DATA] Tuscaloosa. I’m …"
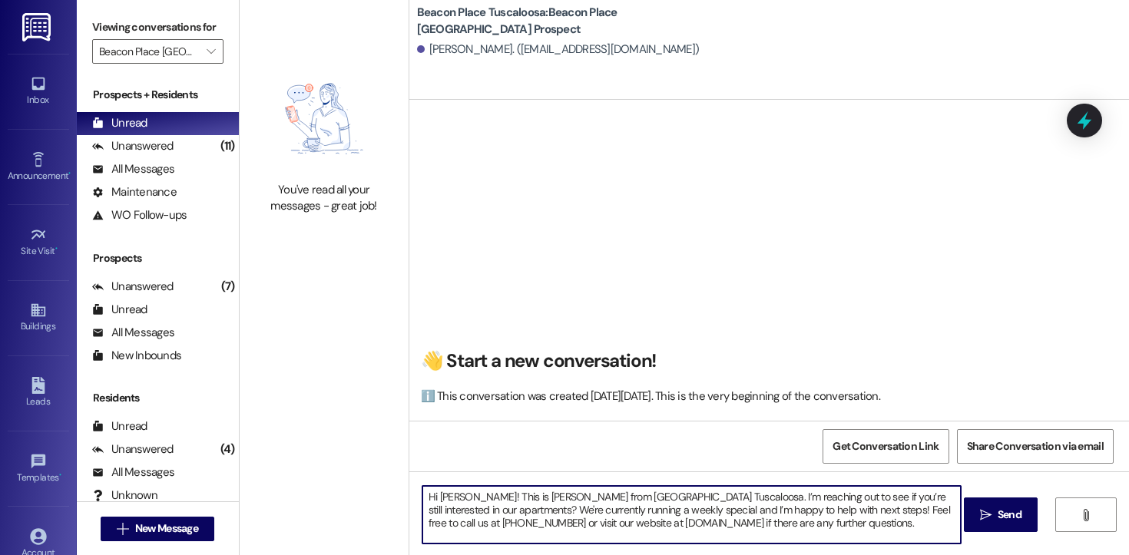
drag, startPoint x: 484, startPoint y: 496, endPoint x: 433, endPoint y: 498, distance: 50.7
click at [433, 498] on textarea "Hi [PERSON_NAME]! This is [PERSON_NAME] from [GEOGRAPHIC_DATA] Tuscaloosa. I’m …" at bounding box center [691, 515] width 538 height 58
type textarea "Hi [PERSON_NAME]! This is [PERSON_NAME] from [GEOGRAPHIC_DATA] Tuscaloosa. I’m …"
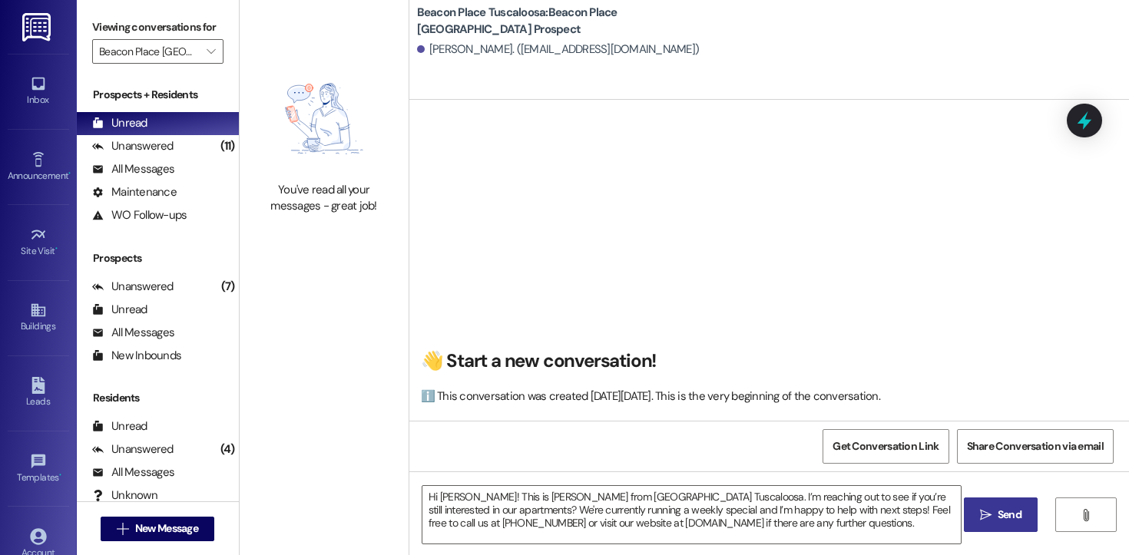
click at [994, 508] on span "Send" at bounding box center [1009, 515] width 30 height 16
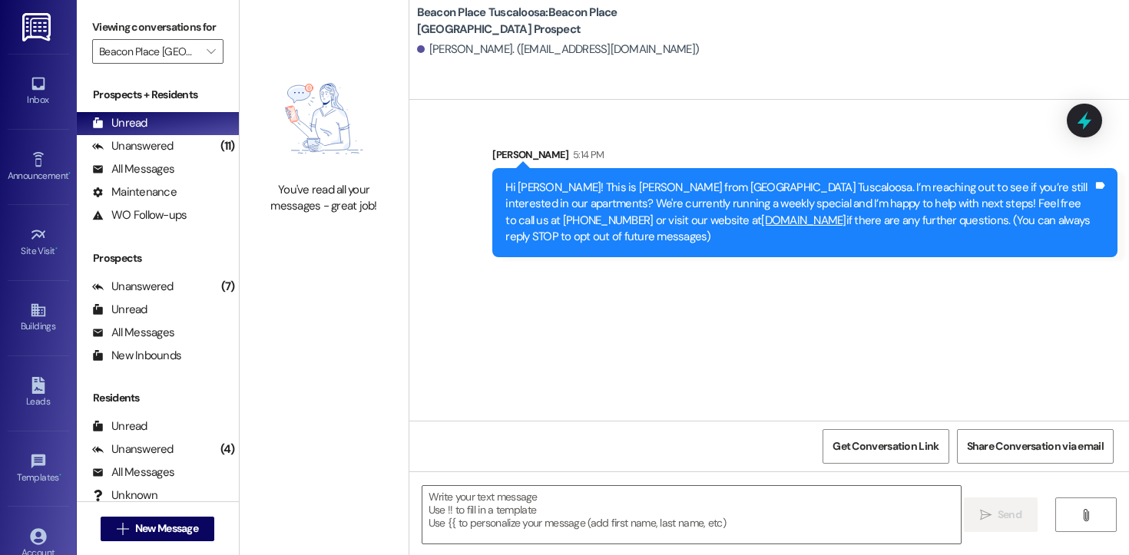
scroll to position [0, 0]
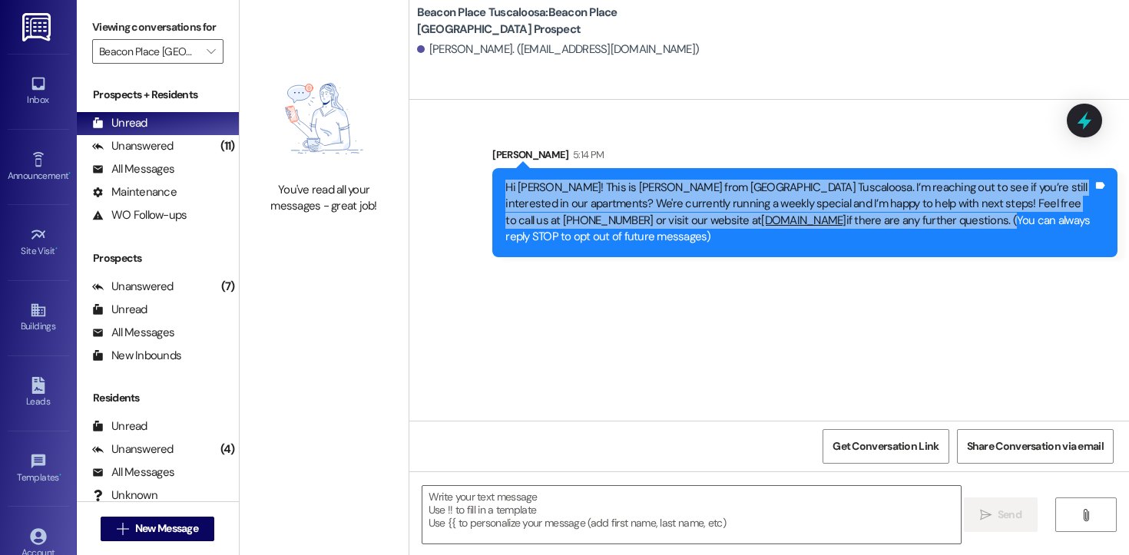
drag, startPoint x: 956, startPoint y: 221, endPoint x: 481, endPoint y: 187, distance: 475.7
click at [481, 187] on div "Sent via SMS [PERSON_NAME] 5:14 PM Hi [PERSON_NAME]! This is [PERSON_NAME] from…" at bounding box center [805, 202] width 648 height 134
copy div "Hi [PERSON_NAME]! This is [PERSON_NAME] from [GEOGRAPHIC_DATA] Tuscaloosa. I’m …"
